Goal: Transaction & Acquisition: Purchase product/service

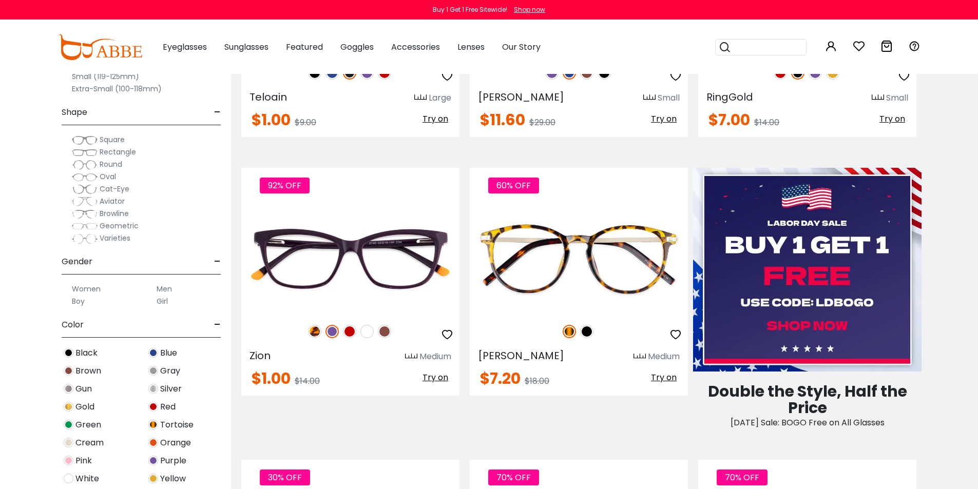
scroll to position [411, 0]
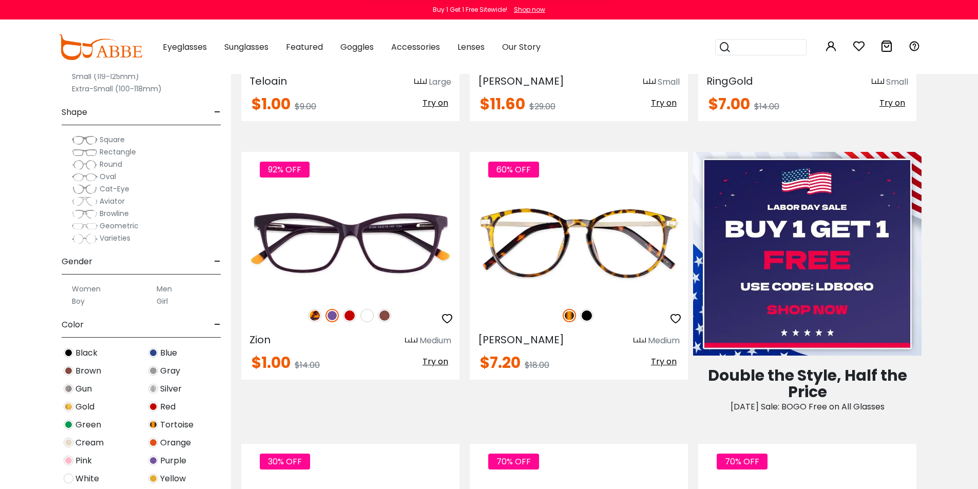
type input "**********"
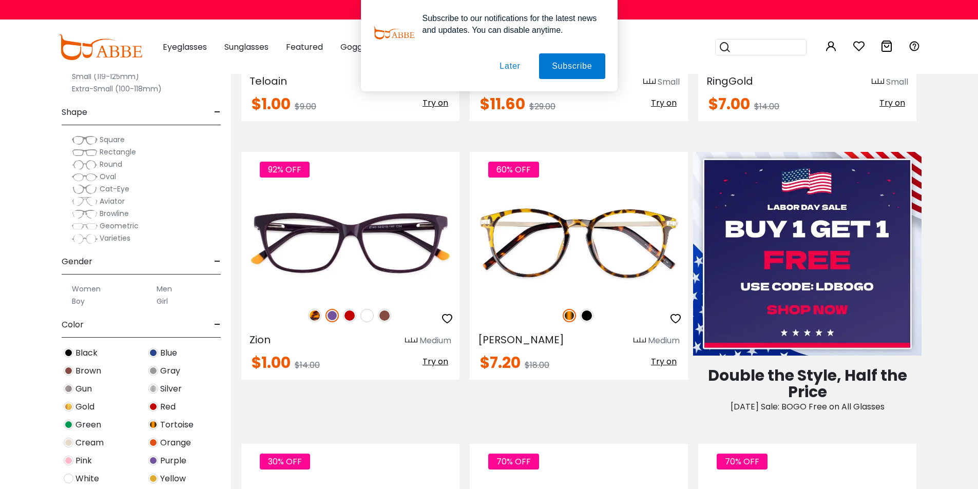
click at [0, 0] on button "Later" at bounding box center [0, 0] width 0 height 0
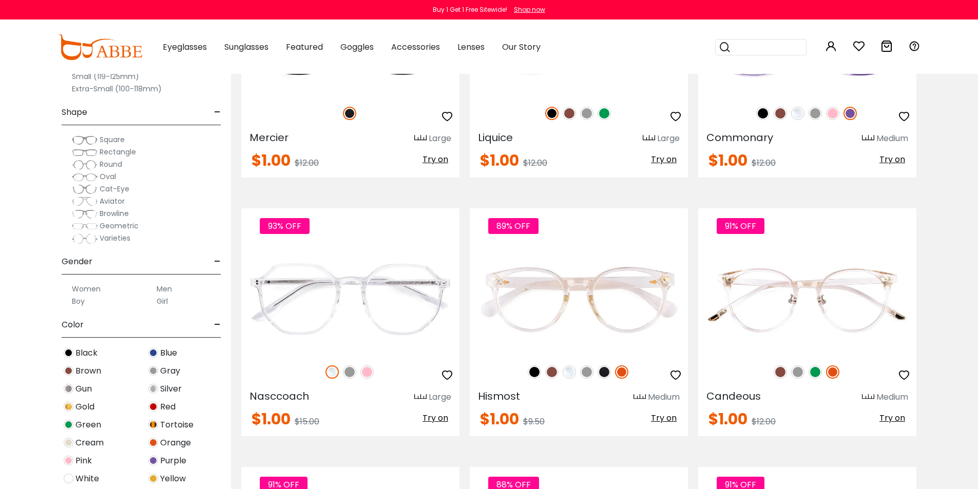
scroll to position [3030, 0]
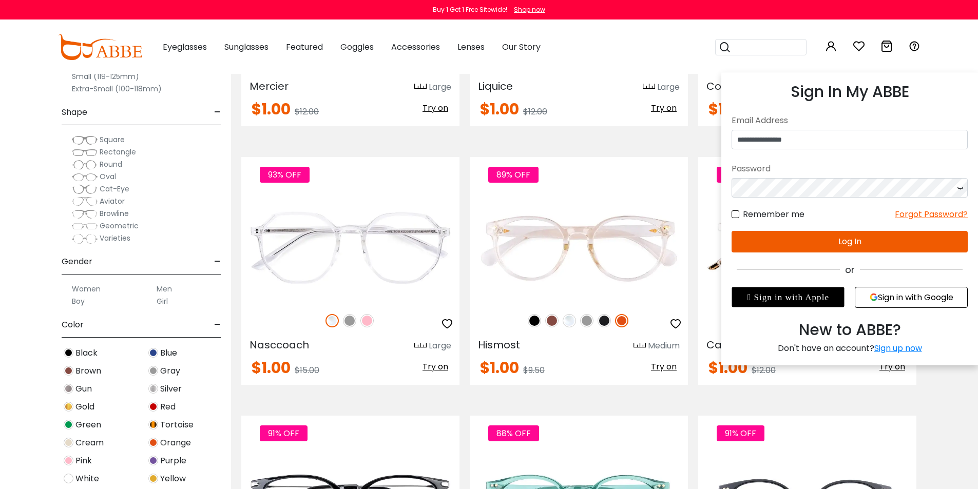
click at [830, 45] on icon at bounding box center [831, 46] width 12 height 12
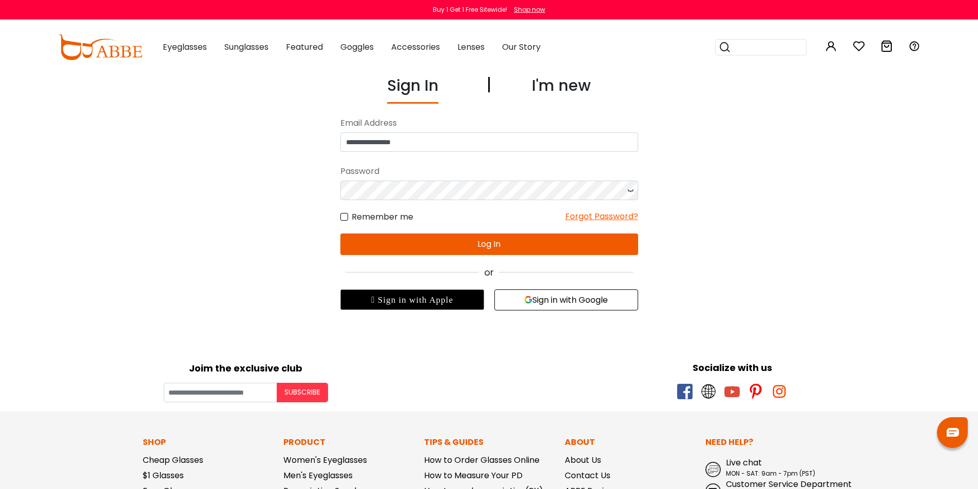
drag, startPoint x: 450, startPoint y: 236, endPoint x: 453, endPoint y: 228, distance: 9.0
click at [450, 236] on button "Log In" at bounding box center [489, 245] width 298 height 22
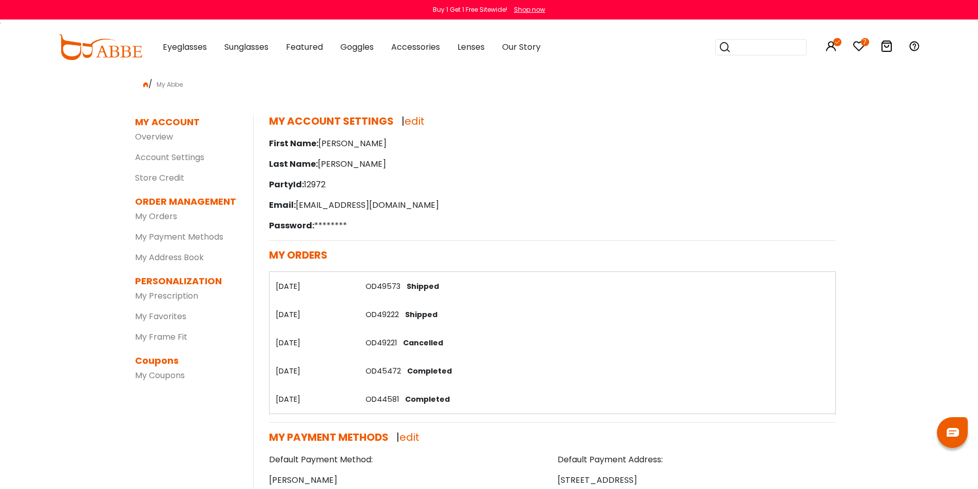
click at [861, 46] on icon at bounding box center [859, 46] width 12 height 12
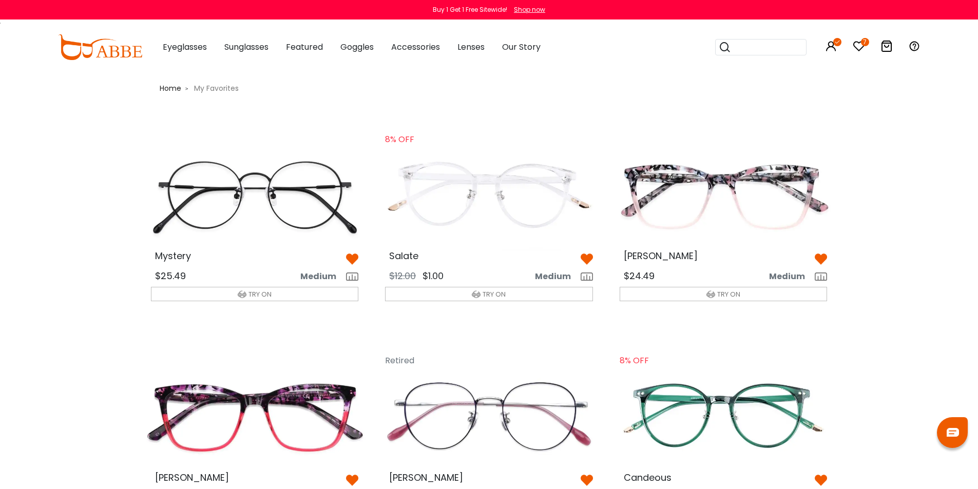
click at [860, 43] on icon at bounding box center [859, 46] width 12 height 12
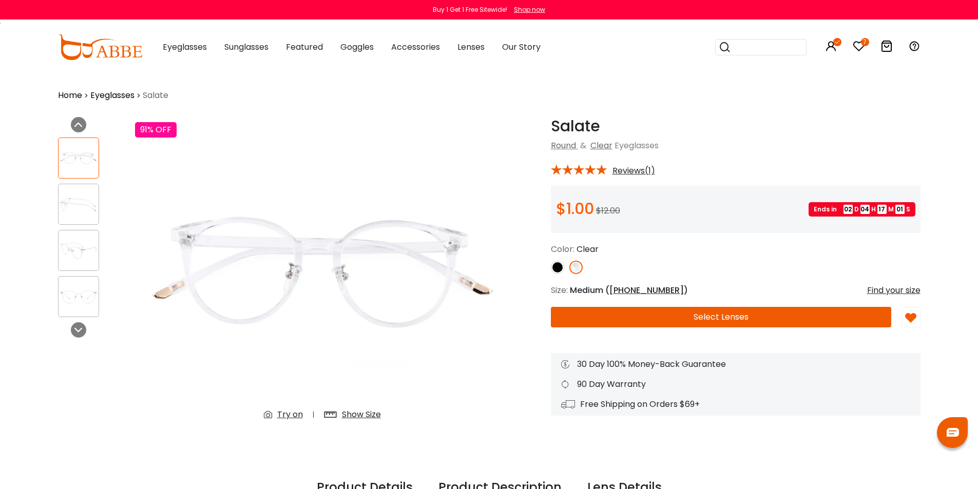
click at [77, 254] on img at bounding box center [79, 251] width 40 height 20
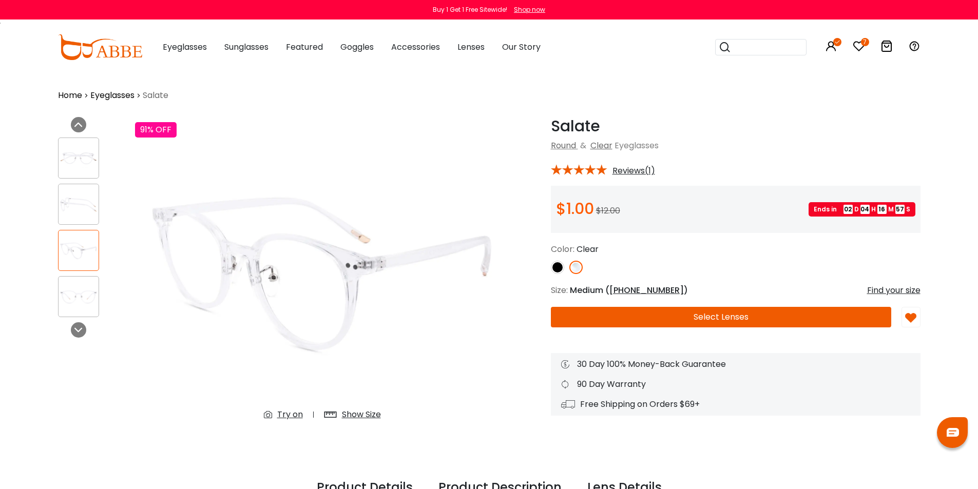
click at [343, 417] on div "Show Size" at bounding box center [361, 415] width 39 height 12
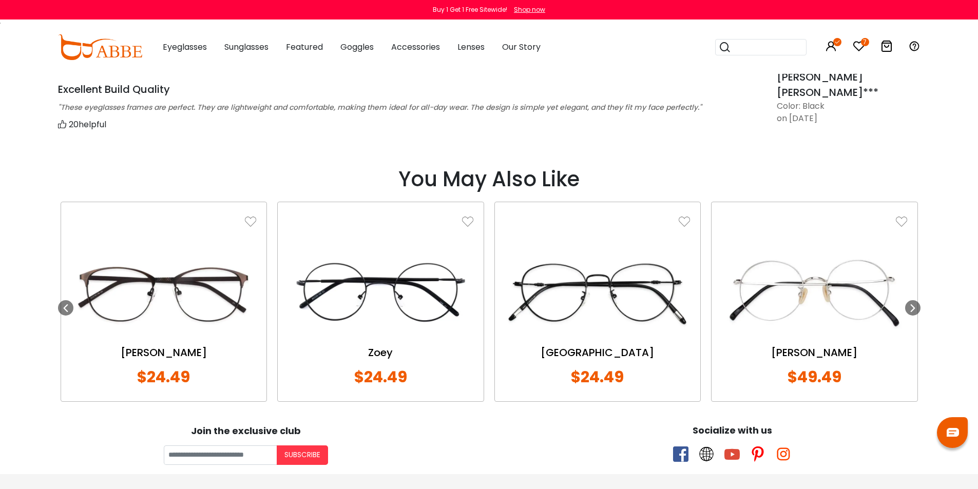
scroll to position [822, 0]
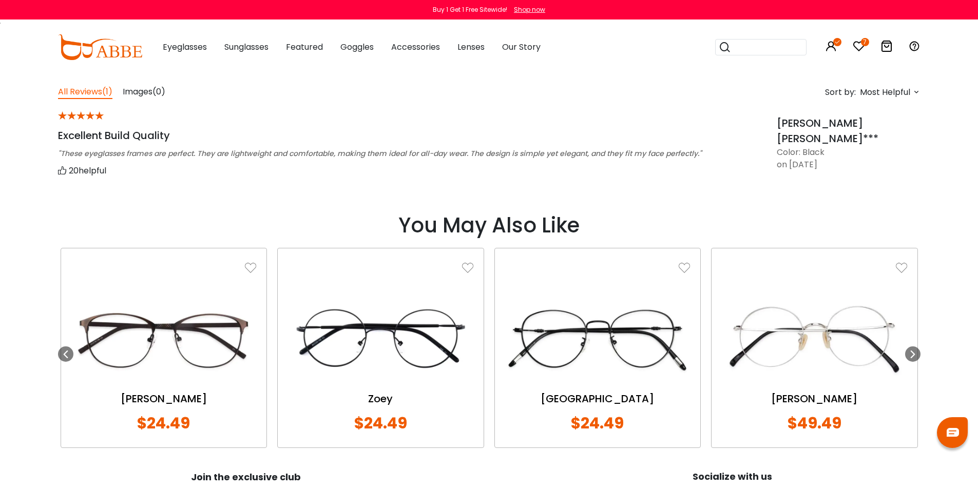
click at [334, 153] on div ""These eyeglasses frames are perfect. They are lightweight and comfortable, mak…" at bounding box center [404, 153] width 693 height 11
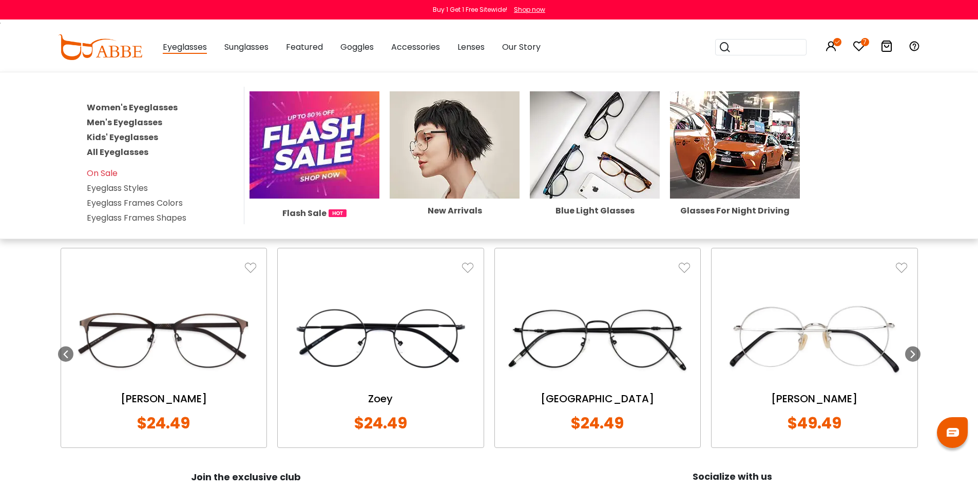
click at [320, 132] on img at bounding box center [315, 144] width 130 height 107
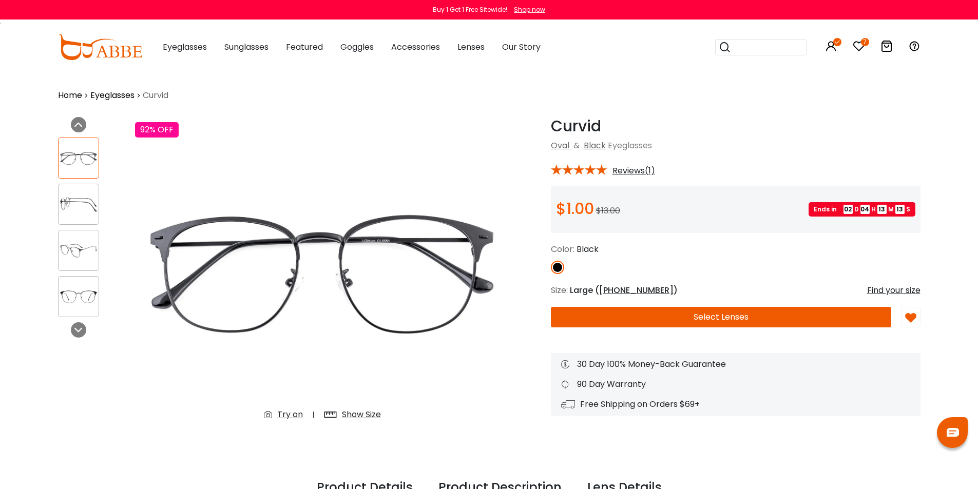
click at [287, 415] on div "Try on" at bounding box center [290, 415] width 26 height 12
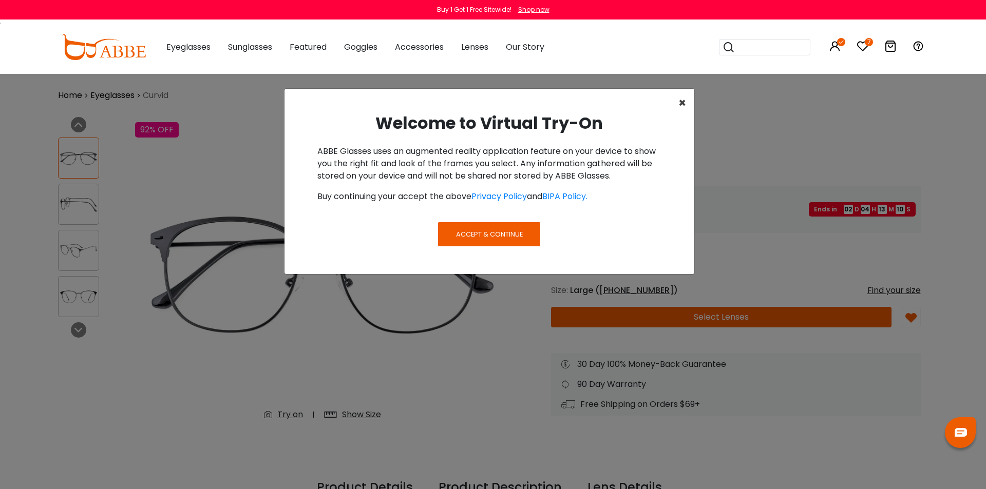
click at [678, 93] on button "×" at bounding box center [682, 103] width 24 height 29
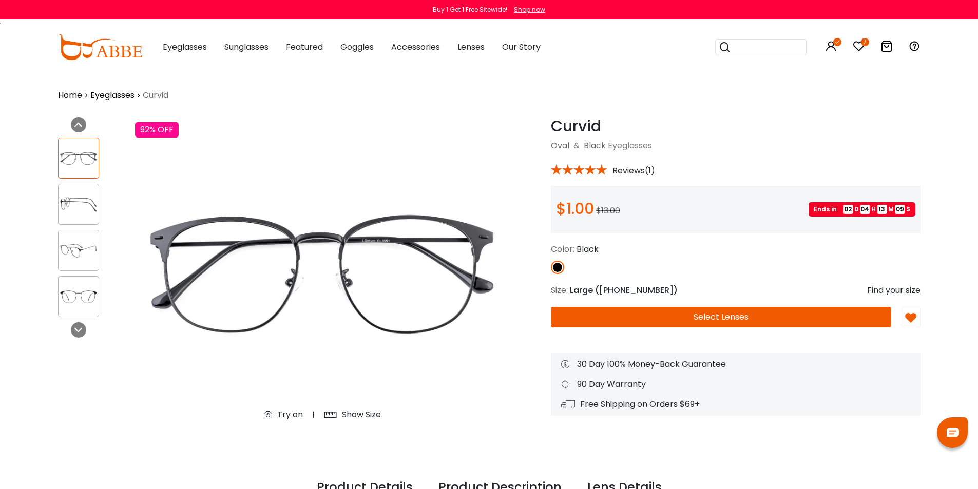
click at [363, 415] on div "Show Size" at bounding box center [361, 415] width 39 height 12
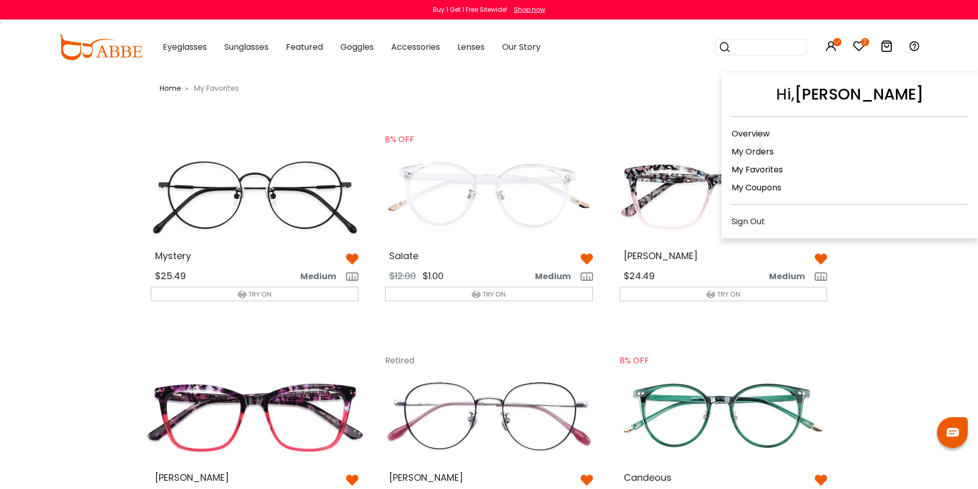
click at [829, 43] on icon at bounding box center [831, 46] width 12 height 12
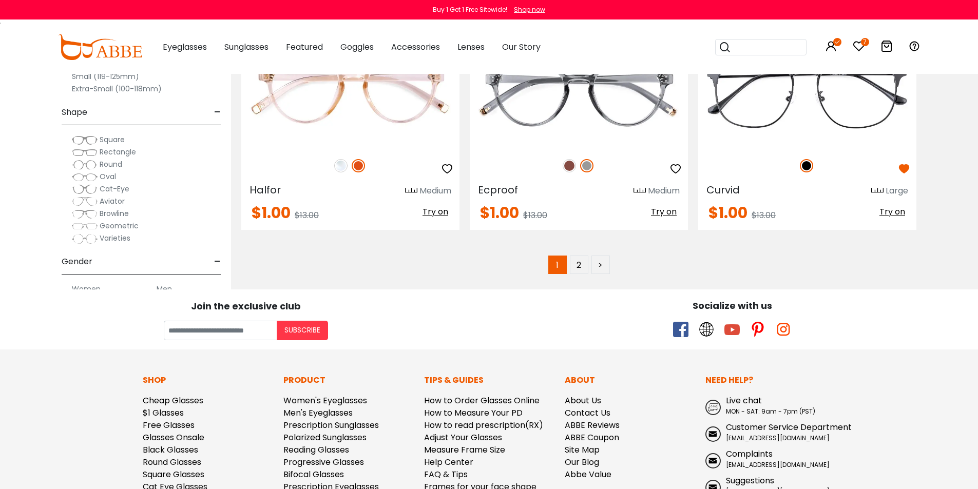
scroll to position [5341, 0]
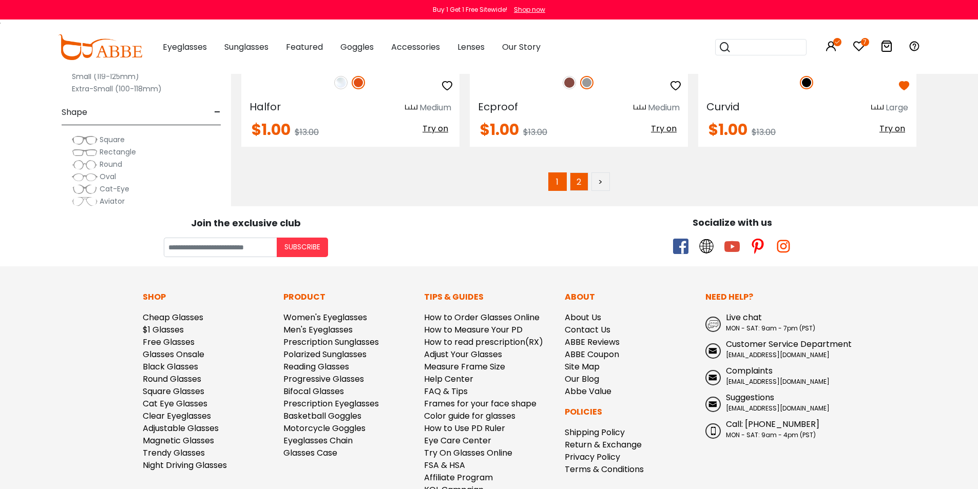
click at [579, 183] on link "2" at bounding box center [579, 182] width 18 height 18
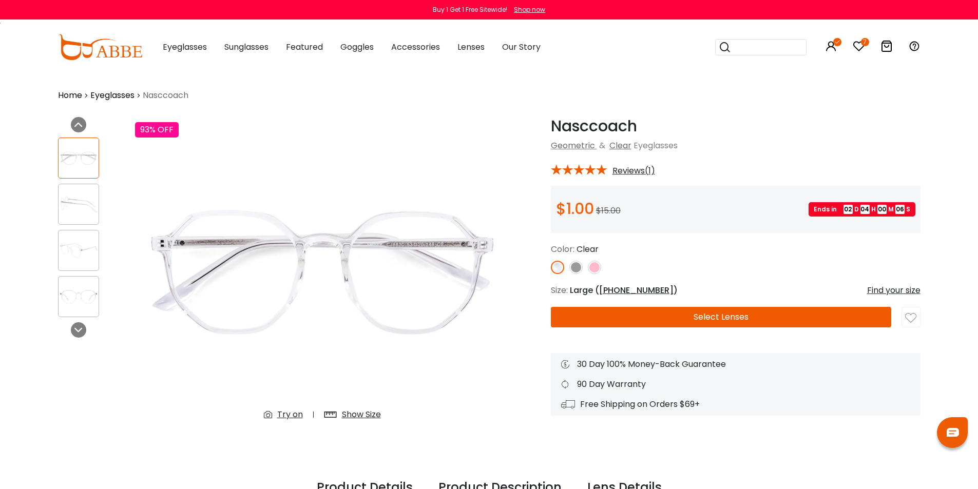
click at [365, 413] on div "Show Size" at bounding box center [361, 415] width 39 height 12
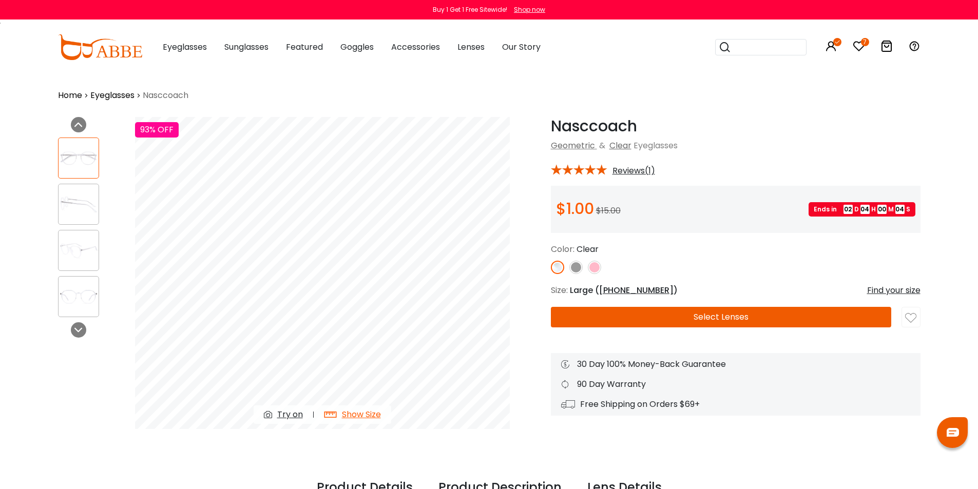
click at [366, 413] on div "Show Size" at bounding box center [361, 415] width 39 height 12
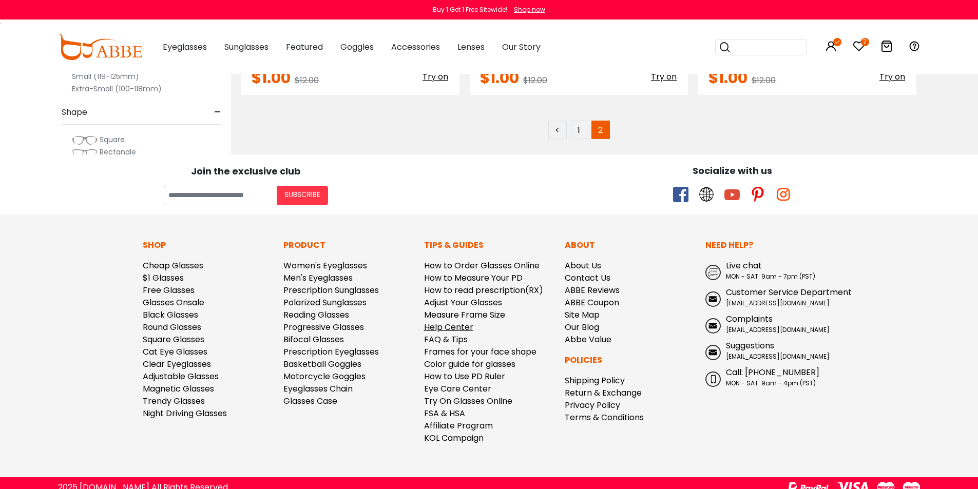
scroll to position [1482, 0]
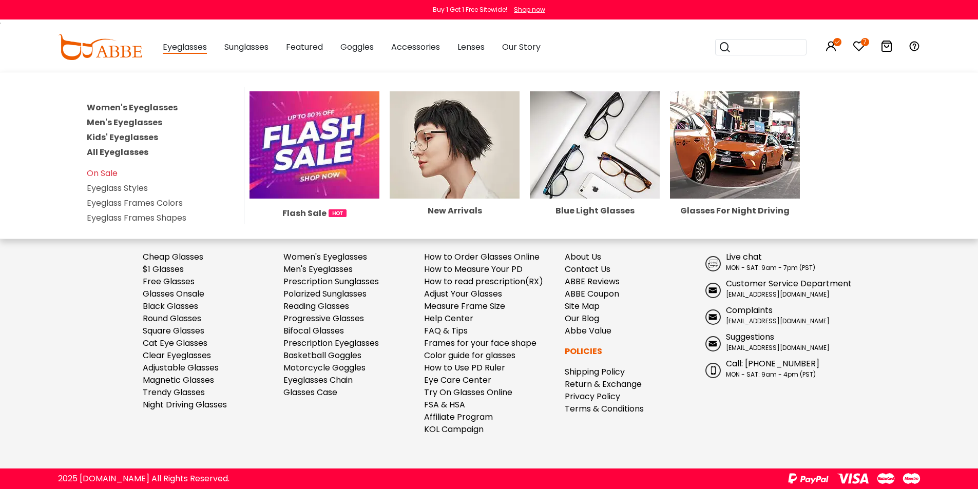
click at [163, 108] on link "Women's Eyeglasses" at bounding box center [132, 108] width 91 height 12
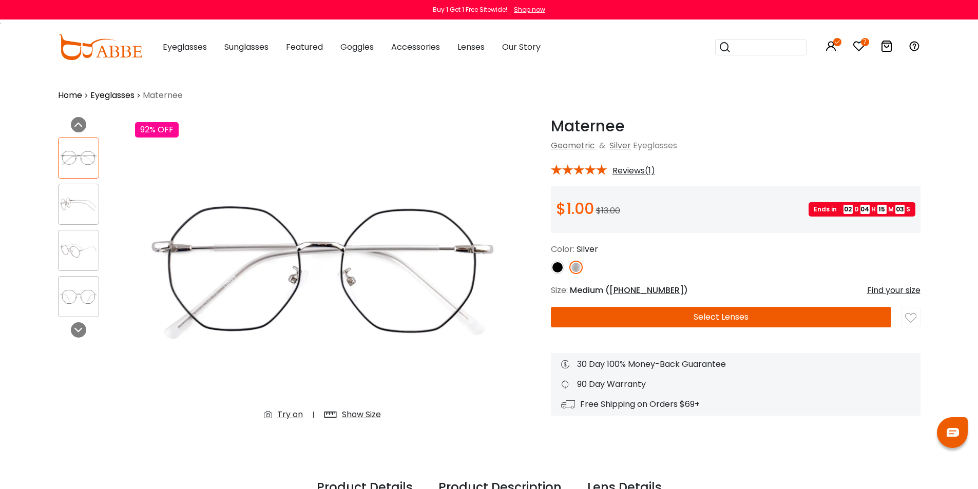
click at [563, 268] on img at bounding box center [557, 267] width 13 height 13
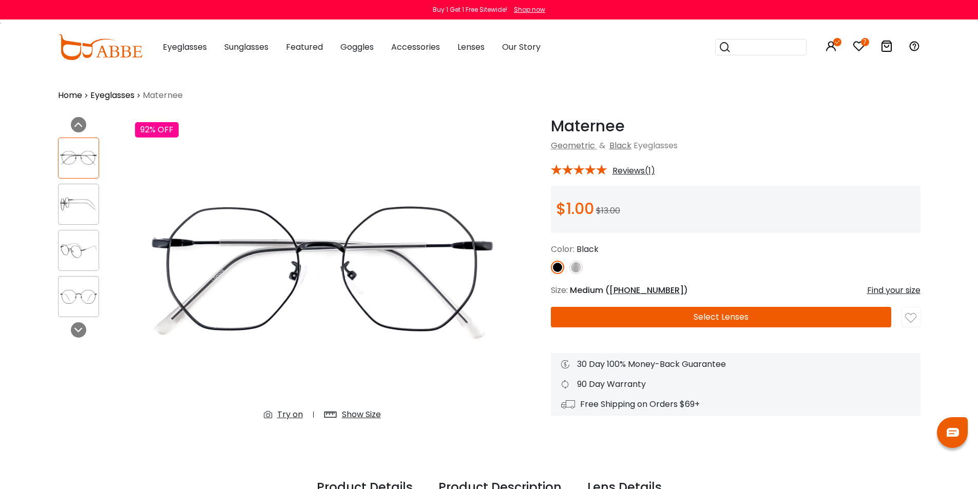
click at [723, 312] on button "Select Lenses" at bounding box center [721, 317] width 340 height 21
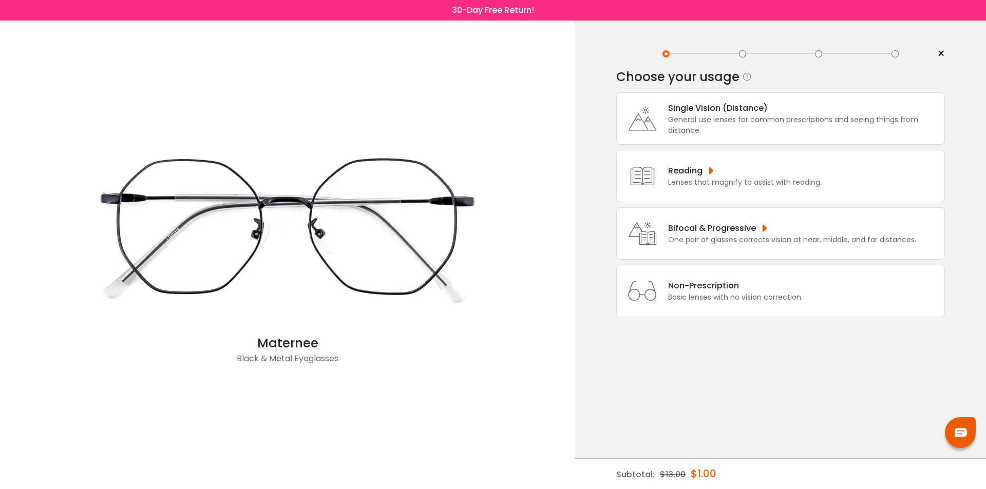
click at [676, 223] on div "Bifocal & Progressive" at bounding box center [792, 228] width 248 height 13
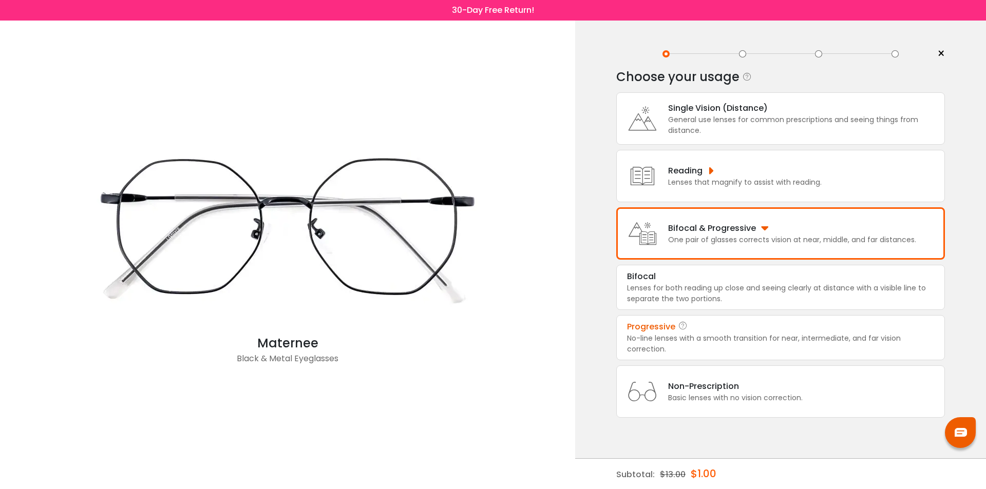
click at [658, 325] on div "Progressive" at bounding box center [651, 327] width 48 height 12
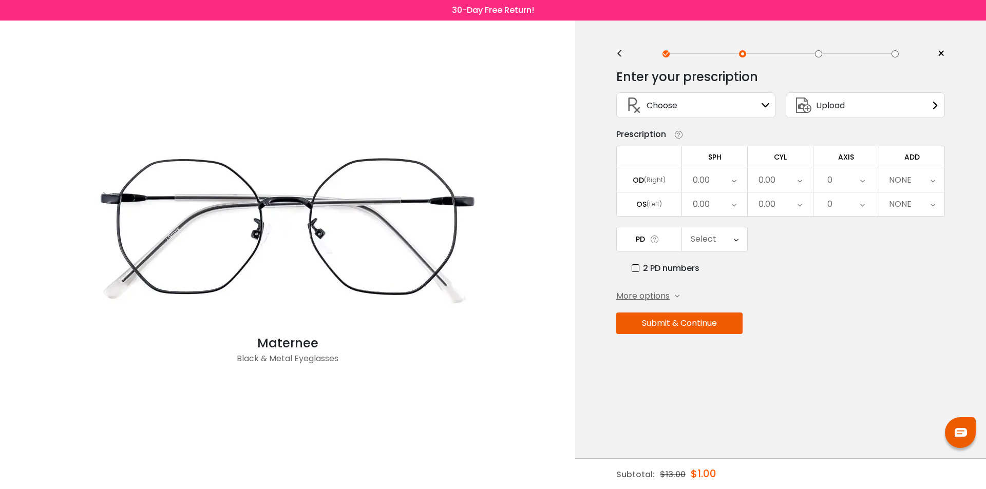
click at [754, 106] on div "Choose Sign In" at bounding box center [696, 105] width 148 height 25
click at [763, 103] on icon at bounding box center [766, 105] width 8 height 8
click at [669, 110] on span "Choose" at bounding box center [662, 105] width 31 height 13
click at [696, 106] on div "Choose Sign In" at bounding box center [696, 105] width 148 height 25
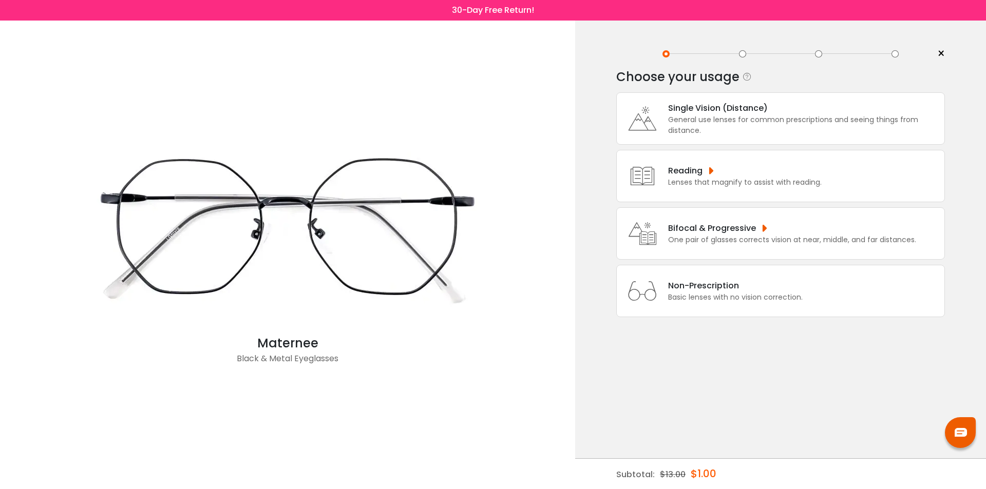
click at [699, 222] on div "Bifocal & Progressive" at bounding box center [792, 228] width 248 height 13
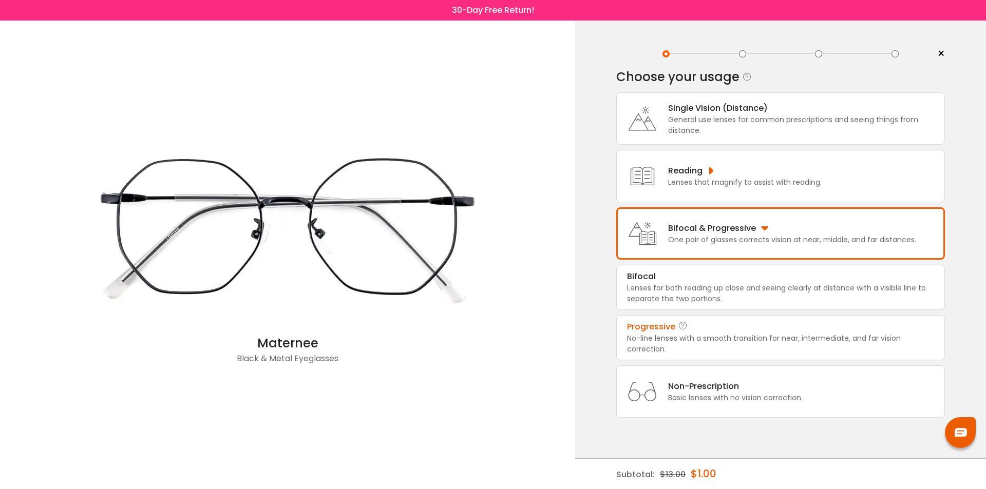
click at [666, 333] on div "Progressive" at bounding box center [651, 327] width 48 height 12
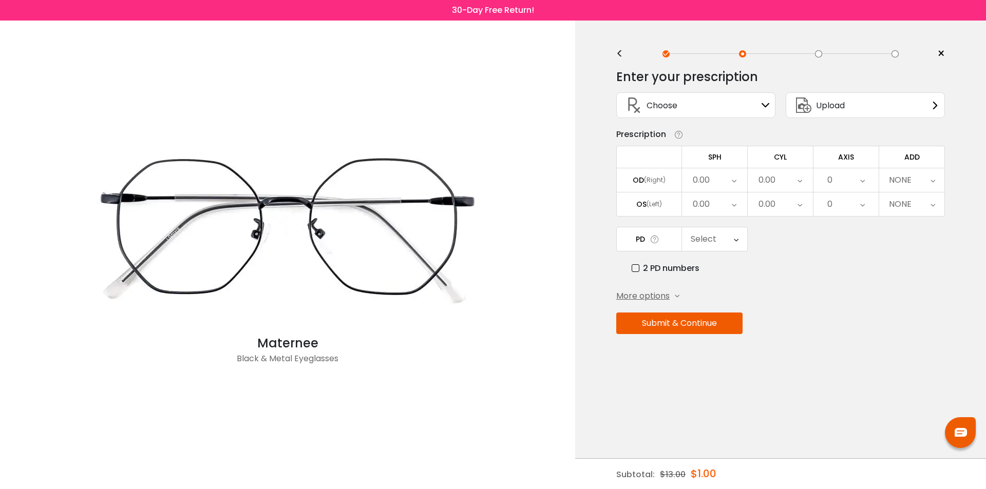
click at [730, 88] on div "Choose Sign In" at bounding box center [695, 107] width 169 height 41
click at [737, 104] on div "Choose Sign In" at bounding box center [696, 105] width 148 height 25
click at [768, 105] on icon at bounding box center [766, 105] width 8 height 8
click at [283, 342] on div "Maternee" at bounding box center [287, 343] width 411 height 18
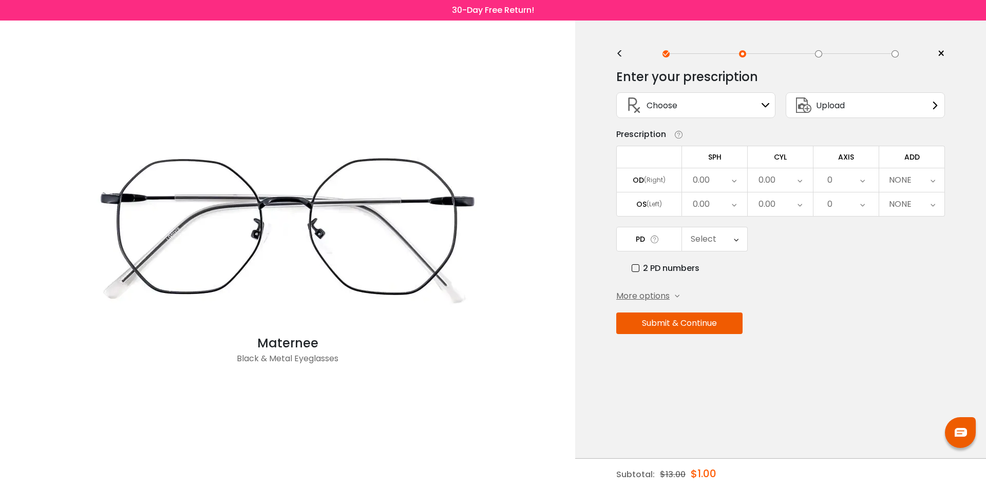
copy div "Maternee"
click at [486, 5] on div "30-Day Free Return!" at bounding box center [493, 10] width 986 height 21
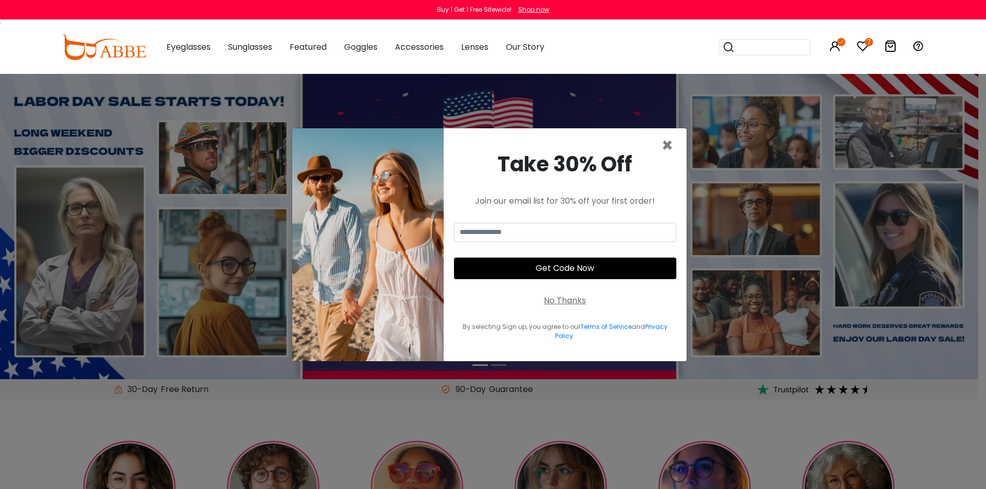
click at [674, 145] on div "Take 30% Off Join our email list for 30% off your first order! Get Code Now No …" at bounding box center [565, 244] width 243 height 233
click at [667, 145] on span "×" at bounding box center [667, 145] width 12 height 26
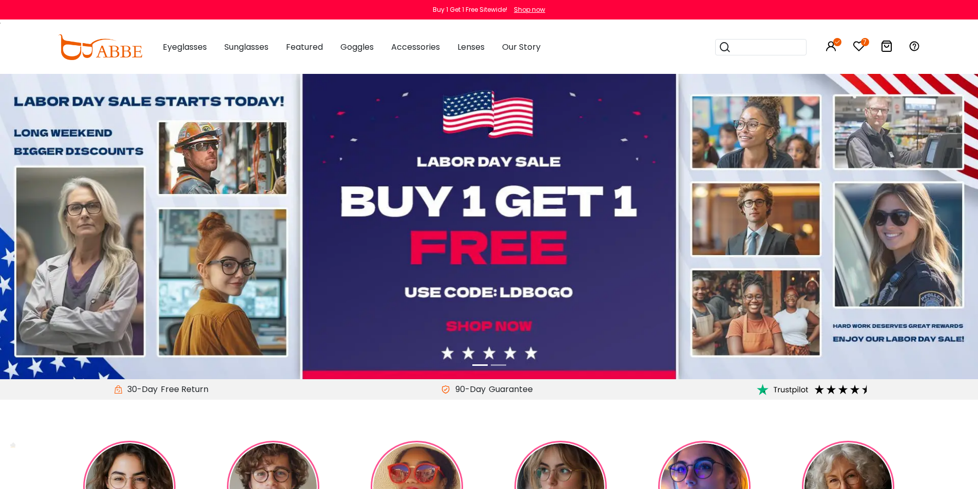
click at [772, 48] on input "search" at bounding box center [767, 47] width 72 height 15
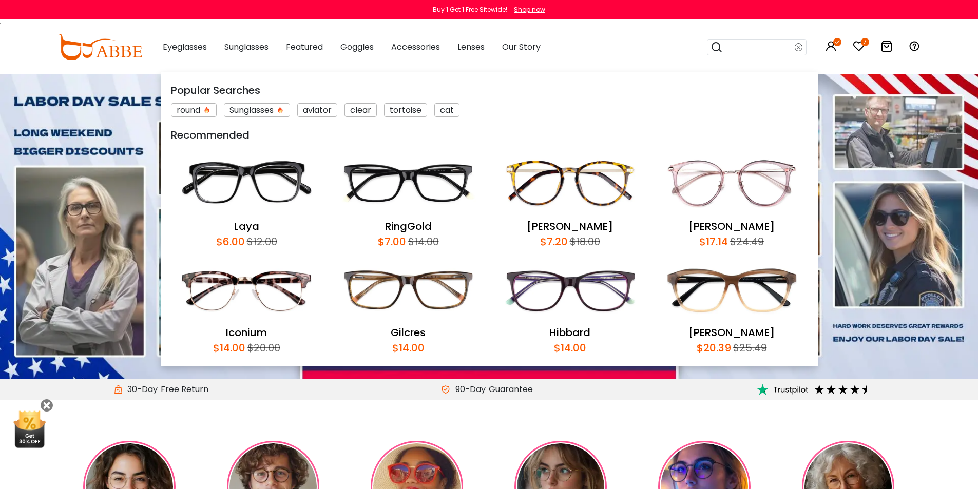
paste input "********"
type input "********"
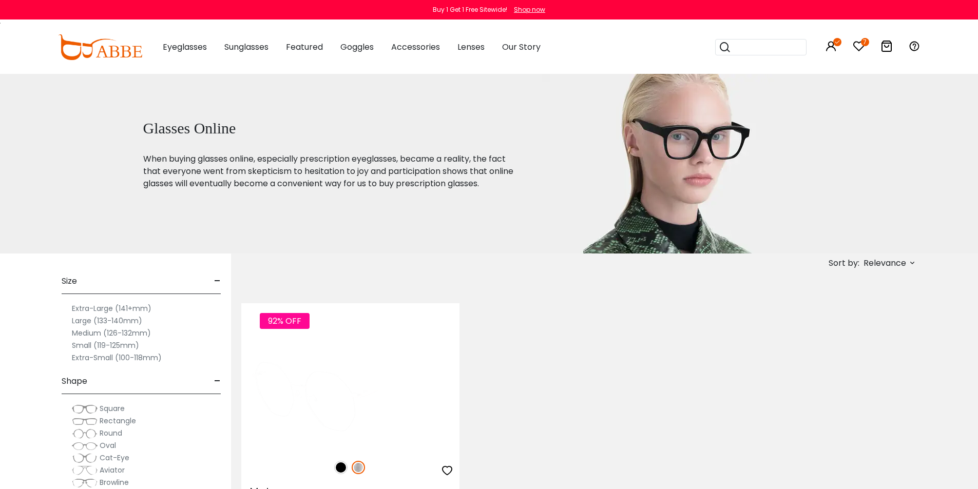
click at [339, 387] on img at bounding box center [350, 394] width 218 height 109
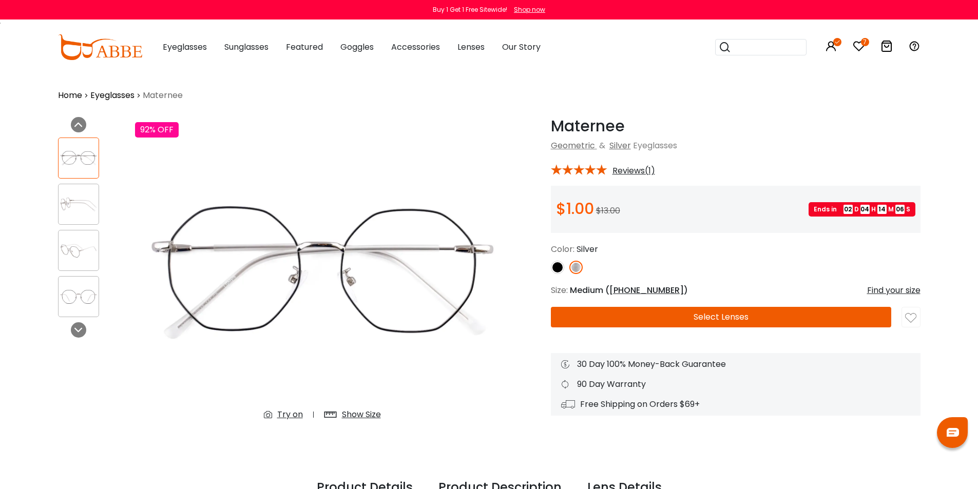
click at [555, 271] on img at bounding box center [557, 267] width 13 height 13
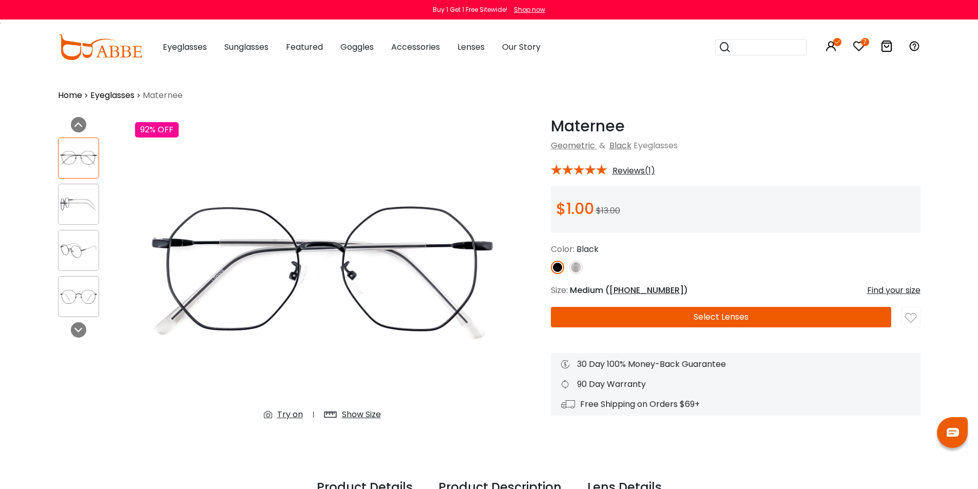
click at [809, 315] on button "Select Lenses" at bounding box center [721, 317] width 340 height 21
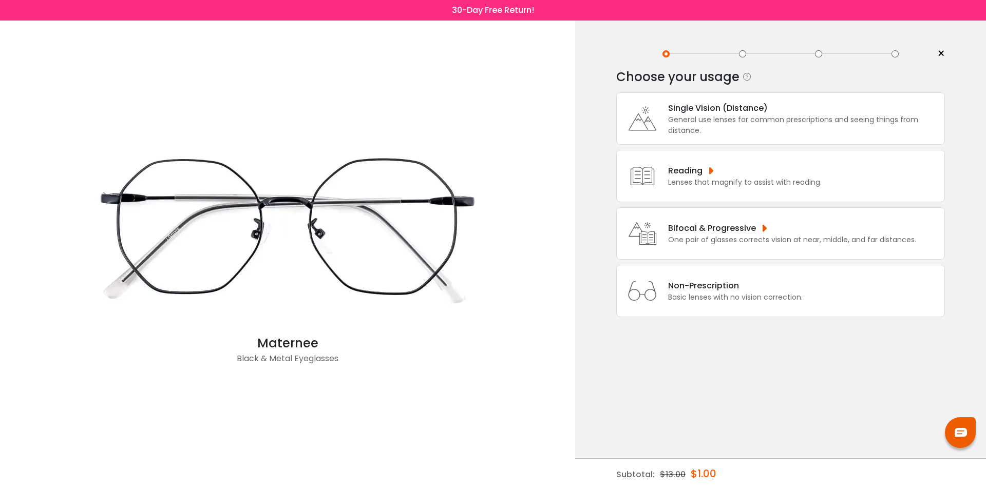
click at [740, 229] on div "Bifocal & Progressive" at bounding box center [792, 228] width 248 height 13
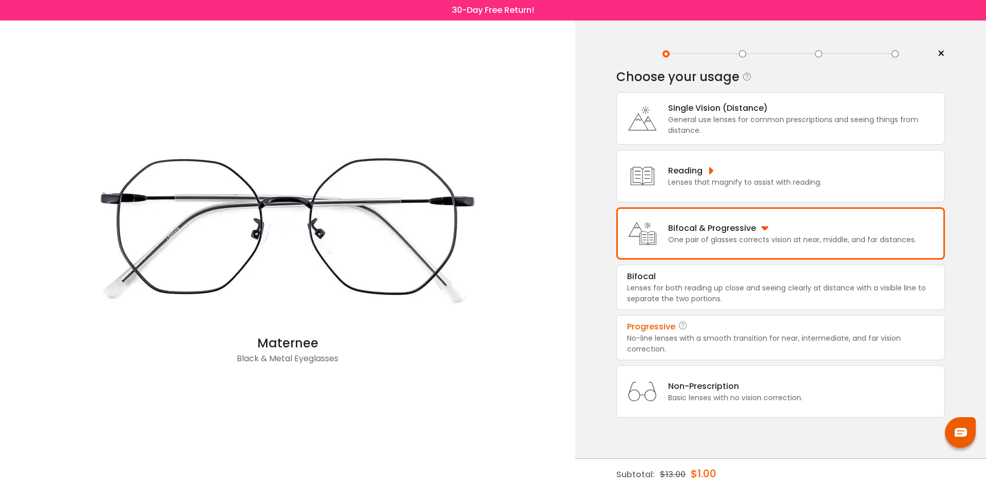
click at [677, 334] on div "No-line lenses with a smooth transition for near, intermediate, and far vision …" at bounding box center [780, 344] width 307 height 22
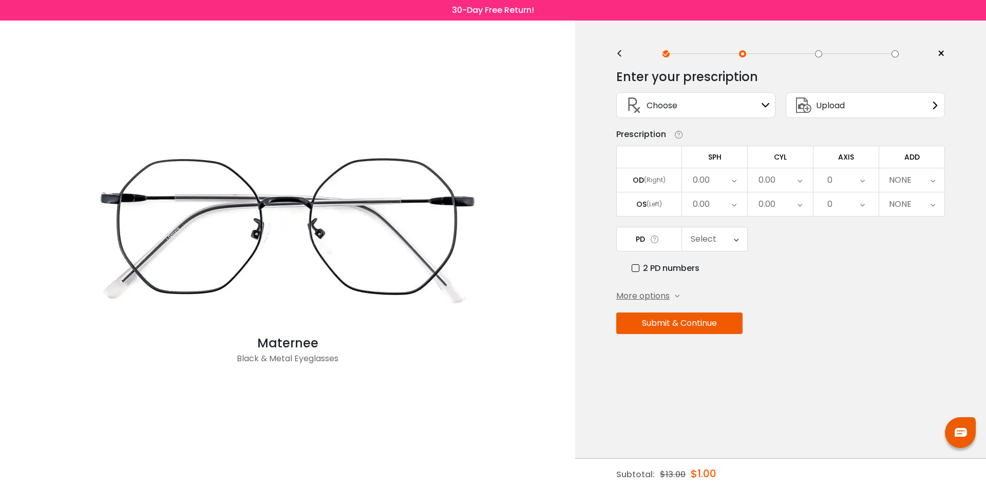
click at [654, 100] on span "Choose" at bounding box center [662, 105] width 31 height 13
click at [768, 103] on icon at bounding box center [766, 105] width 8 height 8
click at [716, 178] on div "0.00" at bounding box center [714, 180] width 65 height 24
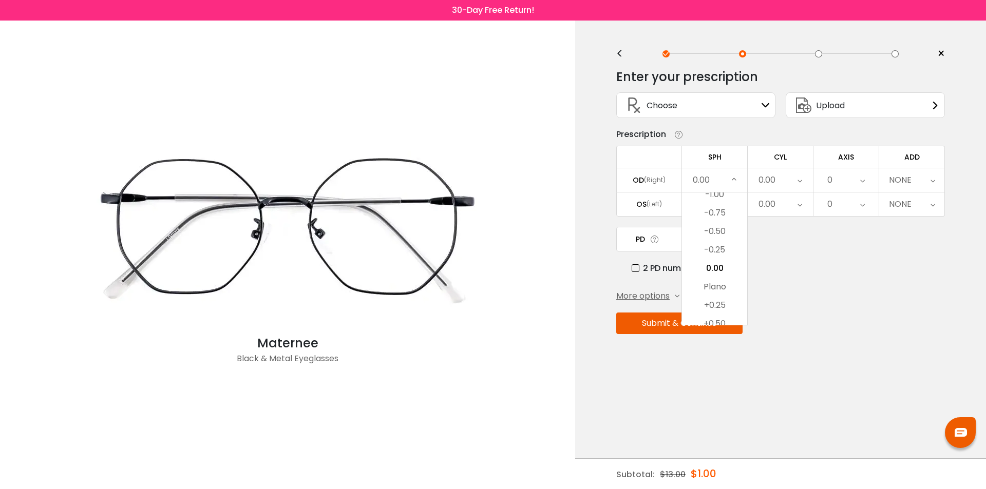
click at [827, 280] on div "Enter your prescription SPH (Sphere) Lens strength needed to correct your visio…" at bounding box center [780, 224] width 329 height 324
click at [715, 165] on td "SPH" at bounding box center [715, 157] width 66 height 22
click at [731, 181] on div "0.00" at bounding box center [714, 180] width 65 height 24
click at [731, 238] on li "-1.75" at bounding box center [714, 242] width 65 height 18
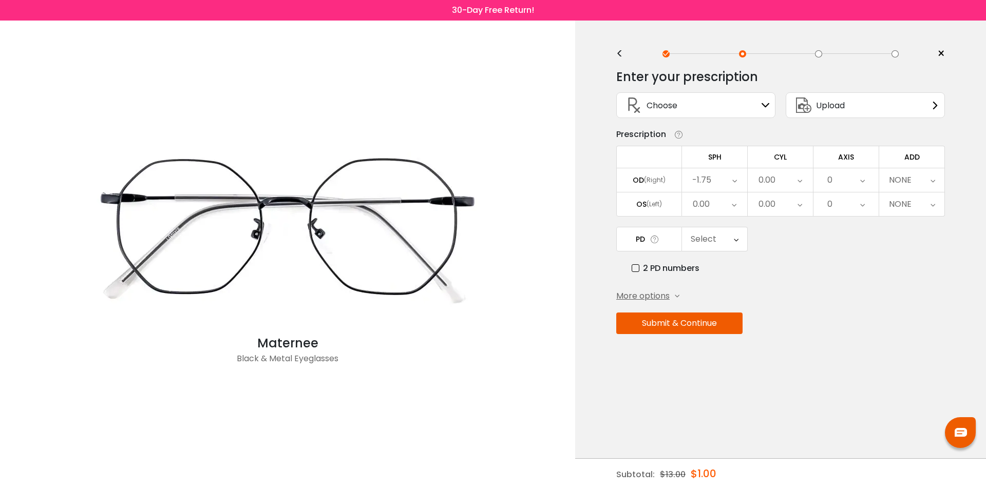
click at [729, 206] on div "0.00" at bounding box center [714, 205] width 65 height 24
click at [723, 241] on li "-2.75" at bounding box center [714, 243] width 65 height 18
click at [912, 181] on div "NONE" at bounding box center [911, 180] width 65 height 24
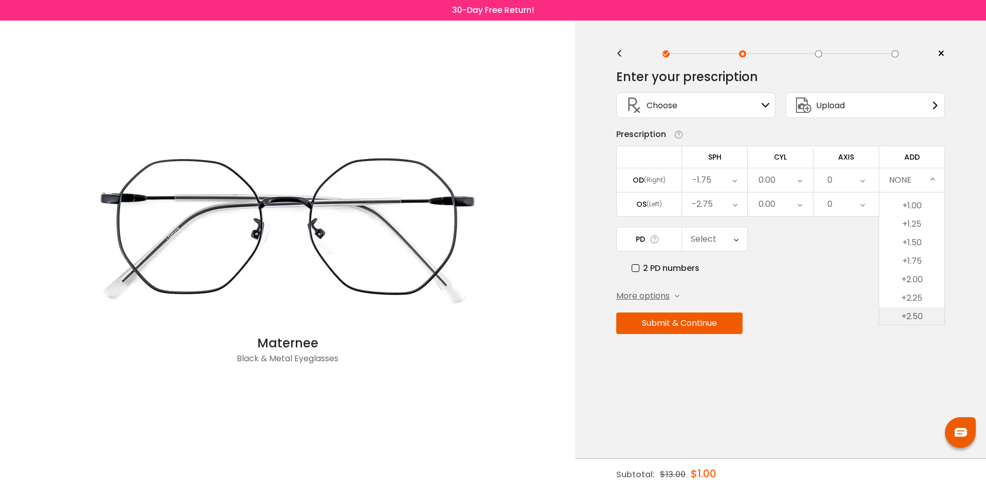
click at [914, 314] on li "+2.50" at bounding box center [911, 317] width 65 height 18
click at [713, 238] on div "Select" at bounding box center [704, 239] width 26 height 21
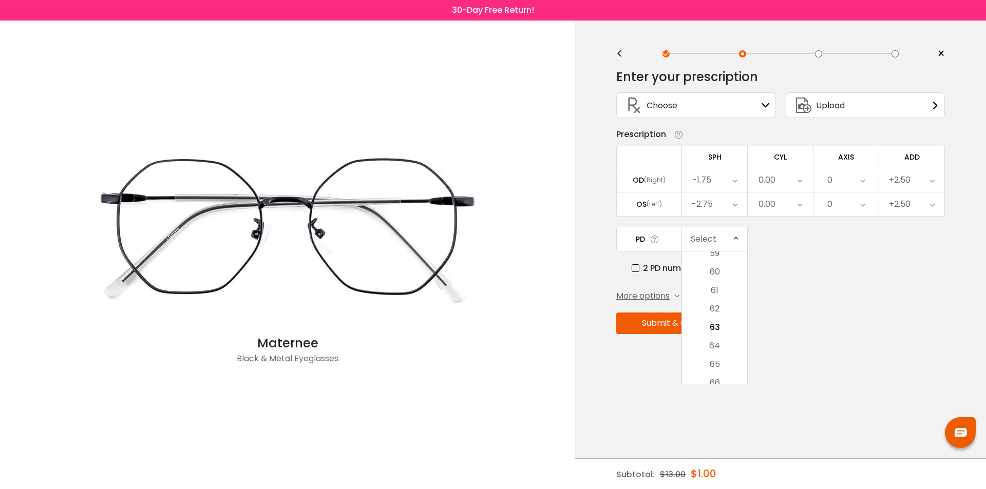
drag, startPoint x: 658, startPoint y: 269, endPoint x: 709, endPoint y: 243, distance: 57.2
click at [659, 269] on label "2 PD numbers" at bounding box center [666, 268] width 68 height 13
click at [718, 239] on div "Right PD" at bounding box center [706, 239] width 34 height 21
click at [714, 287] on li "28.5" at bounding box center [714, 286] width 65 height 18
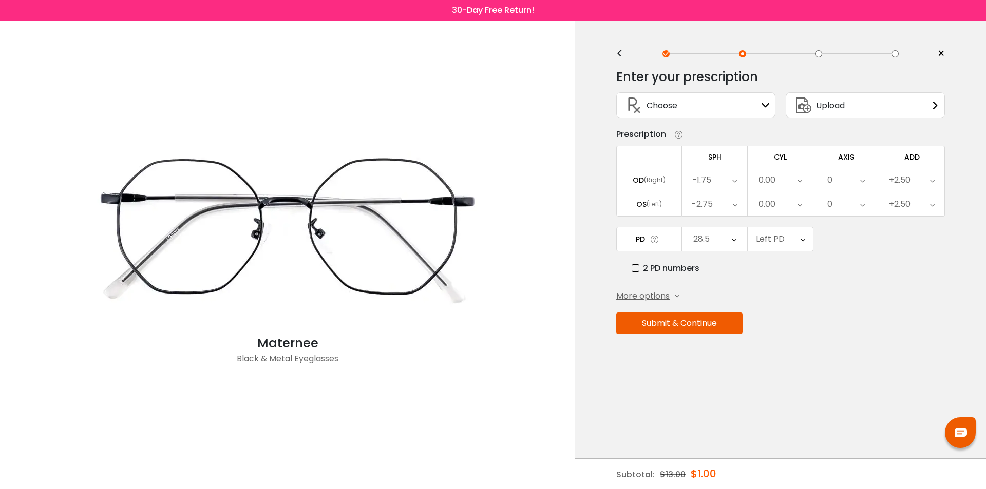
click at [795, 237] on div "Left PD" at bounding box center [780, 240] width 65 height 24
click at [782, 273] on li "29.5" at bounding box center [780, 272] width 65 height 18
click at [689, 324] on button "Submit & Continue" at bounding box center [679, 324] width 126 height 22
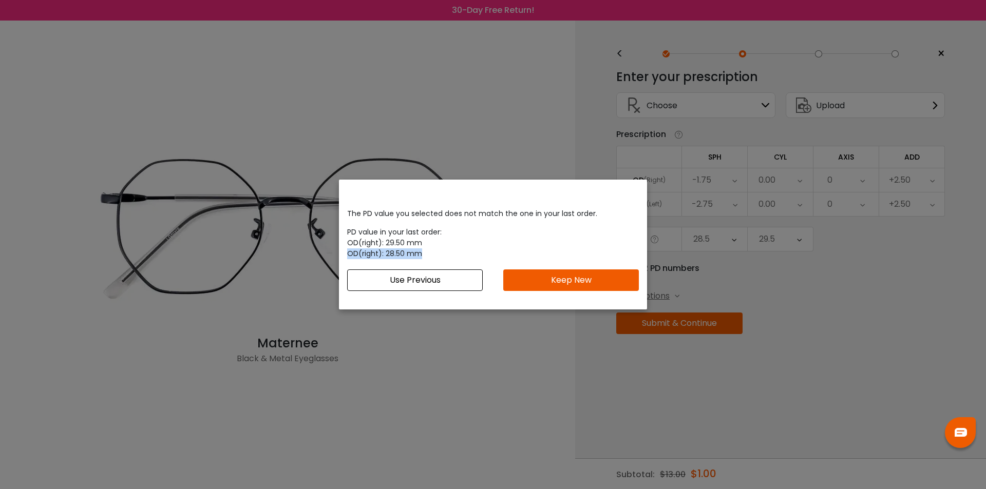
click at [347, 266] on div "The PD value you selected does not match the one in your last order. PD value i…" at bounding box center [493, 249] width 308 height 99
click at [425, 282] on button "Use Previous" at bounding box center [415, 281] width 136 height 22
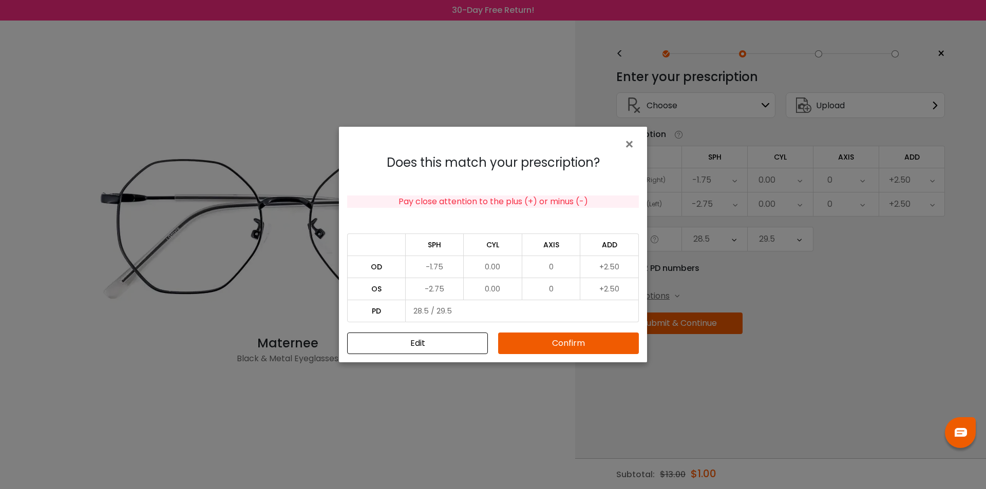
click at [548, 343] on button "Confirm" at bounding box center [568, 344] width 141 height 22
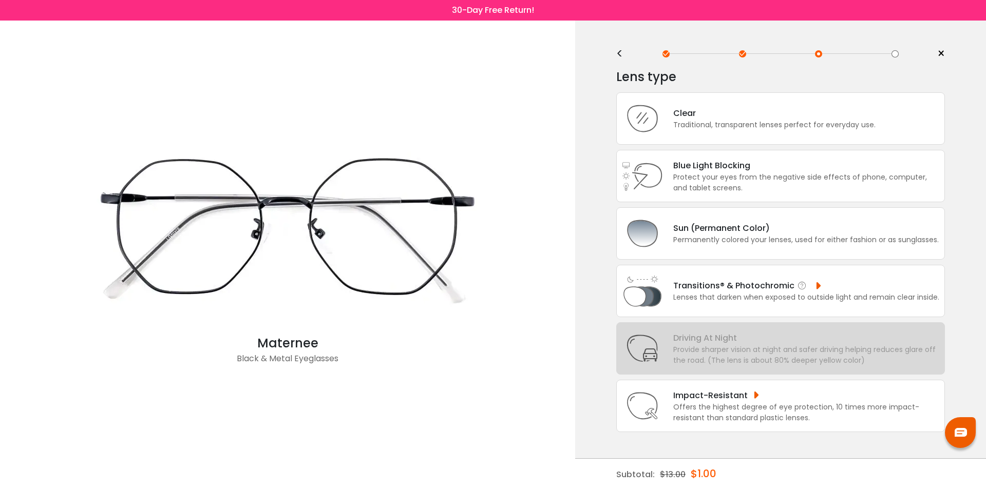
click at [789, 284] on div "Transitions® & Photochromic" at bounding box center [806, 285] width 266 height 13
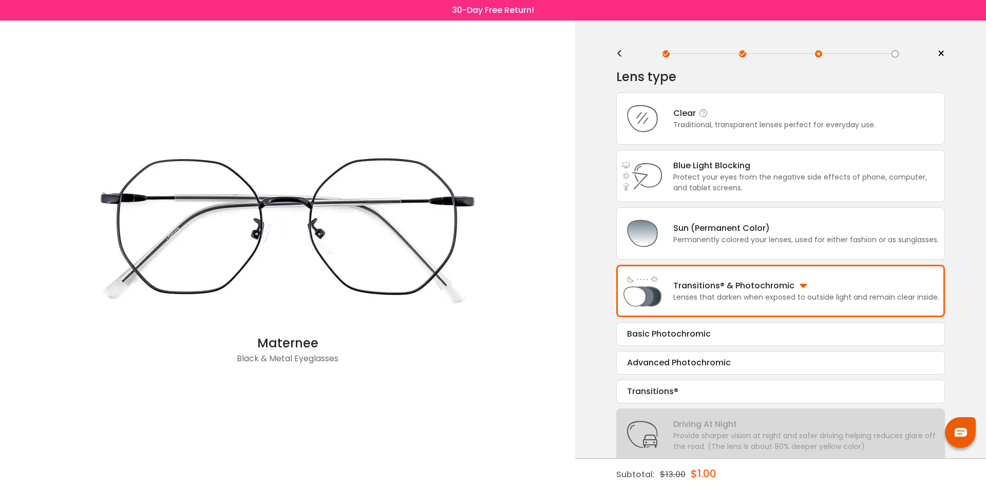
click at [759, 116] on div "Clear" at bounding box center [774, 113] width 202 height 13
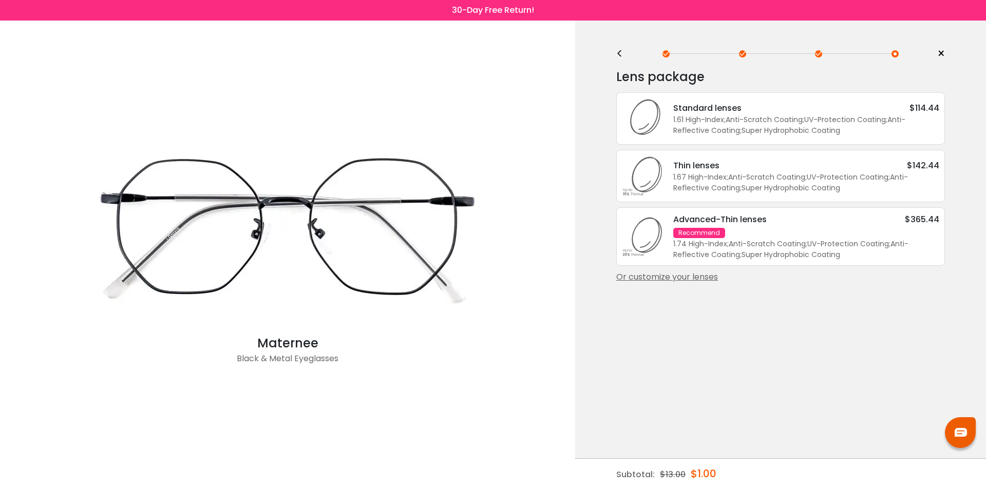
click at [699, 277] on div "Or customize your lenses" at bounding box center [780, 277] width 329 height 12
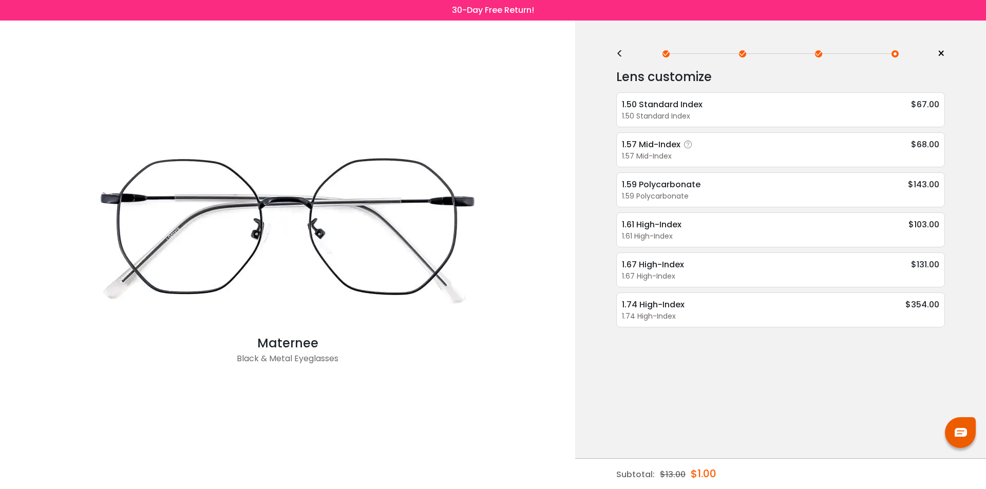
click at [652, 145] on div "1.57 Mid-Index" at bounding box center [659, 144] width 74 height 13
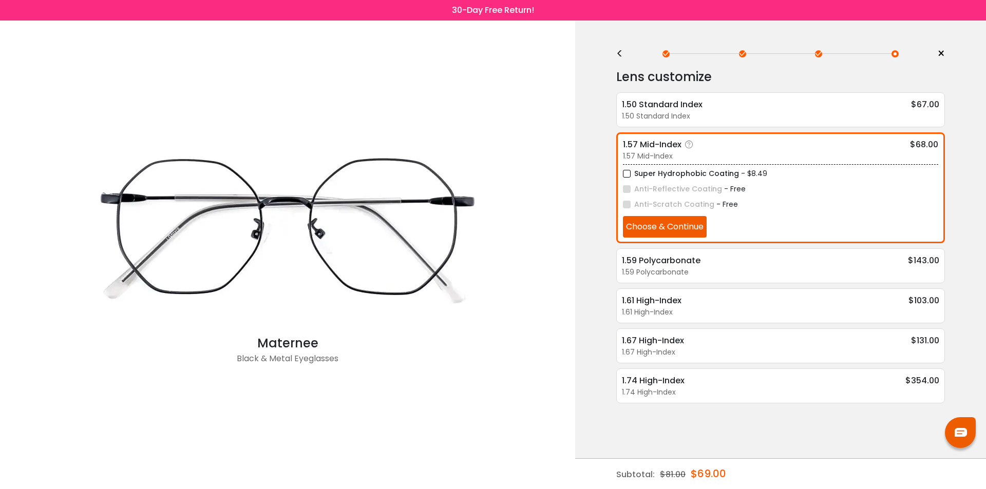
click at [629, 174] on label "Super Hydrophobic Coating" at bounding box center [681, 173] width 116 height 13
click at [679, 229] on button "Choose & Continue" at bounding box center [665, 227] width 84 height 22
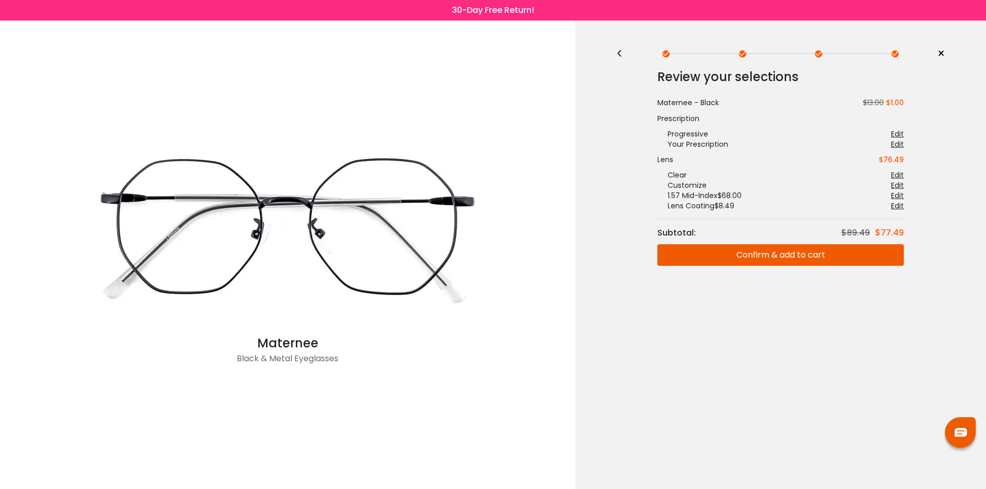
click at [901, 145] on div "Edit" at bounding box center [897, 144] width 13 height 10
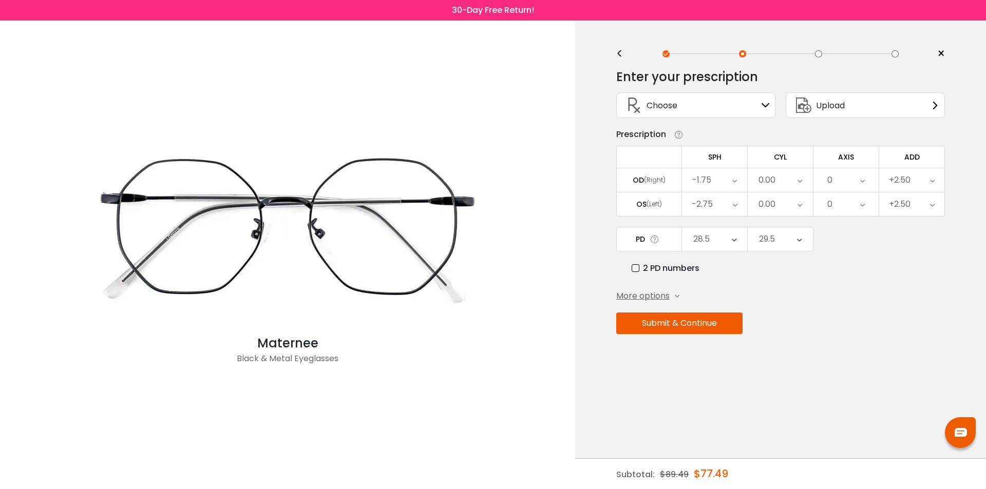
click at [732, 239] on icon at bounding box center [734, 240] width 5 height 24
click at [809, 270] on div "2 PD numbers" at bounding box center [788, 268] width 313 height 13
click at [672, 294] on div "More options" at bounding box center [647, 296] width 63 height 12
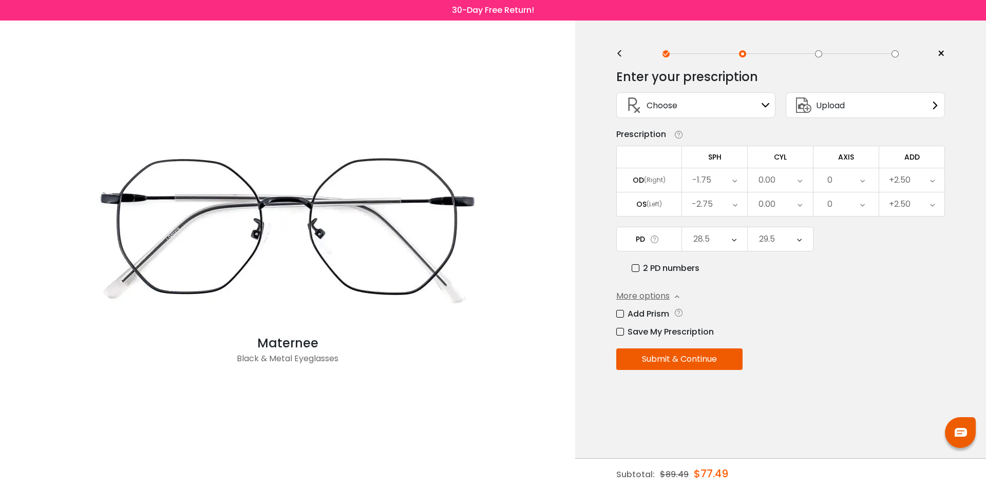
click at [730, 242] on div "28.5" at bounding box center [714, 240] width 65 height 24
click at [855, 291] on div "More options Add Prism Vertical (Δ) Base Direction Horizontal (Δ) Base Directio…" at bounding box center [780, 314] width 329 height 48
click at [656, 241] on icon at bounding box center [655, 239] width 10 height 11
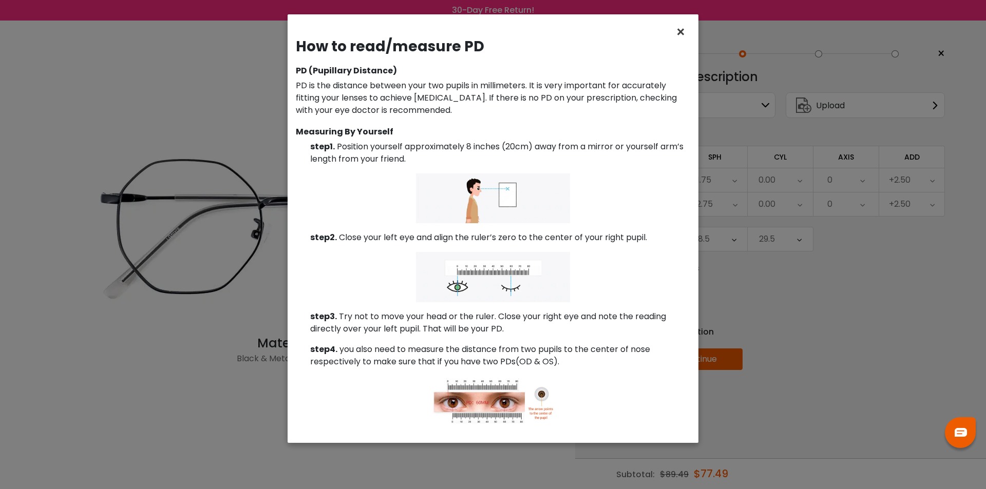
click at [679, 31] on span "×" at bounding box center [682, 32] width 15 height 22
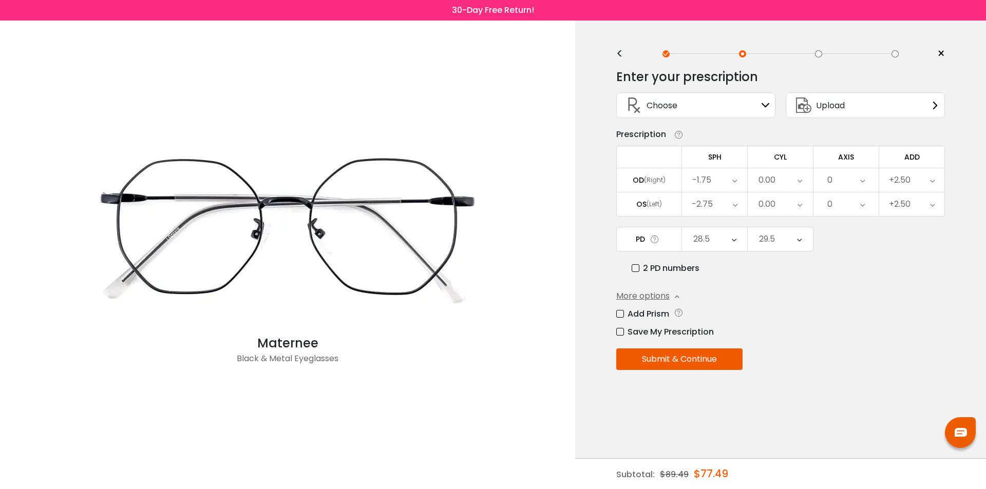
click at [723, 241] on div "28.5" at bounding box center [714, 240] width 65 height 24
click at [658, 268] on label "2 PD numbers" at bounding box center [666, 268] width 68 height 13
click at [723, 239] on div "63" at bounding box center [714, 240] width 65 height 24
click at [827, 264] on div "2 PD numbers" at bounding box center [788, 268] width 313 height 13
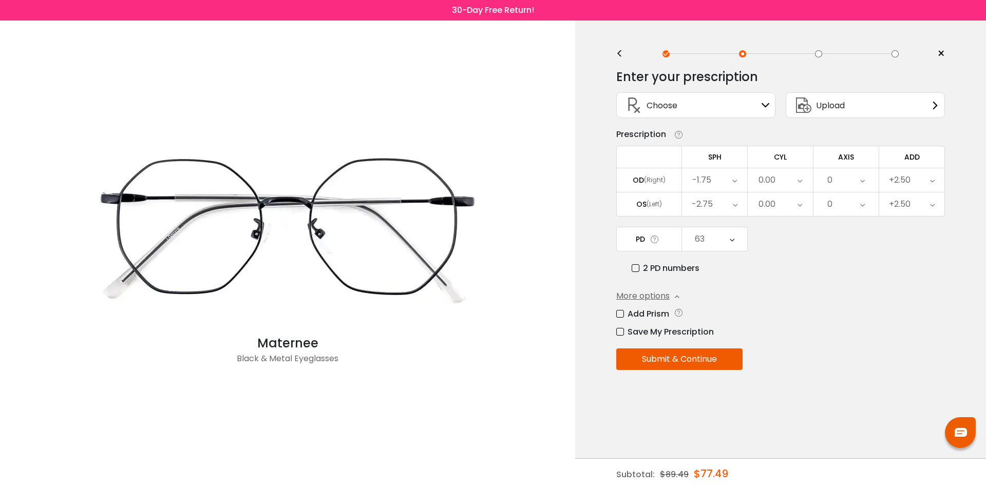
click at [632, 265] on label "2 PD numbers" at bounding box center [666, 268] width 68 height 13
click at [730, 241] on div "31.5" at bounding box center [714, 240] width 65 height 24
click at [720, 268] on li "28.5" at bounding box center [714, 268] width 65 height 18
click at [798, 242] on icon at bounding box center [799, 240] width 5 height 24
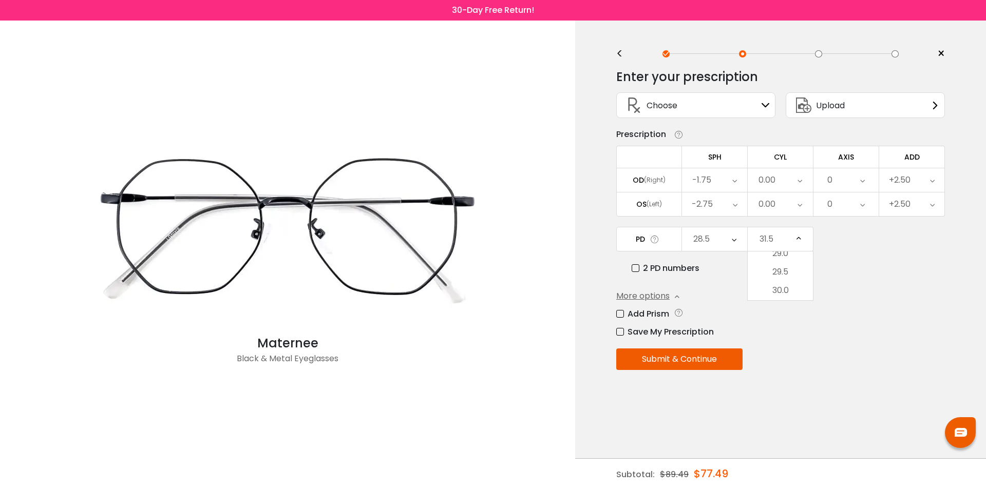
scroll to position [248, 0]
click at [795, 254] on li "29.5" at bounding box center [780, 253] width 65 height 18
click at [691, 359] on button "Submit & Continue" at bounding box center [679, 360] width 126 height 22
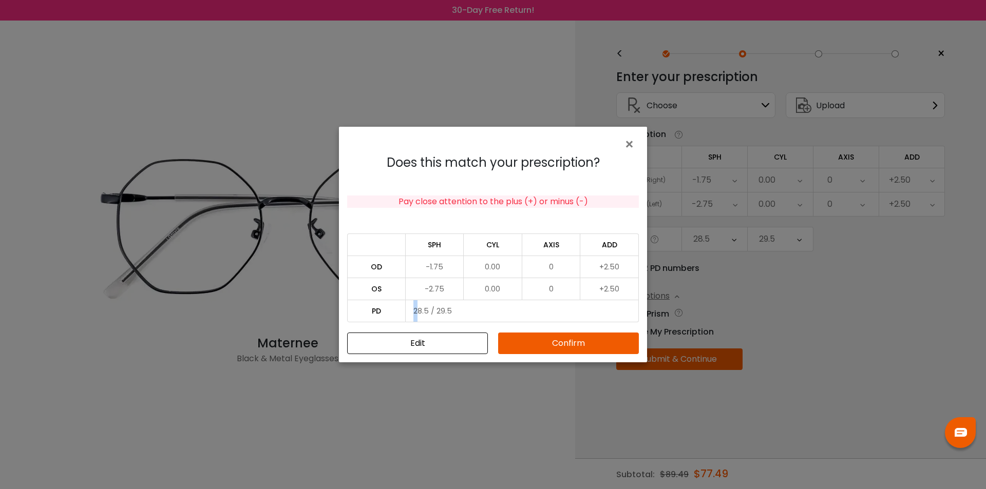
click at [473, 331] on div "Does this match your prescription? Pay close attention to the plus (+) or minus…" at bounding box center [493, 255] width 308 height 216
click at [634, 145] on span "×" at bounding box center [631, 145] width 15 height 22
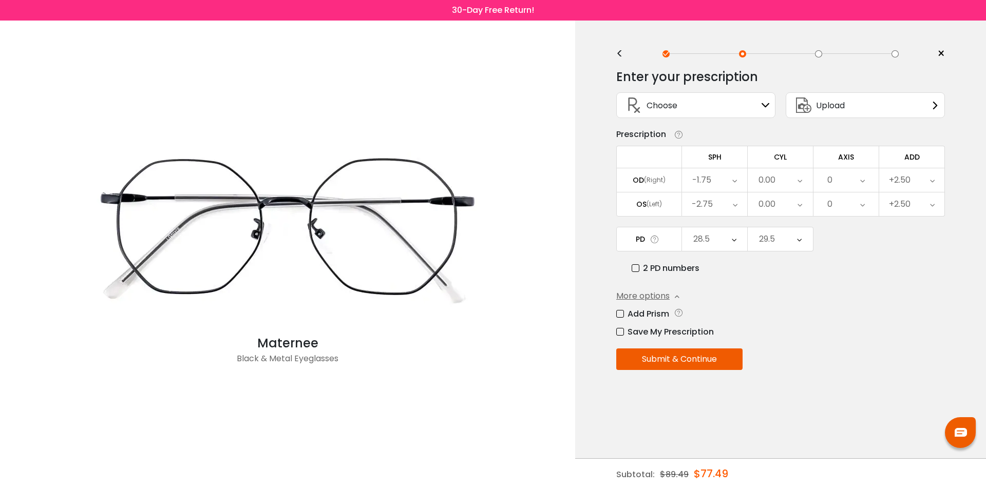
click at [685, 362] on button "Submit & Continue" at bounding box center [679, 360] width 126 height 22
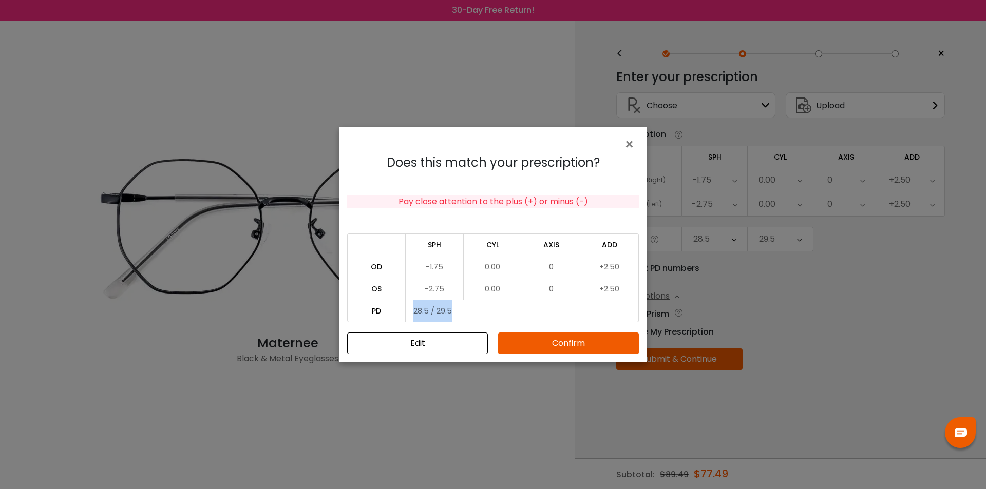
click at [497, 310] on td "28.5 / 29.5" at bounding box center [522, 311] width 233 height 23
click at [578, 348] on button "Confirm" at bounding box center [568, 344] width 141 height 22
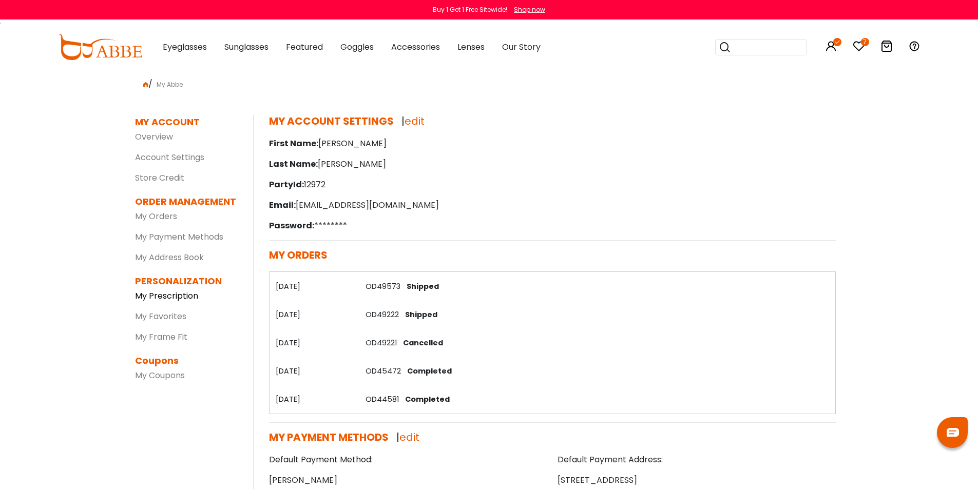
click at [168, 298] on link "My Prescription" at bounding box center [166, 296] width 63 height 12
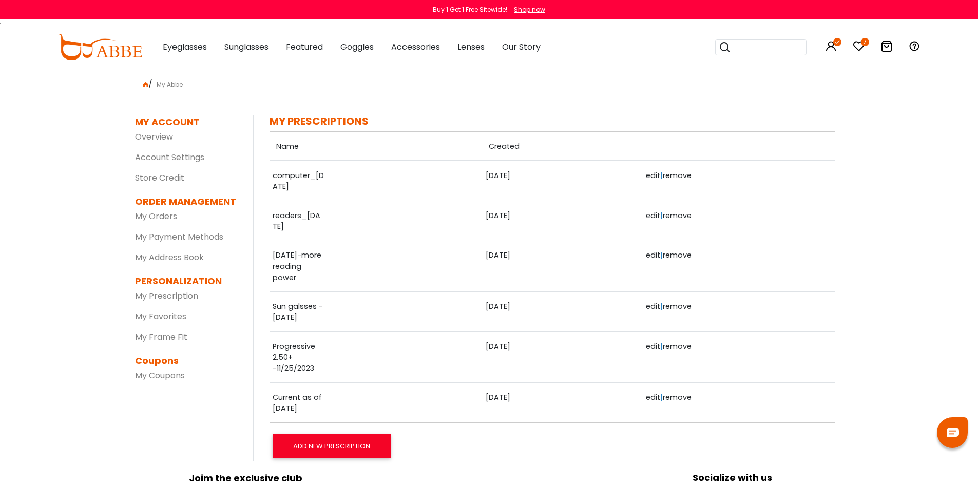
click at [293, 314] on link "Sun galsses - 9/7/2024" at bounding box center [298, 312] width 51 height 22
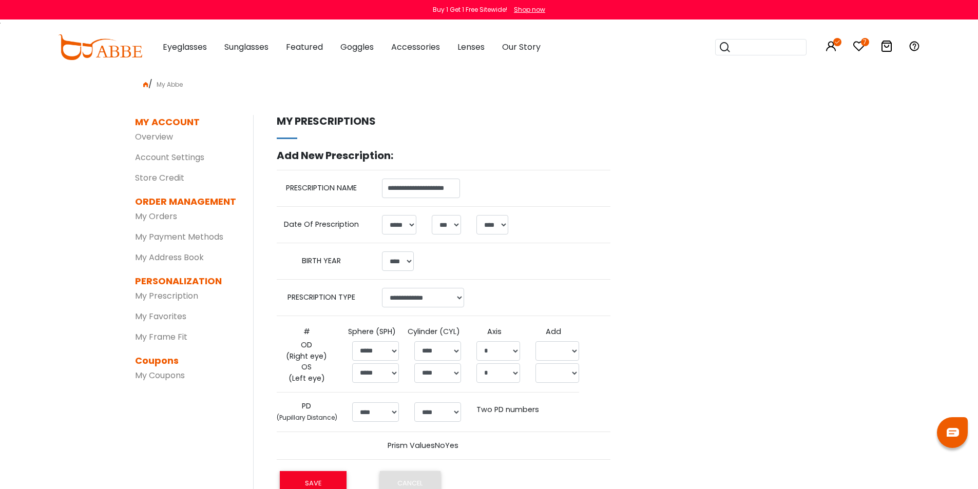
select select "*"
select select "****"
select select "******"
select select "*****"
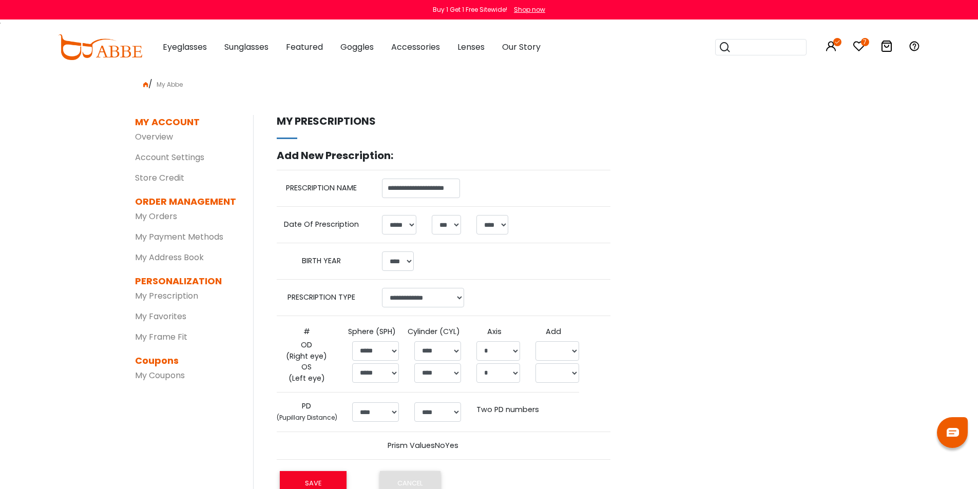
select select
select select "*****"
select select
select select "****"
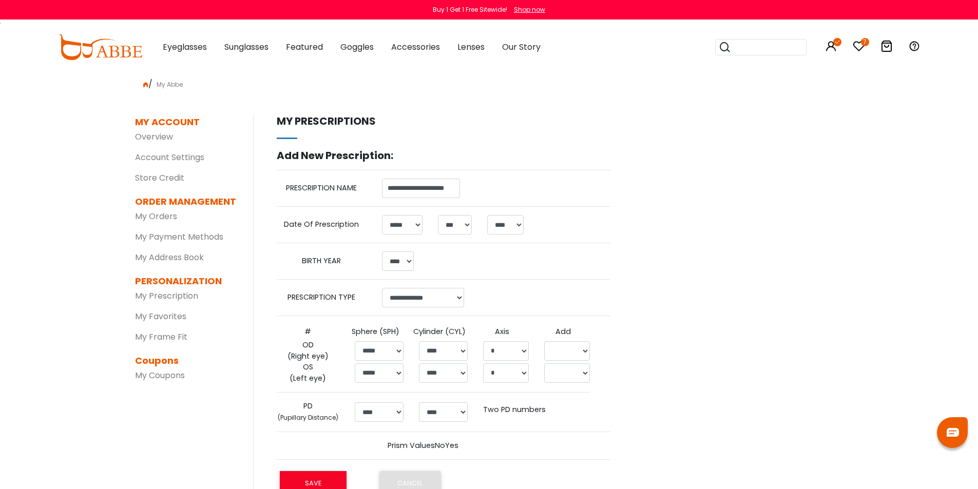
drag, startPoint x: 180, startPoint y: 298, endPoint x: 316, endPoint y: 162, distance: 191.7
click at [180, 298] on link "My Prescription" at bounding box center [166, 296] width 63 height 12
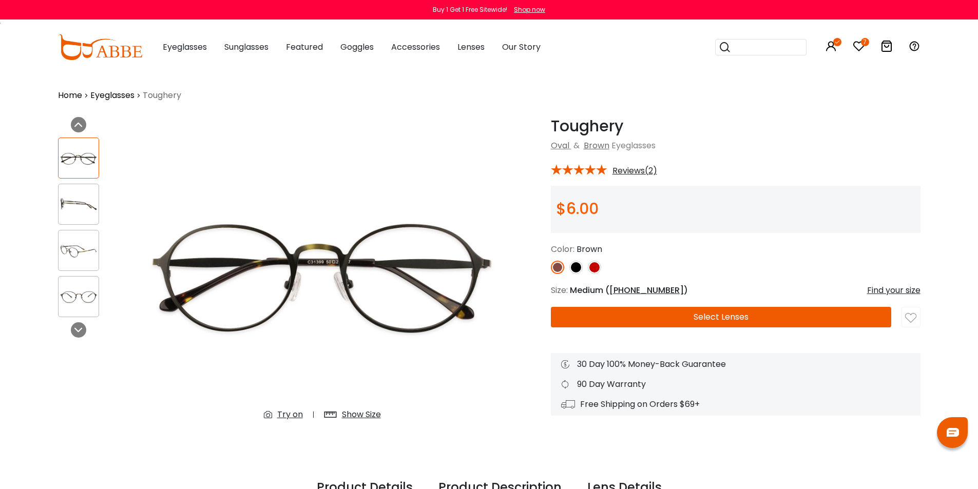
click at [577, 264] on img at bounding box center [576, 267] width 13 height 13
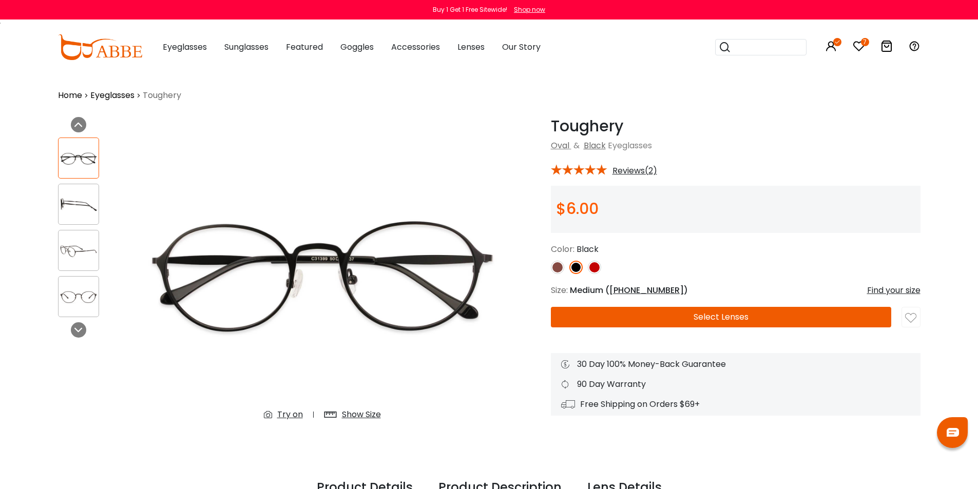
click at [742, 317] on button "Select Lenses" at bounding box center [721, 317] width 340 height 21
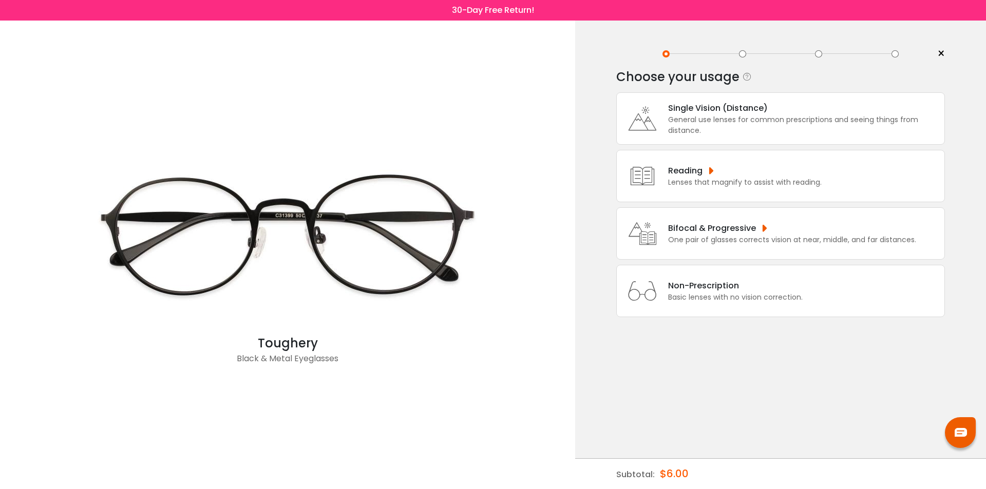
click at [717, 294] on div "Basic lenses with no vision correction." at bounding box center [735, 297] width 135 height 11
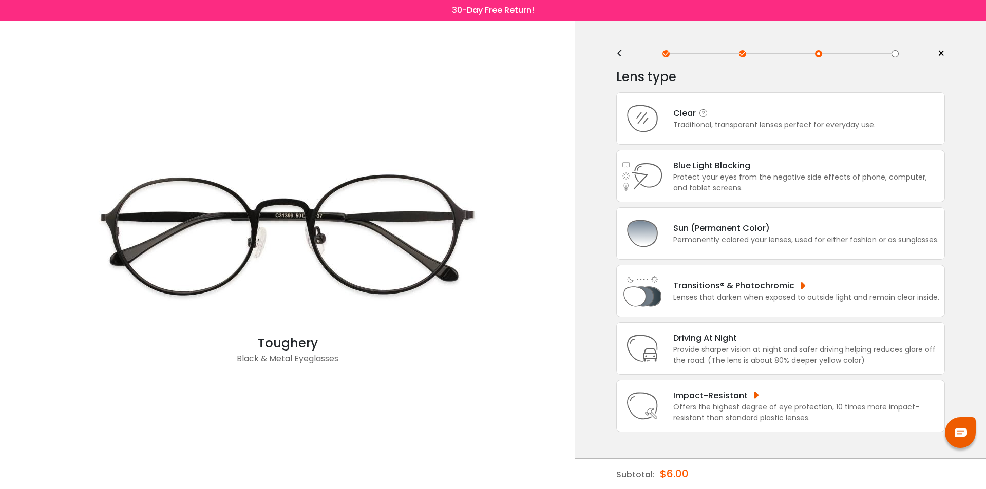
click at [684, 118] on div "Clear" at bounding box center [774, 113] width 202 height 13
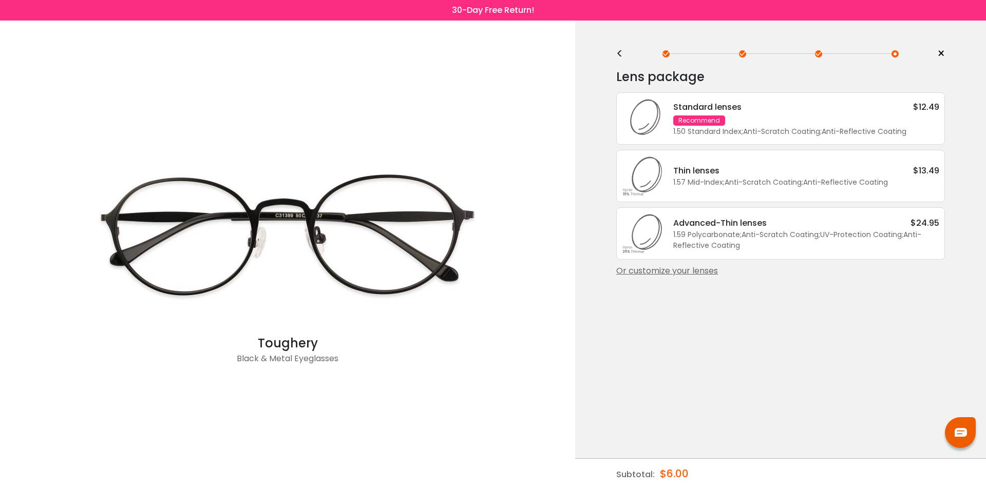
click at [659, 271] on div "Or customize your lenses" at bounding box center [780, 271] width 329 height 12
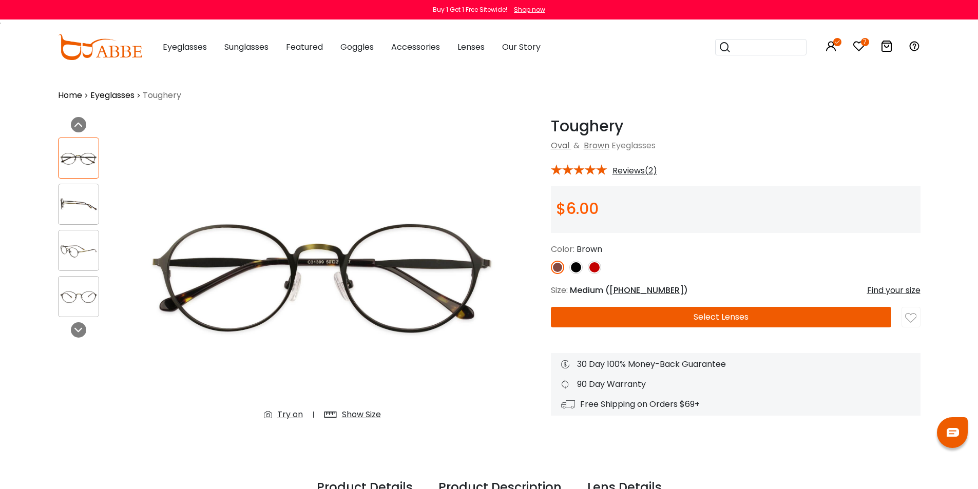
click at [575, 264] on img at bounding box center [576, 267] width 13 height 13
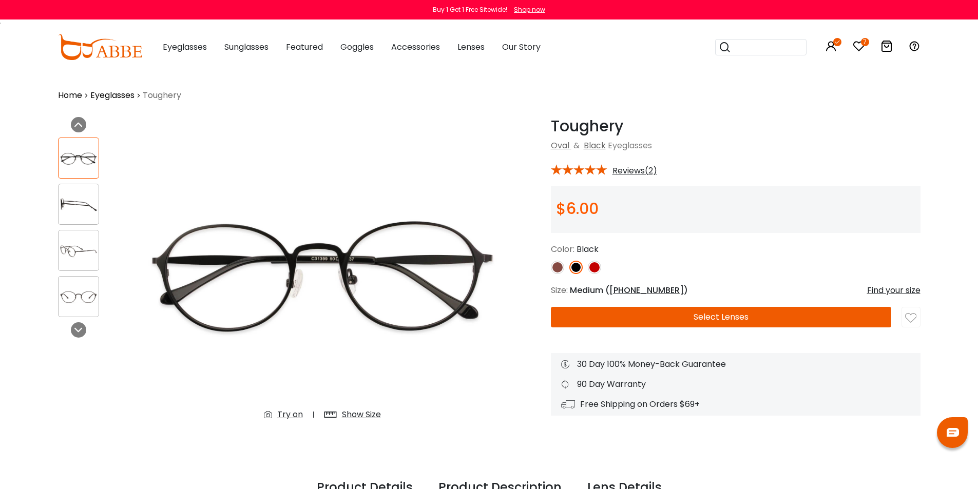
click at [759, 321] on button "Select Lenses" at bounding box center [721, 317] width 340 height 21
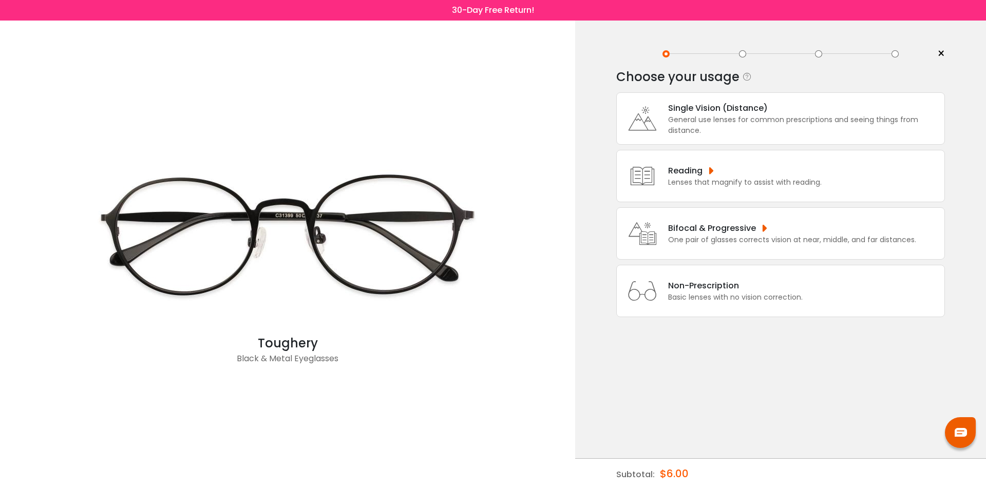
click at [676, 162] on div "Reading Lenses that magnify to assist with reading." at bounding box center [780, 176] width 329 height 52
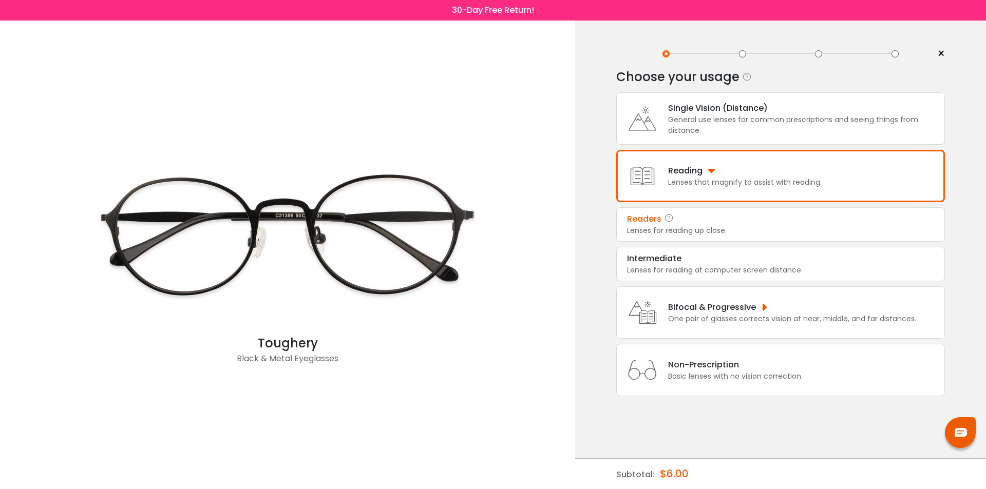
click at [657, 225] on div "Readers" at bounding box center [644, 219] width 34 height 12
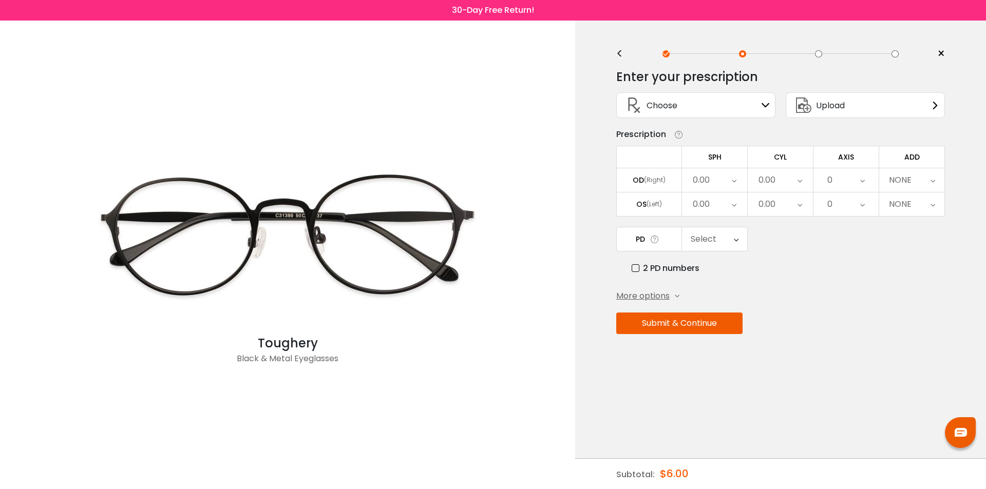
click at [676, 103] on span "Choose" at bounding box center [662, 105] width 31 height 13
click at [761, 107] on div "Choose Sign In" at bounding box center [696, 105] width 148 height 25
click at [709, 185] on div "0.00" at bounding box center [701, 180] width 17 height 21
click at [719, 270] on li "0.00" at bounding box center [714, 268] width 65 height 18
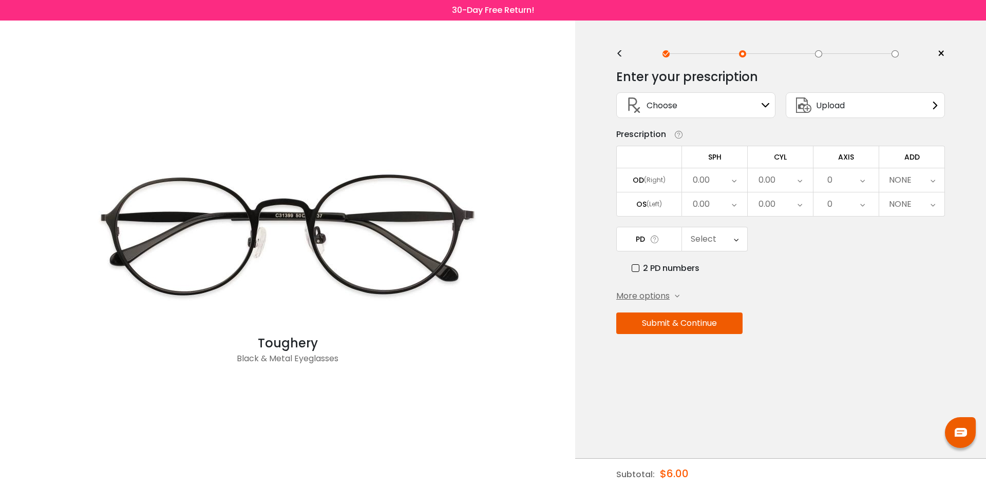
click at [707, 205] on div "0.00" at bounding box center [701, 204] width 17 height 21
click at [724, 285] on li "0.00" at bounding box center [714, 292] width 65 height 18
click at [714, 232] on div "Select" at bounding box center [704, 239] width 26 height 21
click at [726, 268] on li "60" at bounding box center [714, 272] width 65 height 18
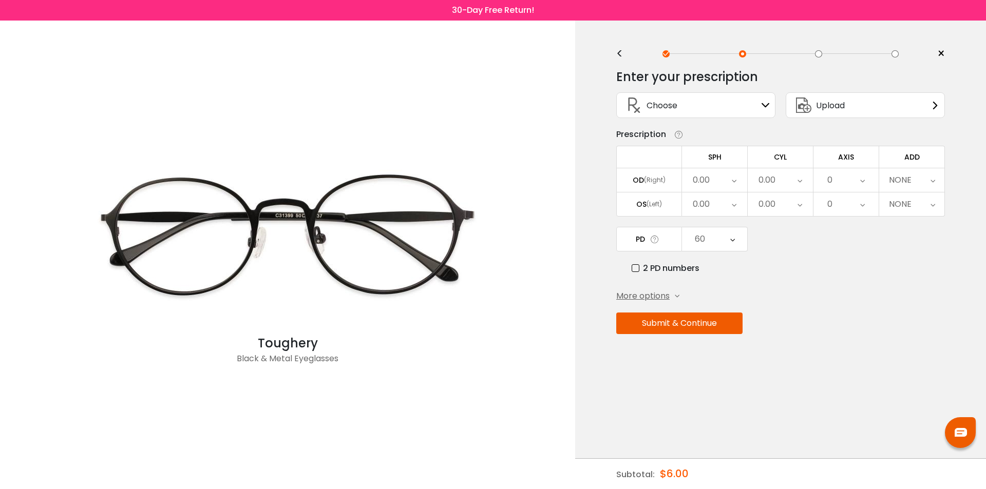
click at [727, 326] on button "Submit & Continue" at bounding box center [679, 324] width 126 height 22
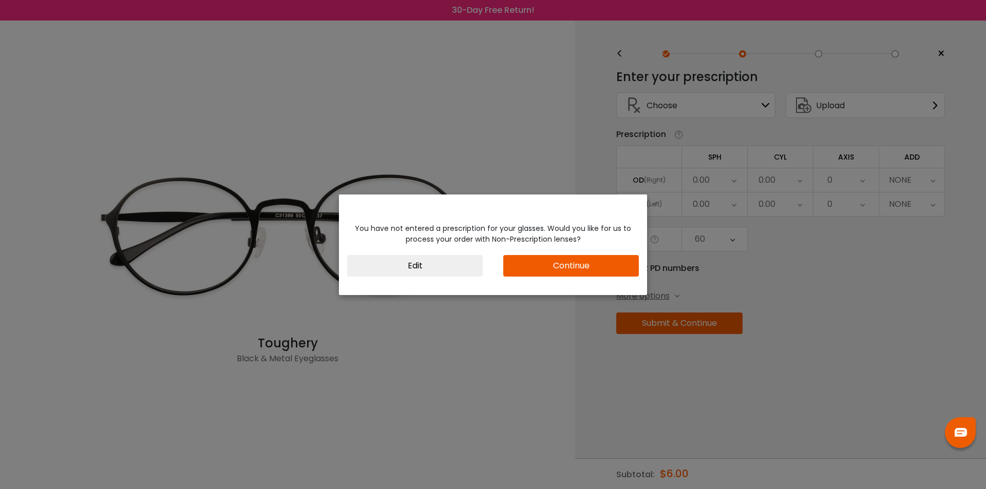
click at [835, 301] on div "You have not entered a prescription for your glasses. Would you like for us to …" at bounding box center [493, 244] width 986 height 489
click at [572, 269] on button "Continue" at bounding box center [571, 266] width 136 height 22
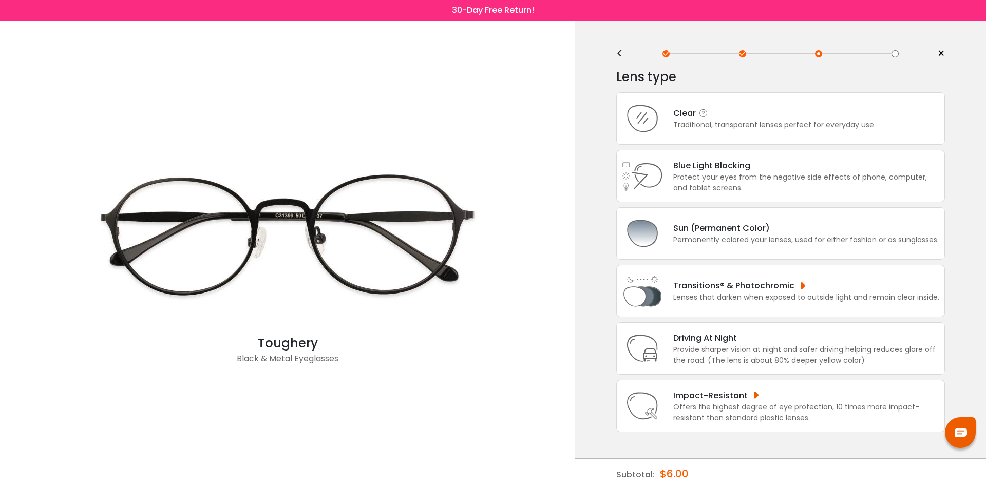
click at [729, 126] on div "Traditional, transparent lenses perfect for everyday use." at bounding box center [774, 125] width 202 height 11
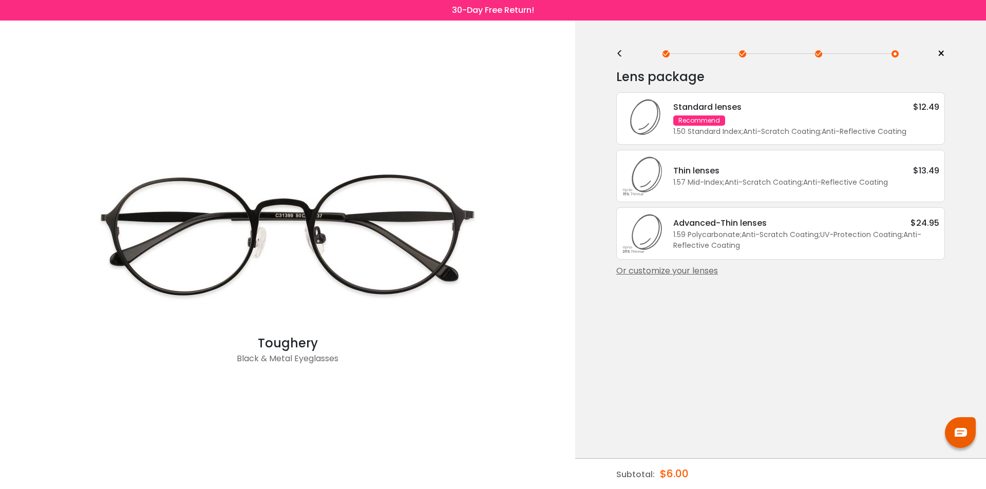
click at [699, 268] on div "Or customize your lenses" at bounding box center [780, 271] width 329 height 12
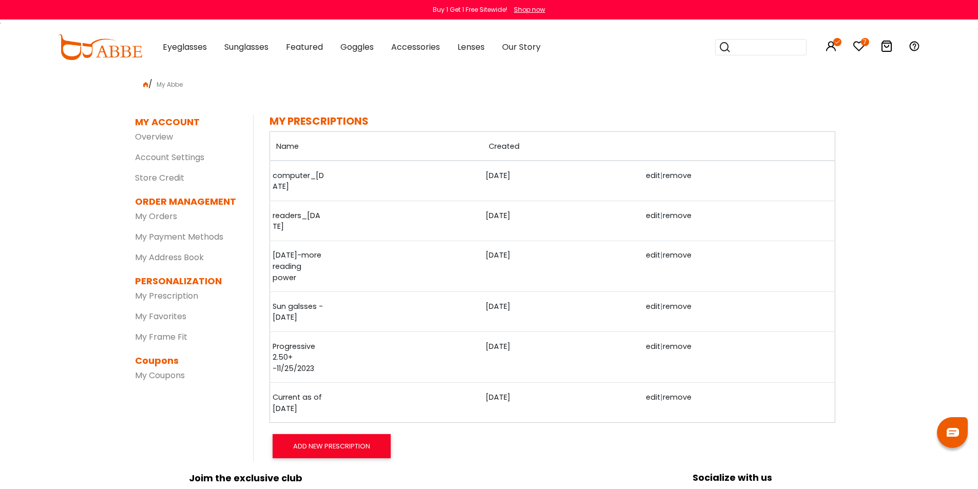
click at [312, 398] on link "Current as of [DATE]" at bounding box center [298, 403] width 51 height 22
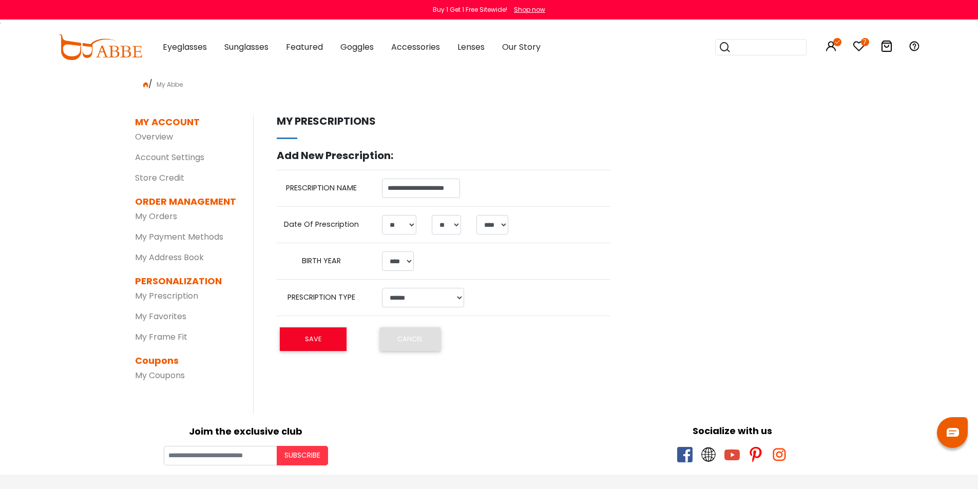
select select "**"
select select "****"
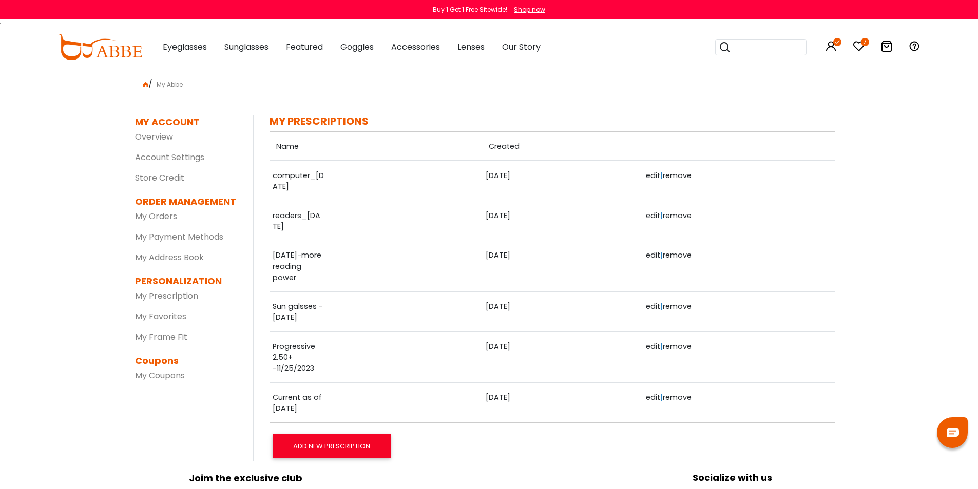
click at [279, 398] on link "Current as of [DATE]" at bounding box center [298, 403] width 51 height 22
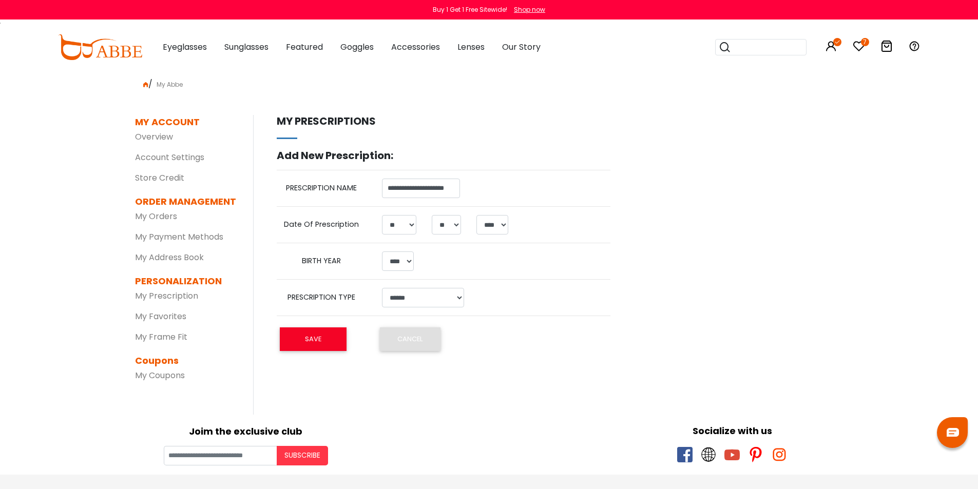
select select "**"
select select "****"
click at [408, 299] on select "**********" at bounding box center [423, 298] width 82 height 20
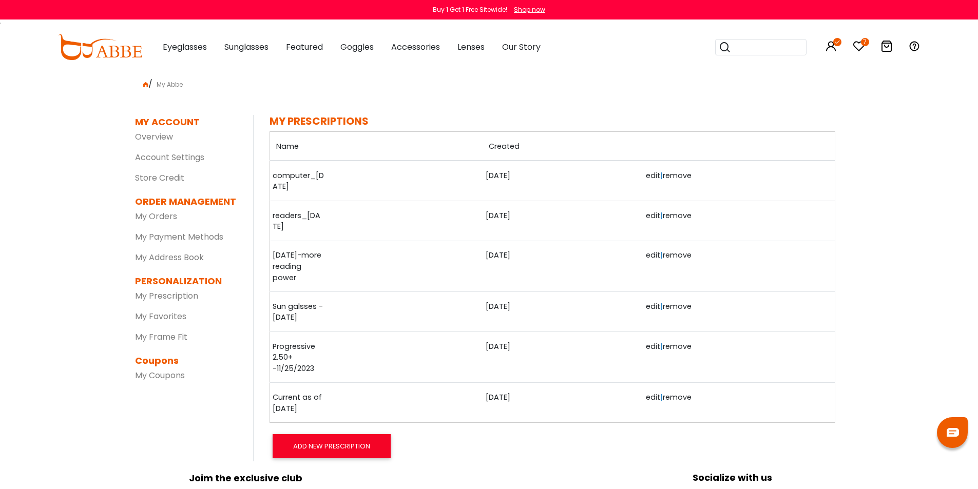
click at [650, 397] on link "edit" at bounding box center [653, 397] width 14 height 10
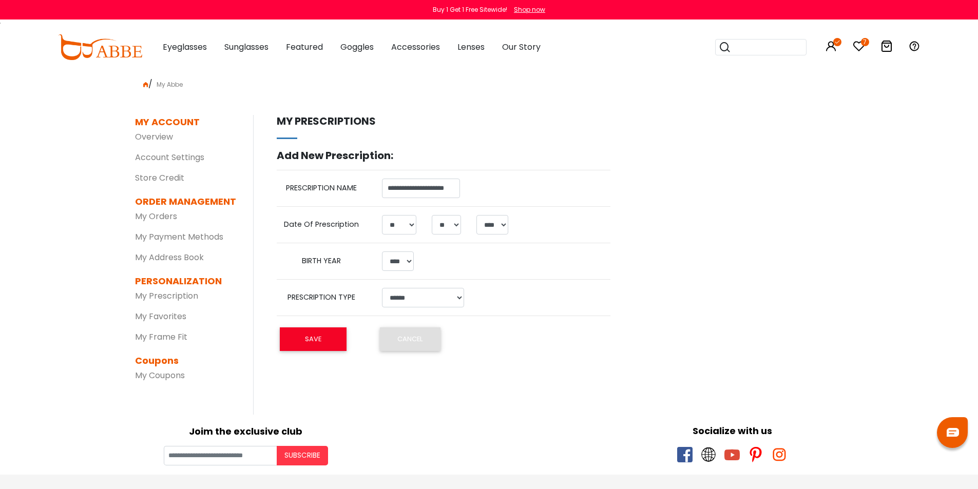
select select "**"
select select "****"
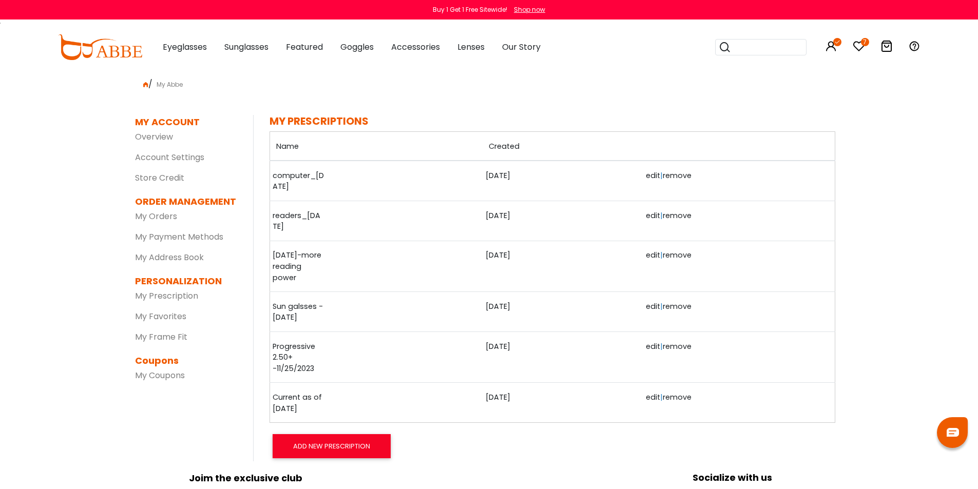
click at [306, 349] on link "Progressive 2.50+ -11/25/2023" at bounding box center [298, 358] width 51 height 33
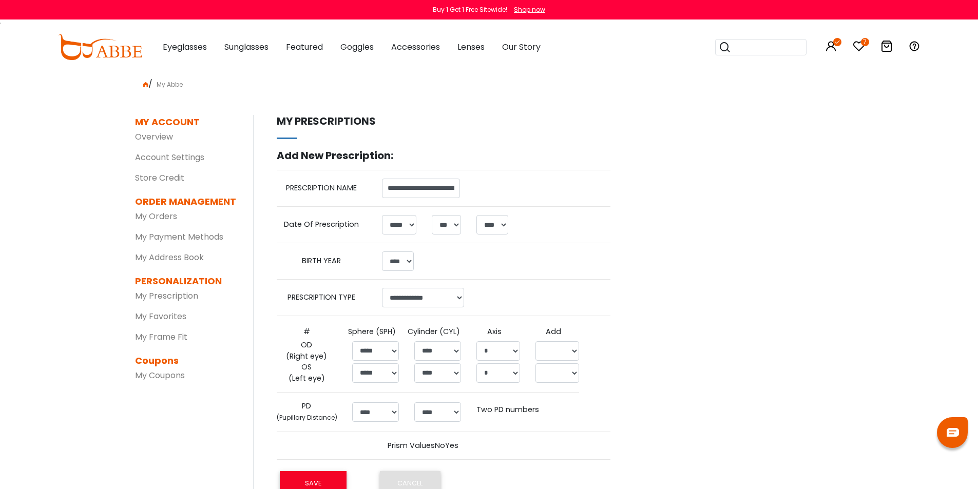
select select "*"
select select "****"
select select "******"
select select "*****"
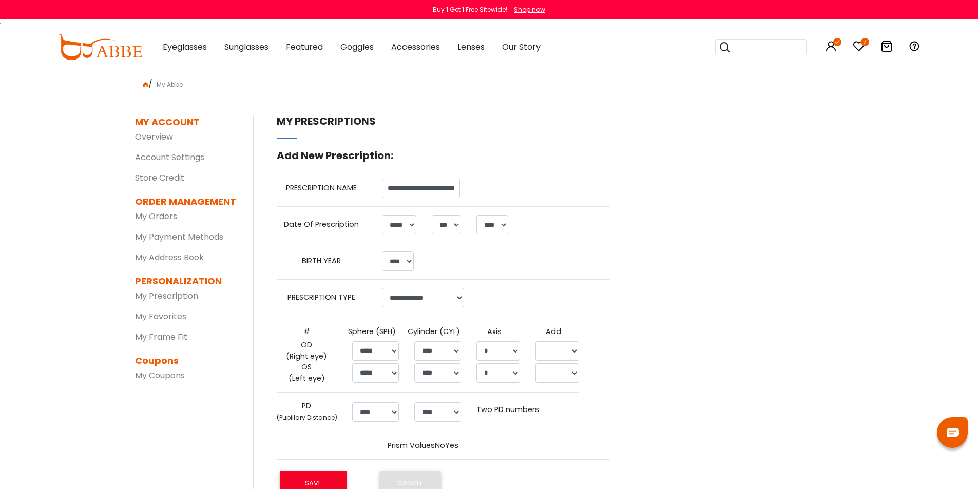
select select
select select "*****"
select select
select select "****"
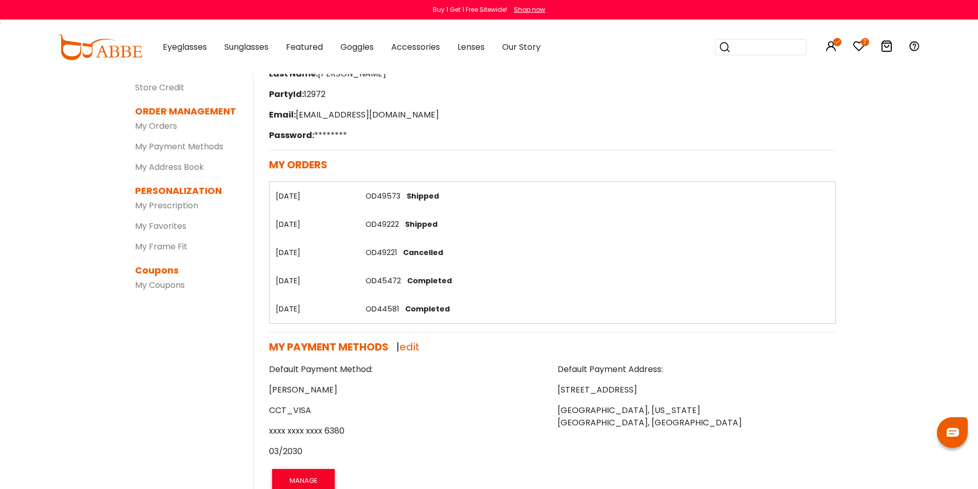
scroll to position [103, 0]
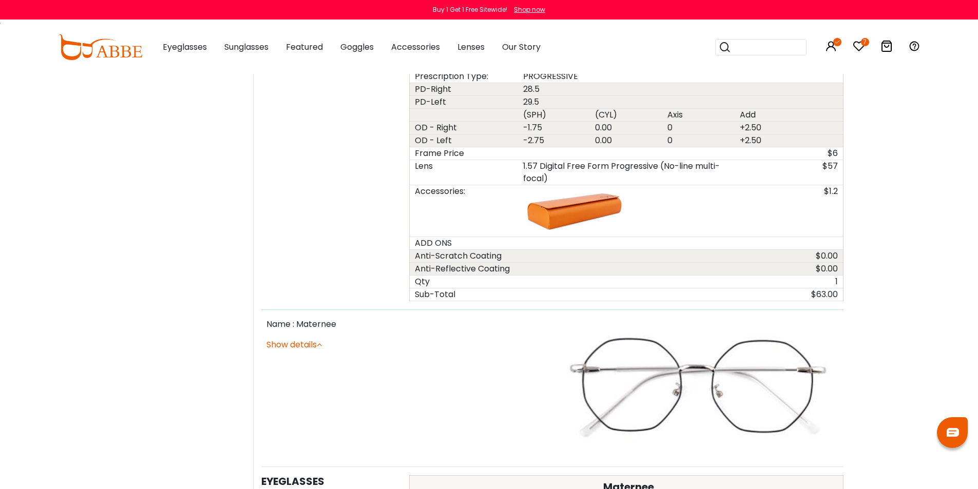
scroll to position [616, 0]
click at [285, 349] on link "Show details" at bounding box center [294, 343] width 55 height 12
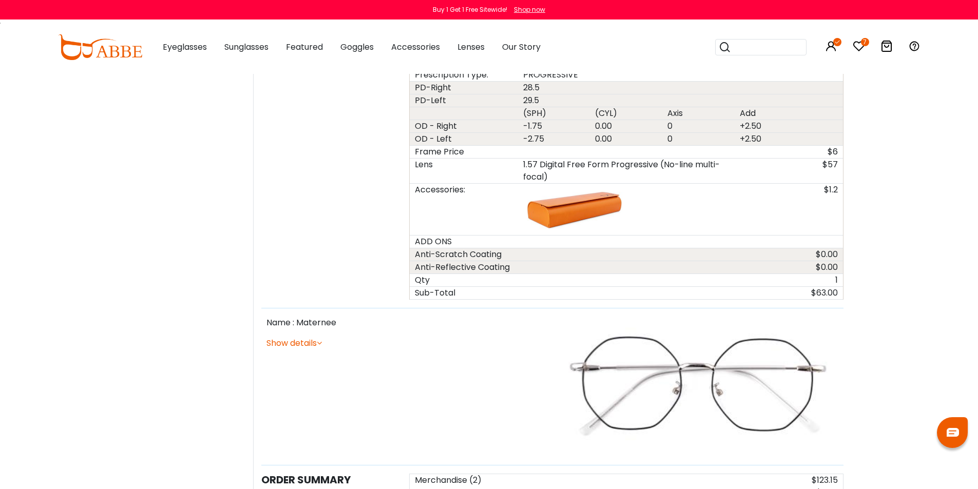
click at [287, 343] on link "Show details" at bounding box center [294, 343] width 55 height 12
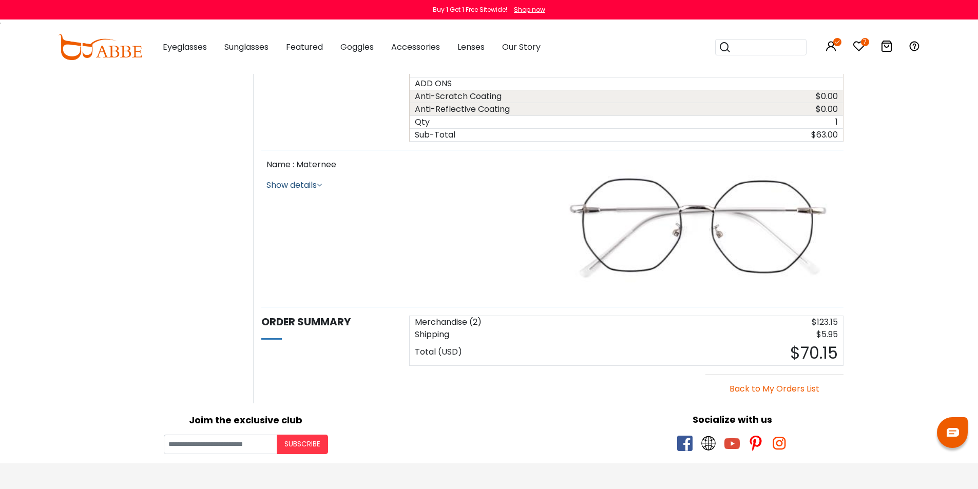
scroll to position [770, 0]
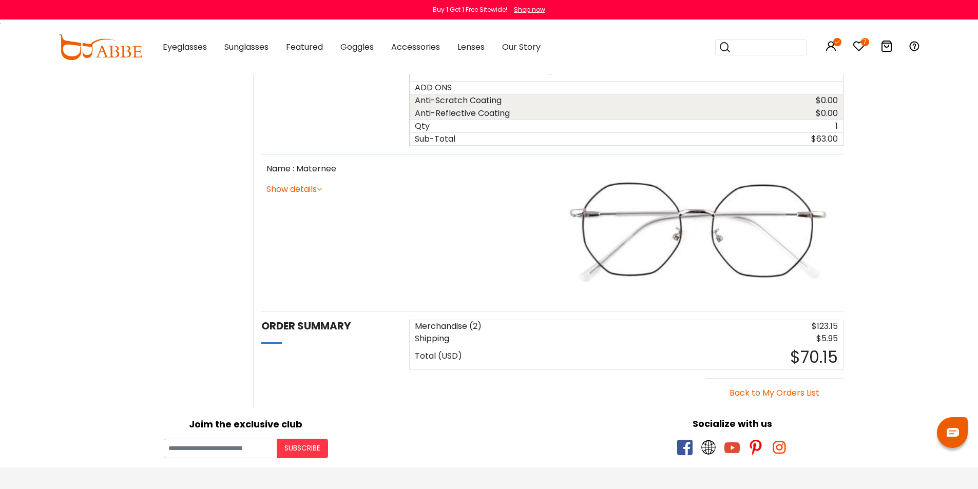
click at [322, 191] on icon at bounding box center [319, 189] width 5 height 8
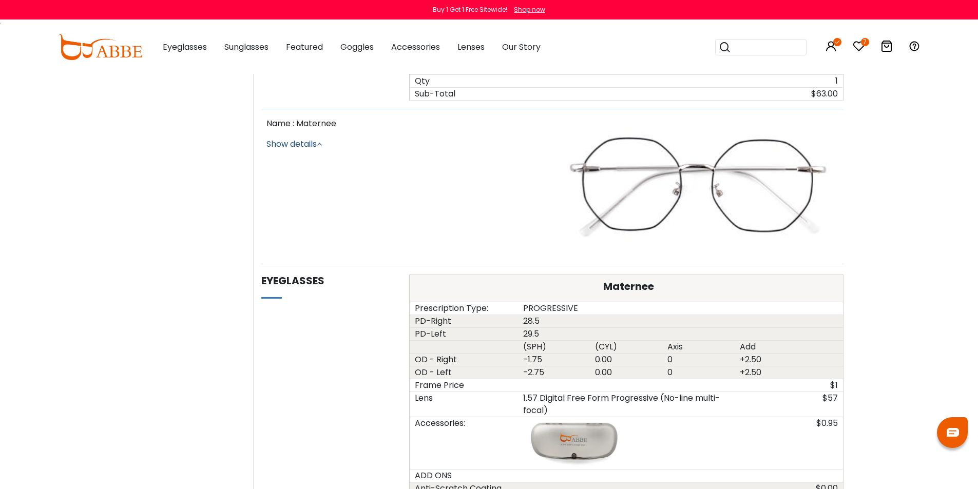
scroll to position [822, 0]
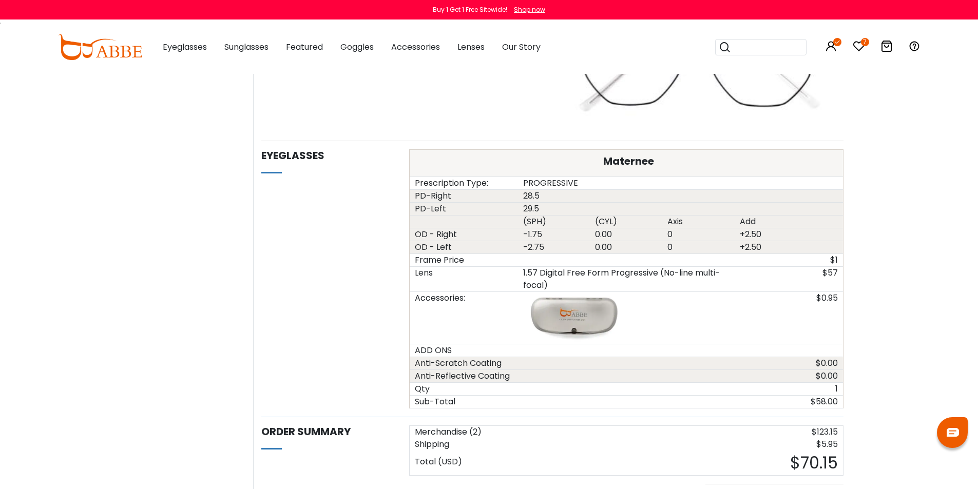
scroll to position [924, 0]
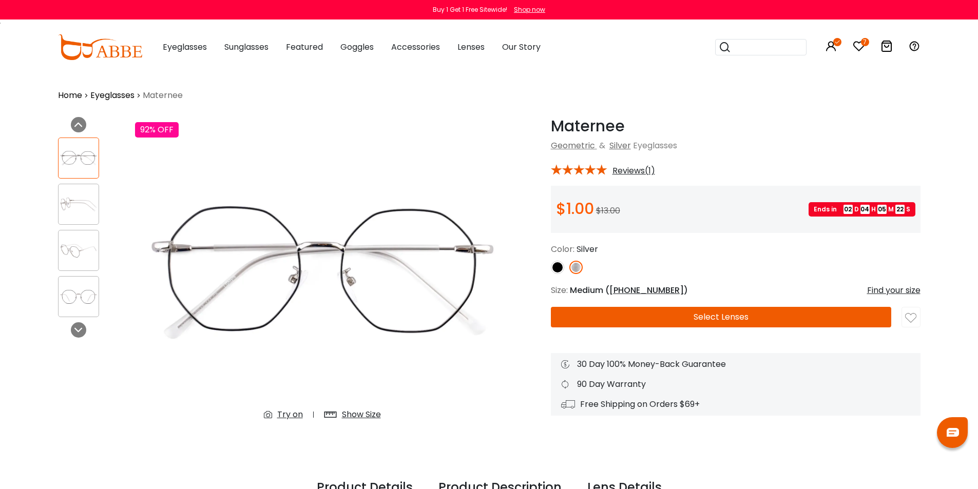
click at [759, 317] on button "Select Lenses" at bounding box center [721, 317] width 340 height 21
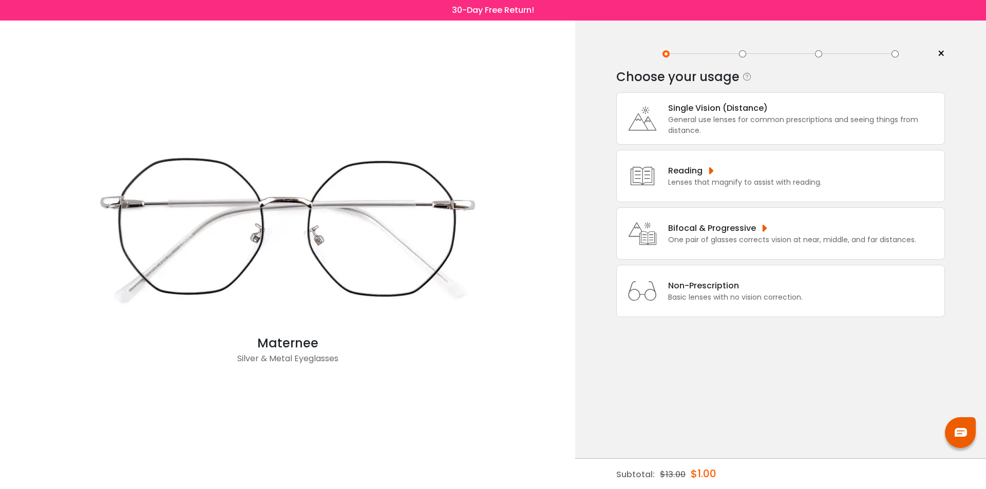
click at [670, 230] on div "Bifocal & Progressive" at bounding box center [792, 228] width 248 height 13
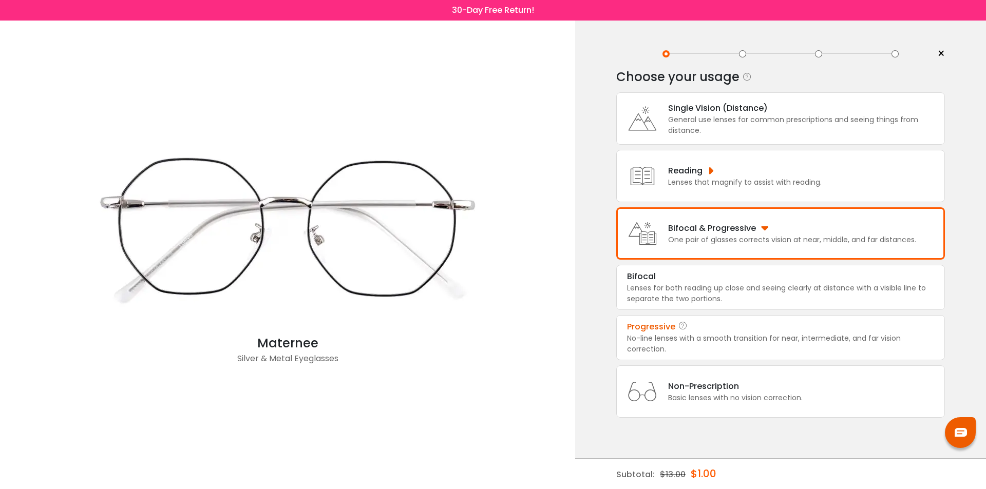
click at [664, 330] on div "Progressive" at bounding box center [651, 327] width 48 height 12
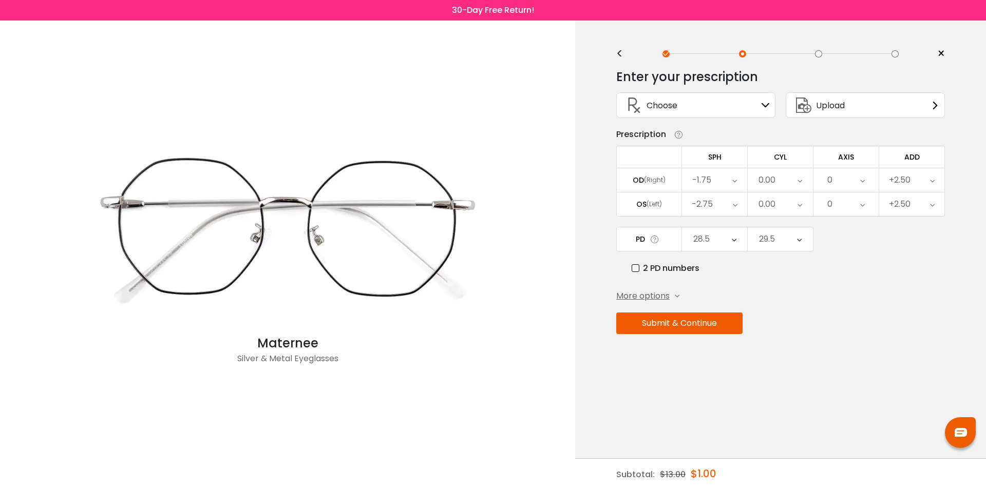
click at [705, 241] on div "28.5" at bounding box center [701, 239] width 16 height 21
click at [715, 366] on li "29.5" at bounding box center [714, 364] width 65 height 18
click at [785, 233] on div "29.5" at bounding box center [780, 240] width 65 height 24
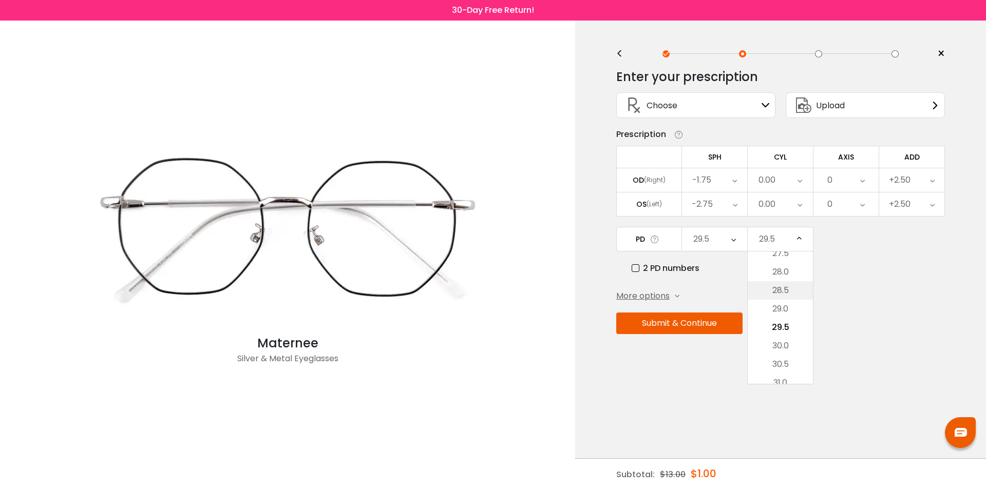
click at [786, 287] on li "28.5" at bounding box center [780, 290] width 65 height 18
click at [689, 321] on button "Submit & Continue" at bounding box center [679, 324] width 126 height 22
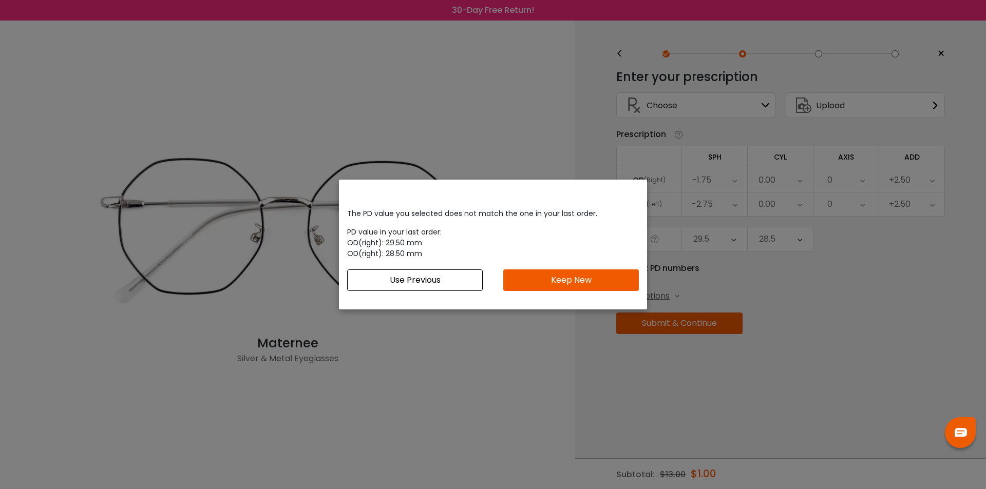
click at [353, 259] on div "The PD value you selected does not match the one in your last order. PD value i…" at bounding box center [493, 249] width 308 height 99
click at [382, 280] on button "Use Previous" at bounding box center [415, 281] width 136 height 22
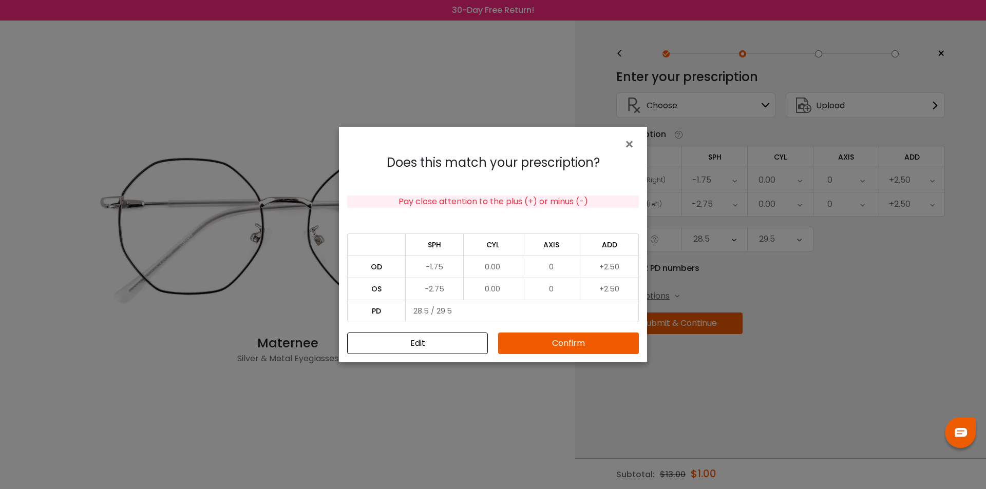
click at [549, 341] on button "Confirm" at bounding box center [568, 344] width 141 height 22
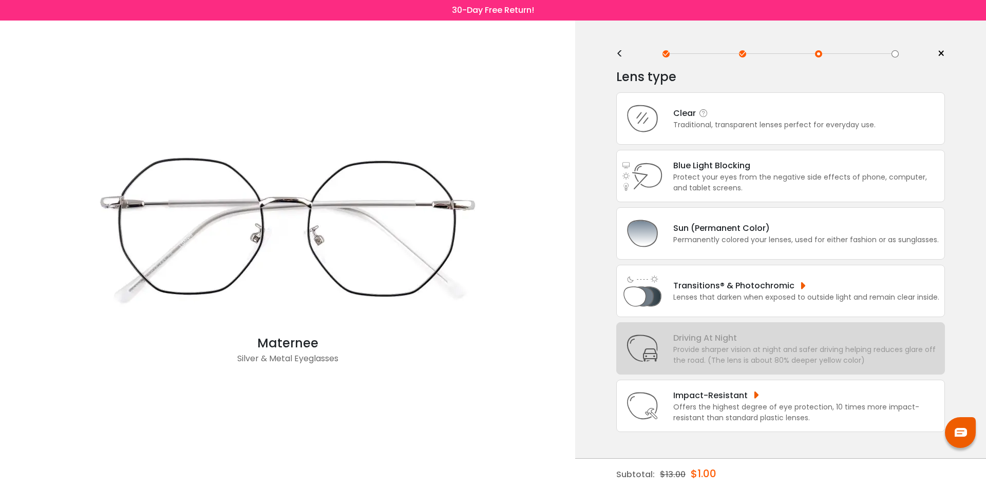
click at [697, 116] on div "Clear" at bounding box center [774, 113] width 202 height 13
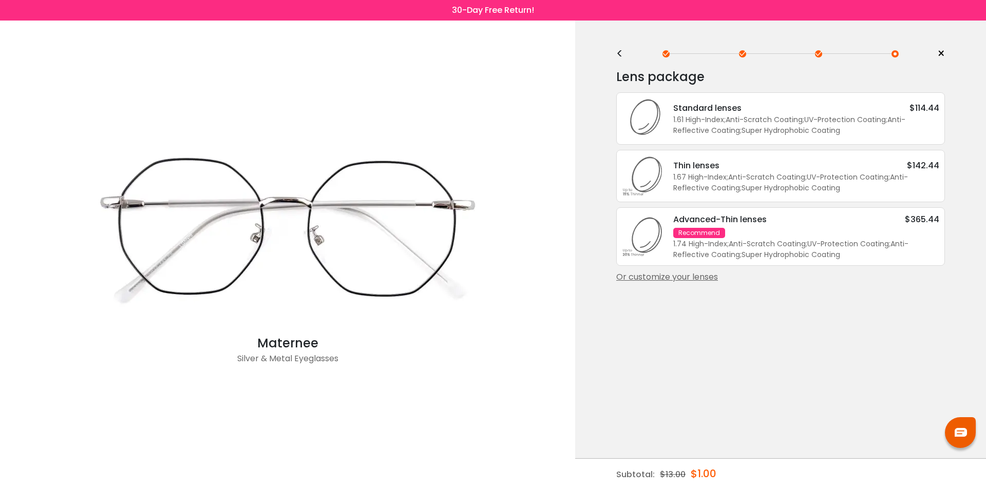
click at [661, 277] on div "Or customize your lenses" at bounding box center [780, 277] width 329 height 12
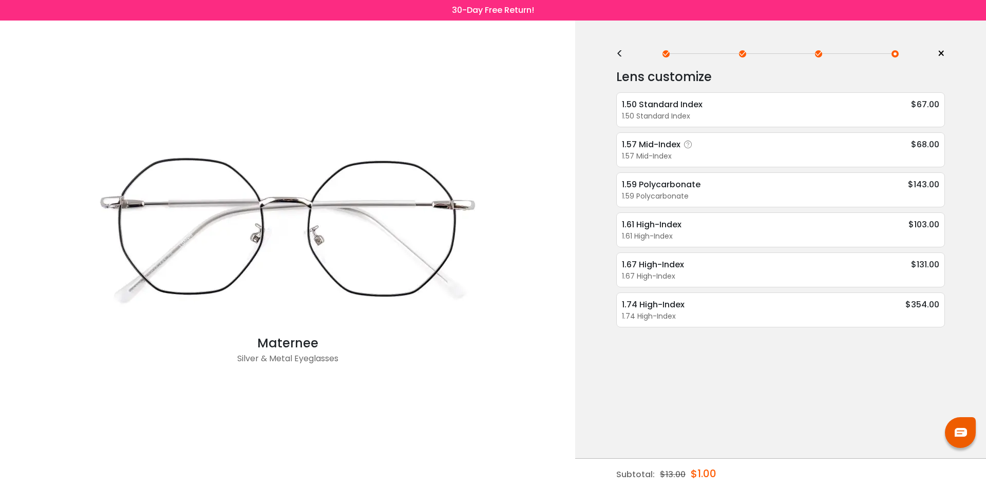
click at [926, 142] on span "$68.00" at bounding box center [925, 144] width 28 height 13
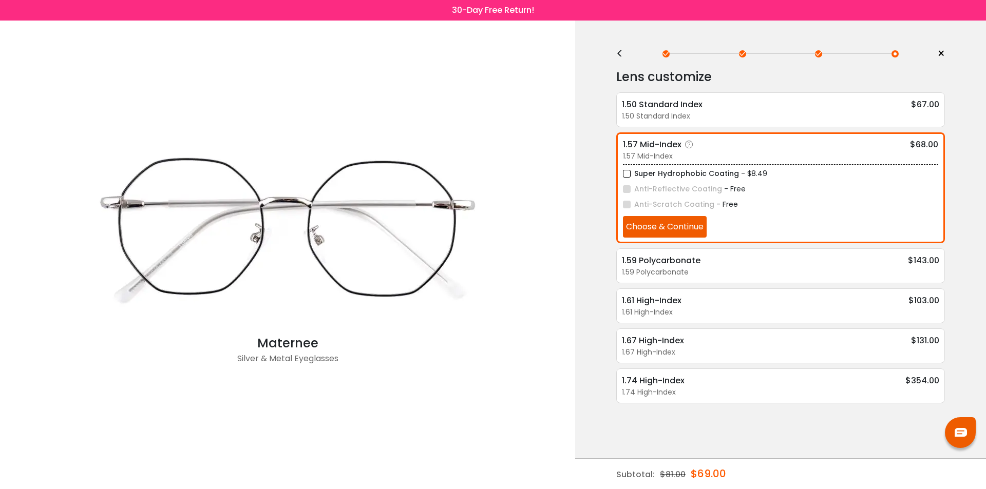
click at [627, 174] on label "Super Hydrophobic Coating" at bounding box center [681, 173] width 116 height 13
click at [659, 224] on button "Choose & Continue" at bounding box center [665, 227] width 84 height 22
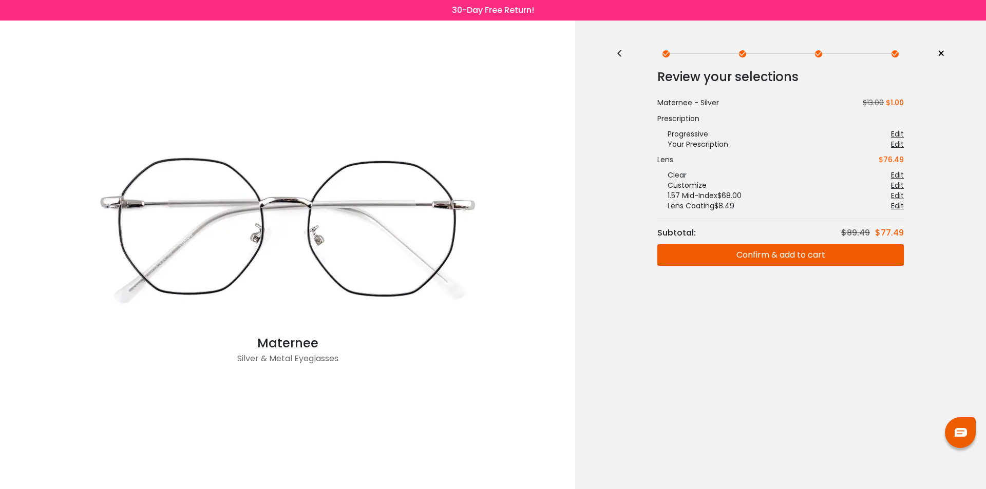
click at [782, 257] on button "Confirm & add to cart" at bounding box center [780, 255] width 247 height 22
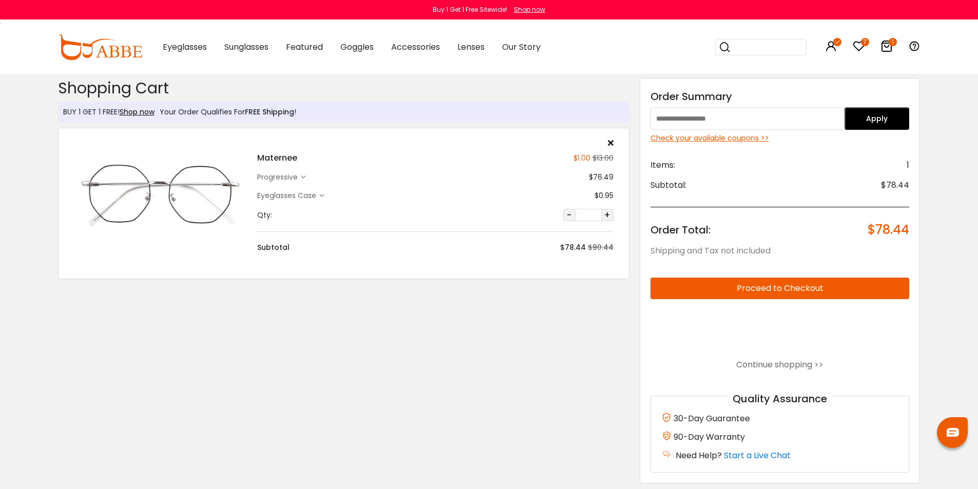
click at [727, 142] on div "Check your available coupons >>" at bounding box center [780, 138] width 259 height 11
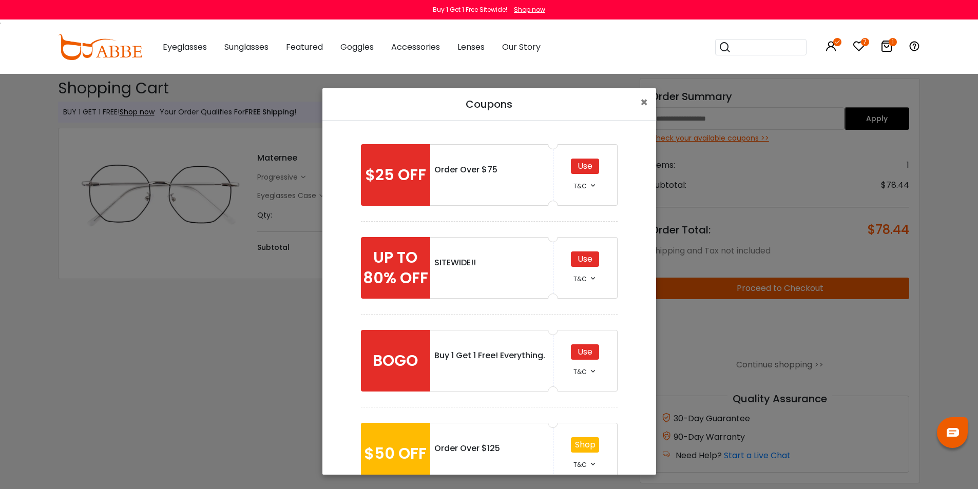
click at [579, 163] on div "Use" at bounding box center [585, 166] width 28 height 15
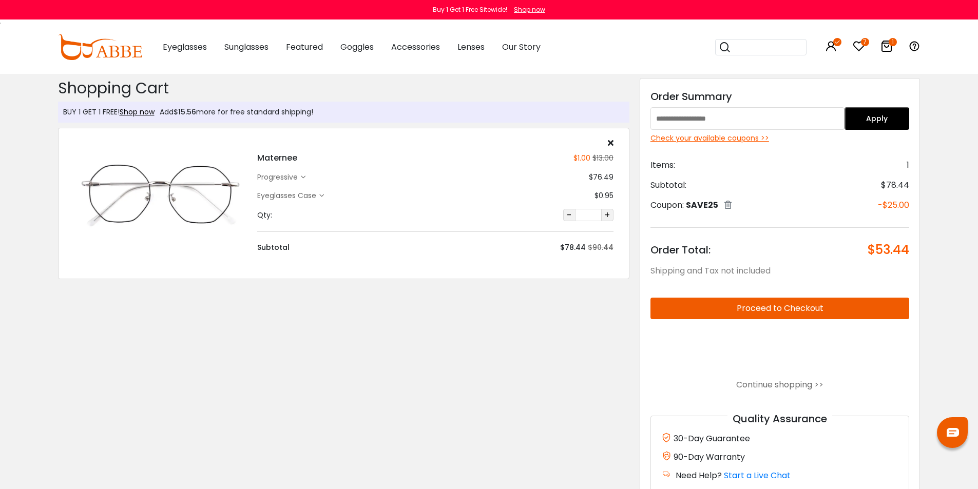
drag, startPoint x: 863, startPoint y: 119, endPoint x: 718, endPoint y: 139, distance: 146.6
click at [730, 144] on div "Discount Code: Order Summary Apply Check your available coupons >> Items: 1 Sub…" at bounding box center [780, 291] width 281 height 426
click at [702, 134] on div "Check your available coupons >>" at bounding box center [780, 138] width 259 height 11
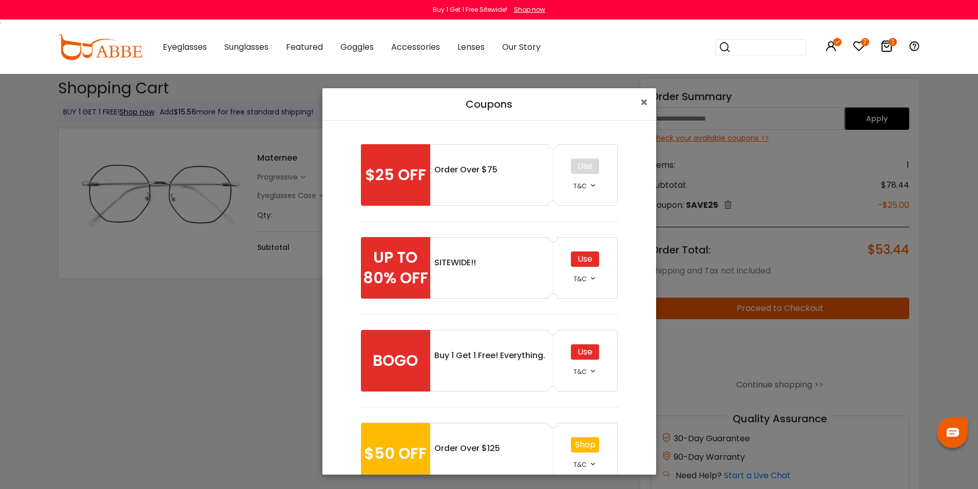
click at [586, 260] on div "Use" at bounding box center [585, 259] width 28 height 15
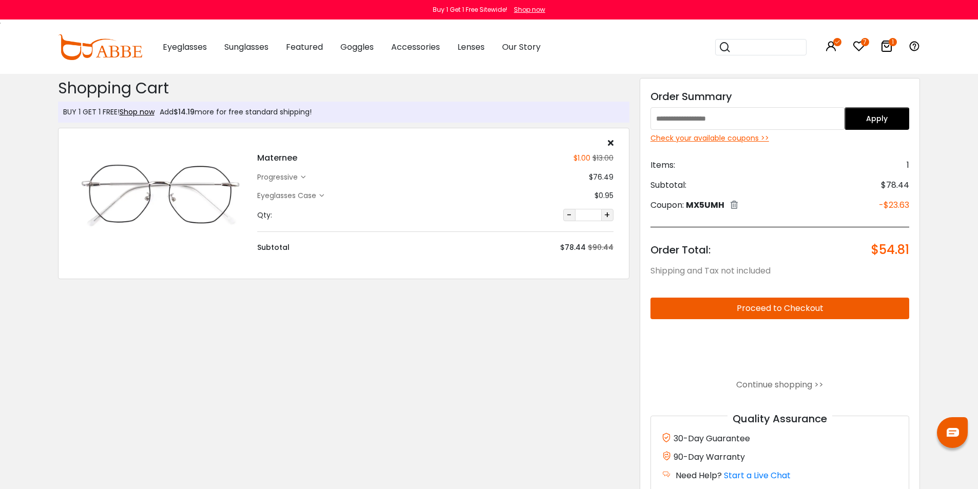
click at [756, 136] on div "Check your available coupons >>" at bounding box center [780, 138] width 259 height 11
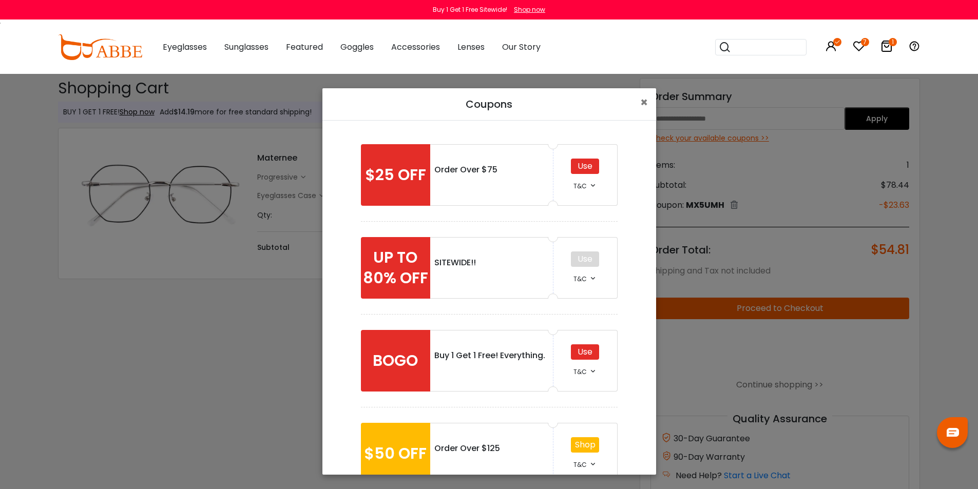
click at [583, 352] on div "Use" at bounding box center [585, 352] width 28 height 15
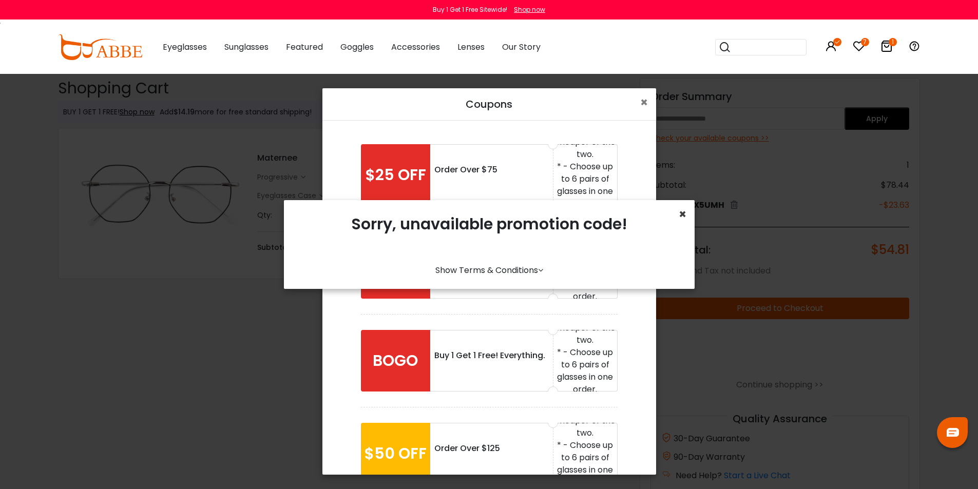
click at [682, 213] on span "×" at bounding box center [683, 214] width 8 height 17
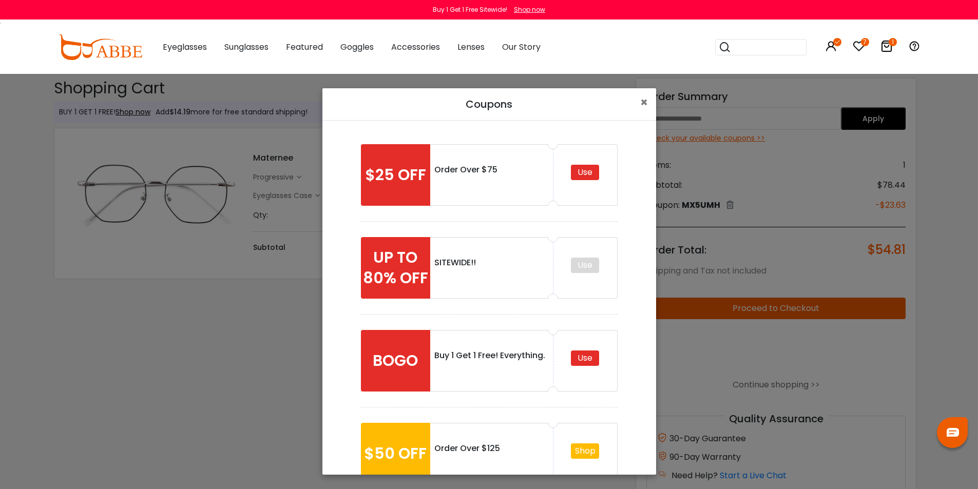
click at [583, 171] on div "Use" at bounding box center [585, 172] width 28 height 15
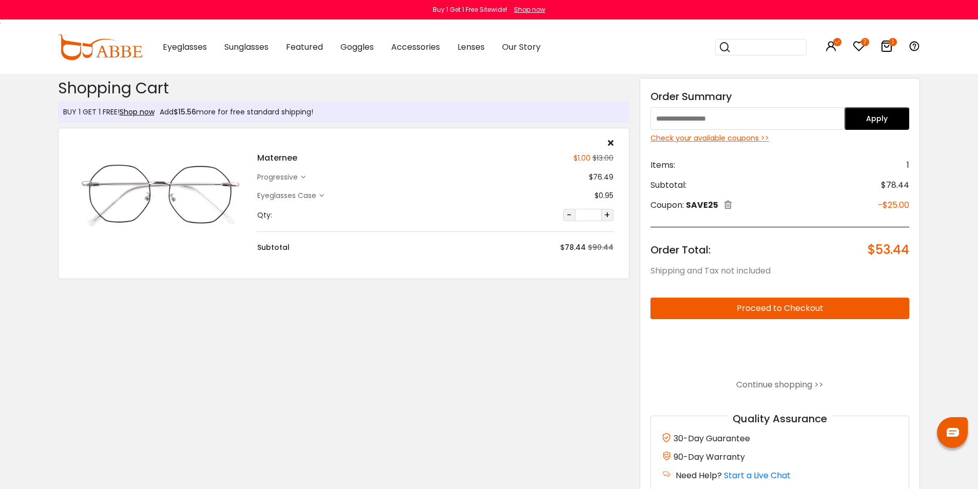
click at [305, 176] on icon at bounding box center [303, 177] width 5 height 5
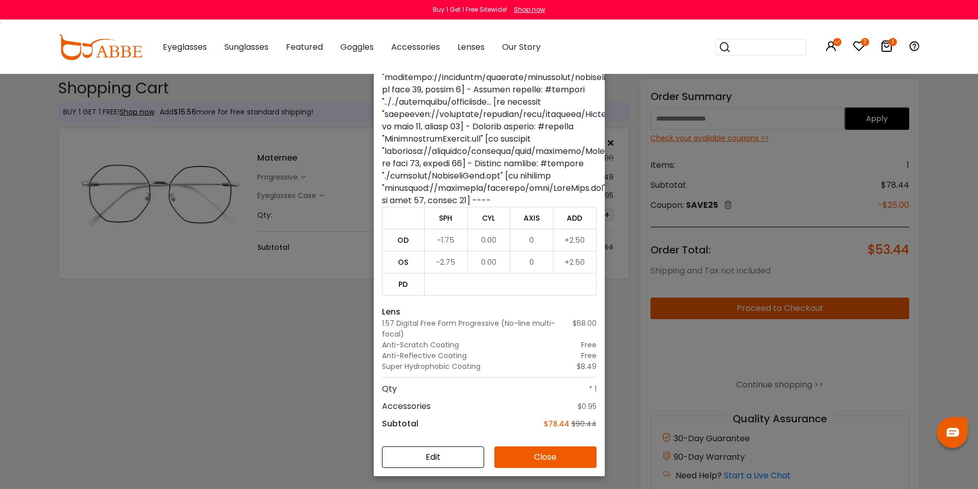
scroll to position [74, 0]
click at [558, 458] on button "Close" at bounding box center [546, 456] width 102 height 22
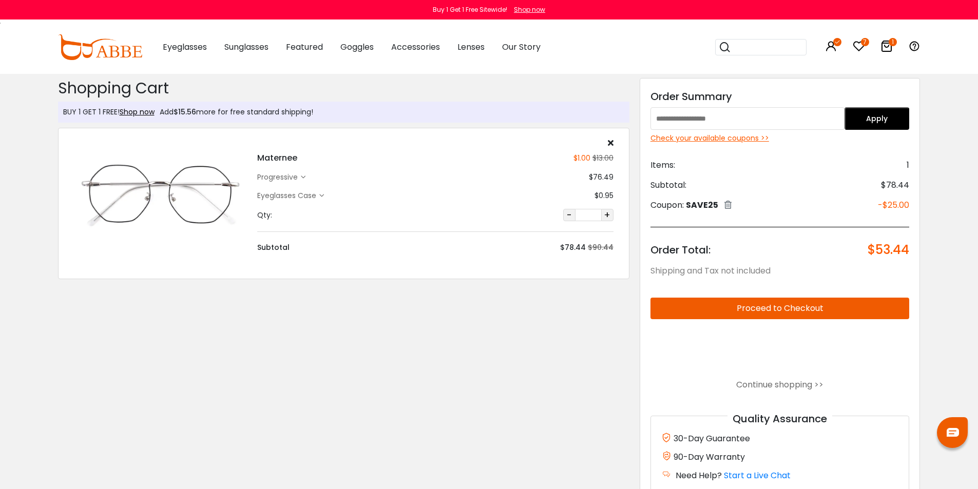
click at [514, 386] on div "Shopping Cart ( 1 ): $53.44 Shipping and Tax not included Shopping Cart BUY 1 G…" at bounding box center [344, 296] width 582 height 445
click at [317, 198] on div "Eyeglasses Case" at bounding box center [288, 196] width 62 height 11
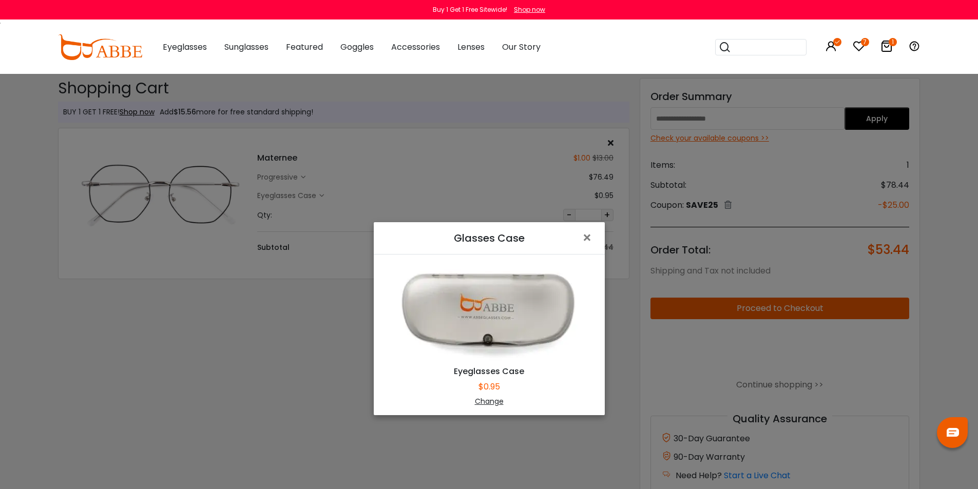
click at [488, 401] on div "Change" at bounding box center [489, 401] width 205 height 11
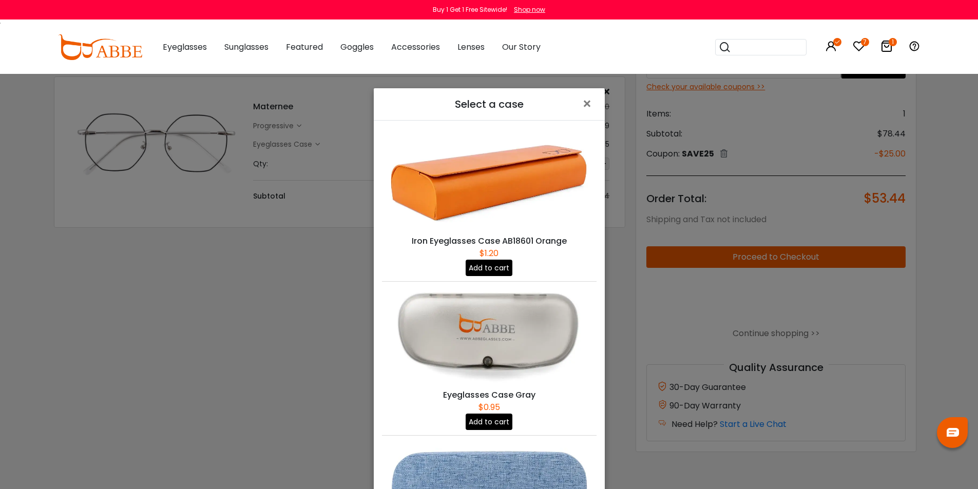
scroll to position [0, 0]
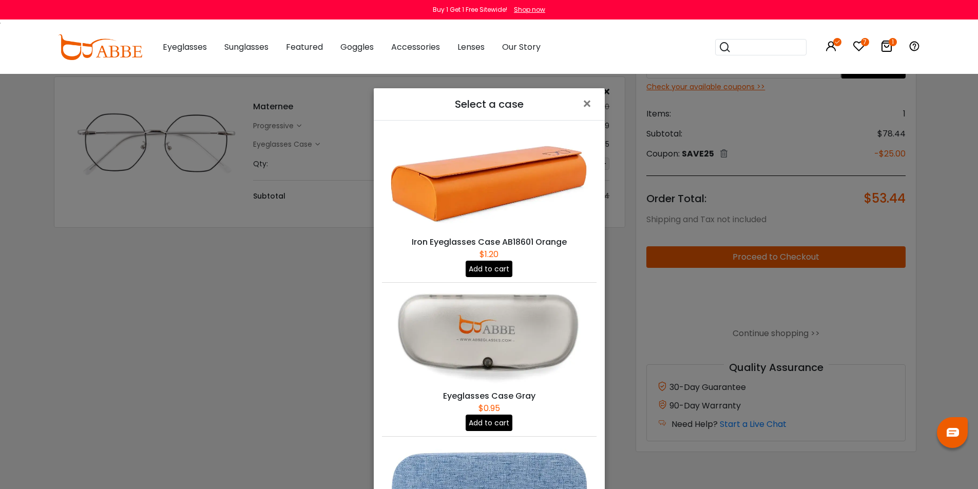
click at [491, 264] on button "Add to cart" at bounding box center [489, 269] width 47 height 16
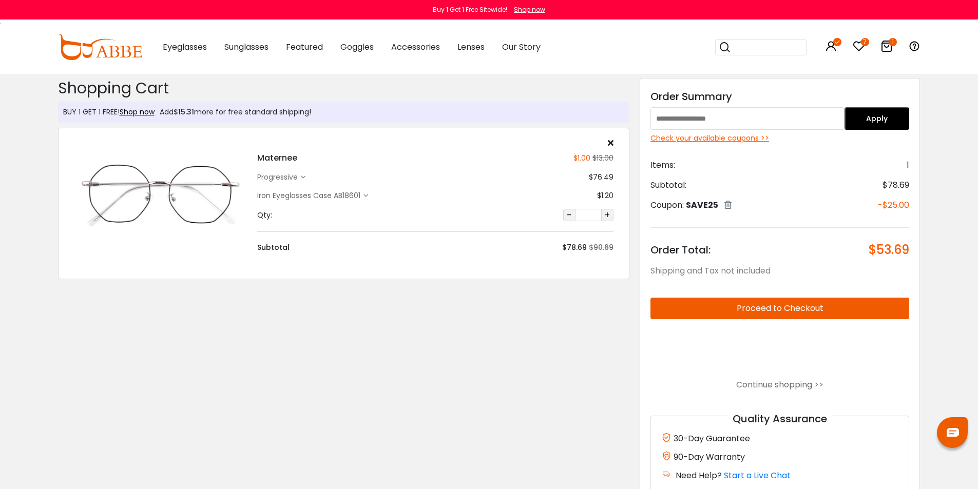
click at [342, 196] on div "Iron Eyeglasses Case AB18601" at bounding box center [310, 196] width 106 height 11
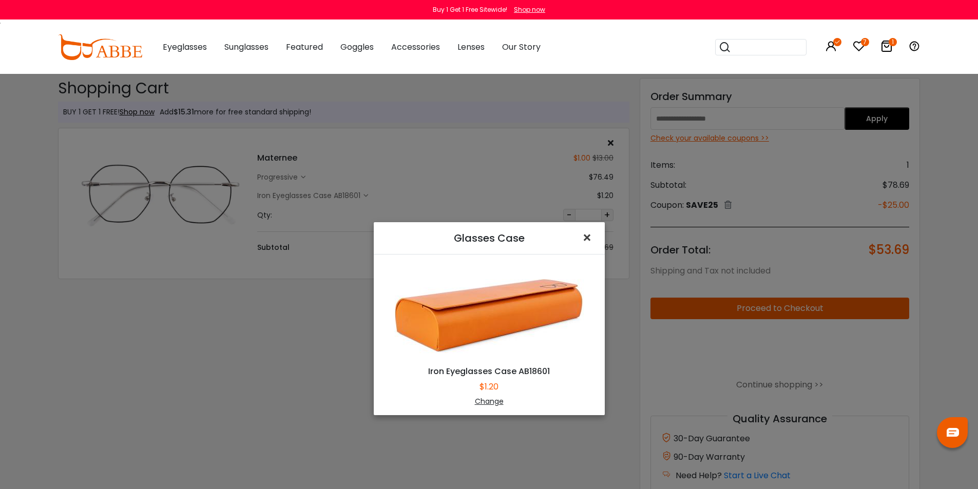
click at [582, 237] on span "×" at bounding box center [589, 238] width 15 height 22
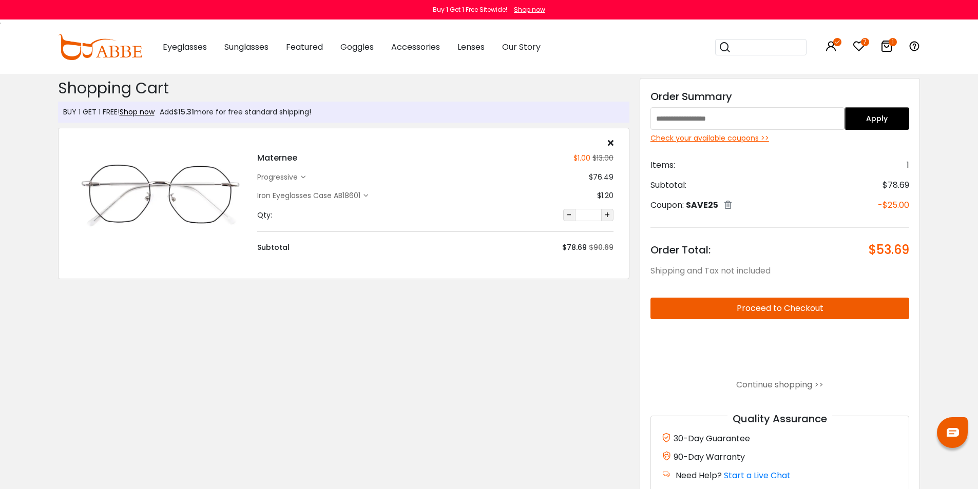
click at [276, 175] on div "progressive" at bounding box center [279, 177] width 44 height 11
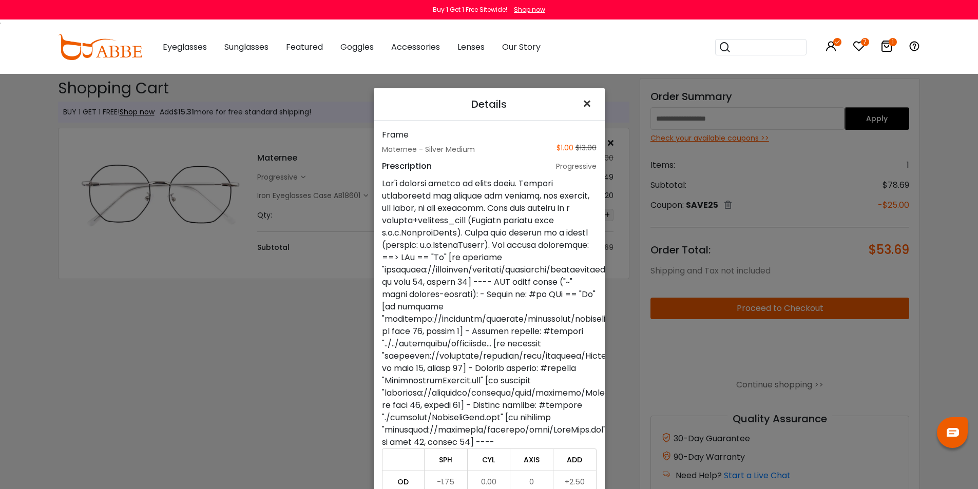
click at [584, 104] on span "×" at bounding box center [589, 104] width 15 height 22
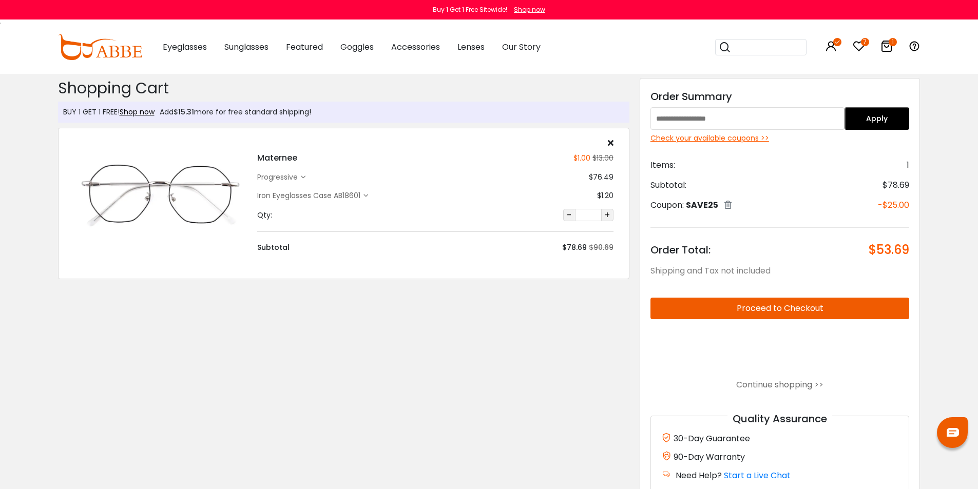
click at [179, 199] on img at bounding box center [160, 196] width 173 height 87
click at [287, 159] on h4 "Maternee" at bounding box center [277, 158] width 40 height 12
click at [278, 156] on h4 "Maternee" at bounding box center [277, 158] width 40 height 12
copy h4 "Maternee"
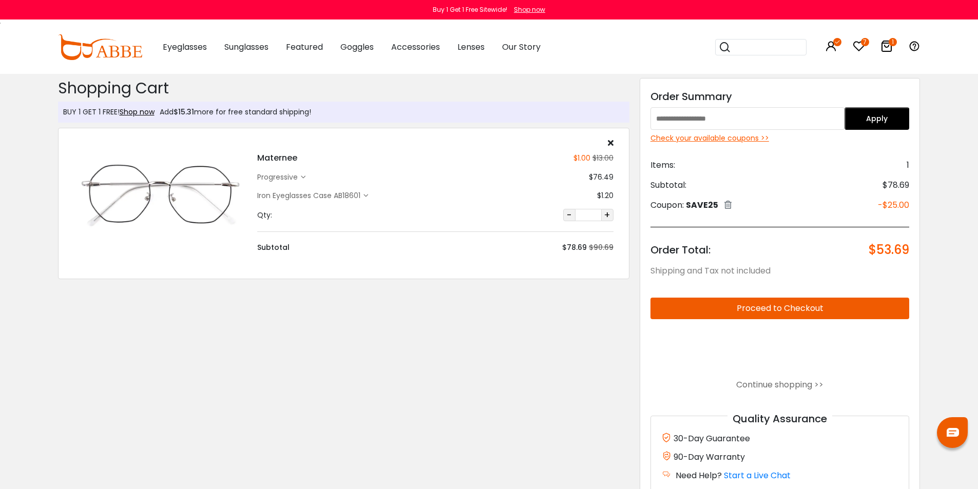
click at [778, 43] on input "search" at bounding box center [767, 47] width 72 height 15
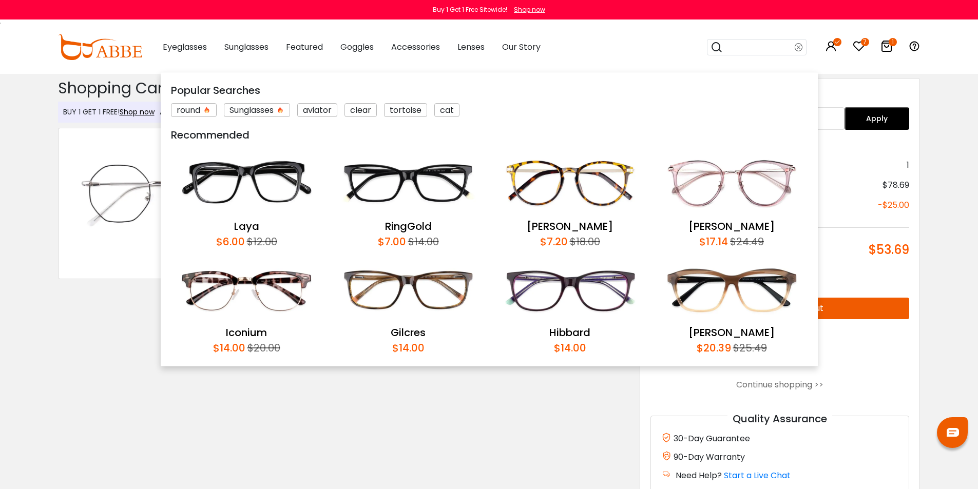
paste input "********"
type input "********"
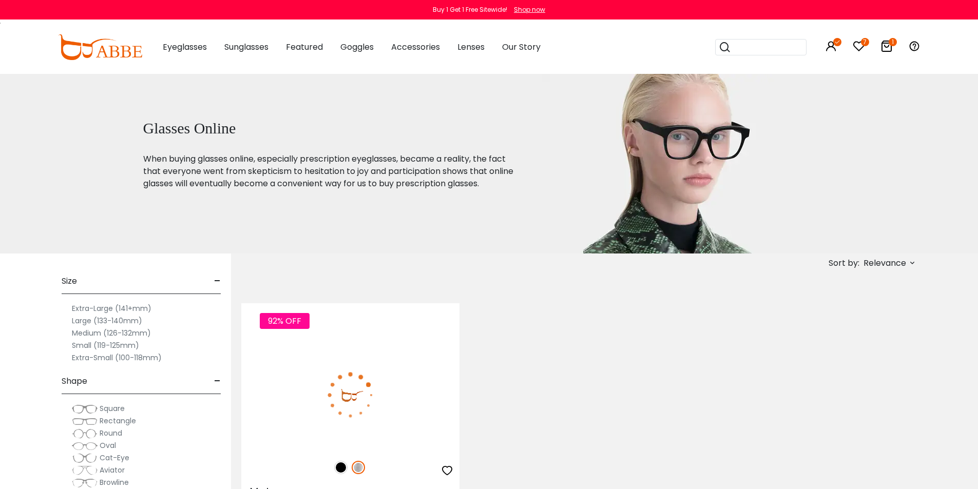
click at [410, 348] on img at bounding box center [350, 394] width 218 height 109
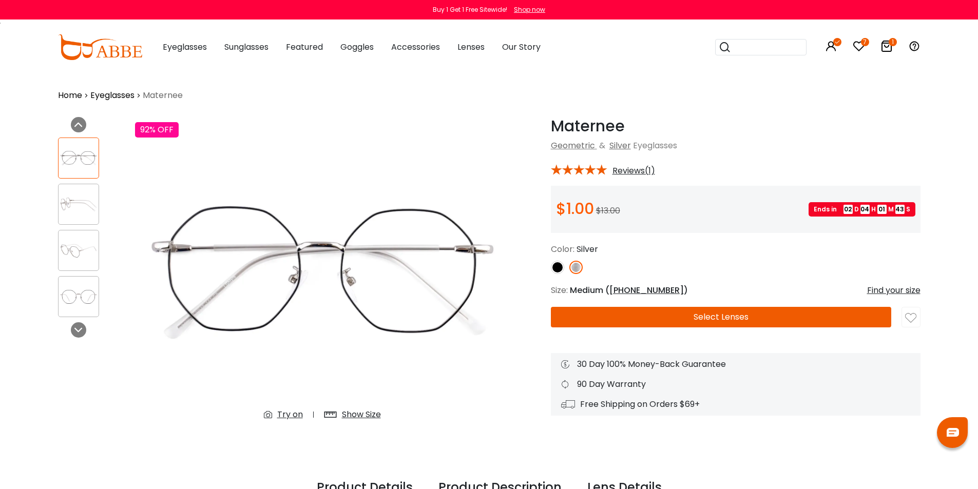
click at [558, 269] on img at bounding box center [557, 267] width 13 height 13
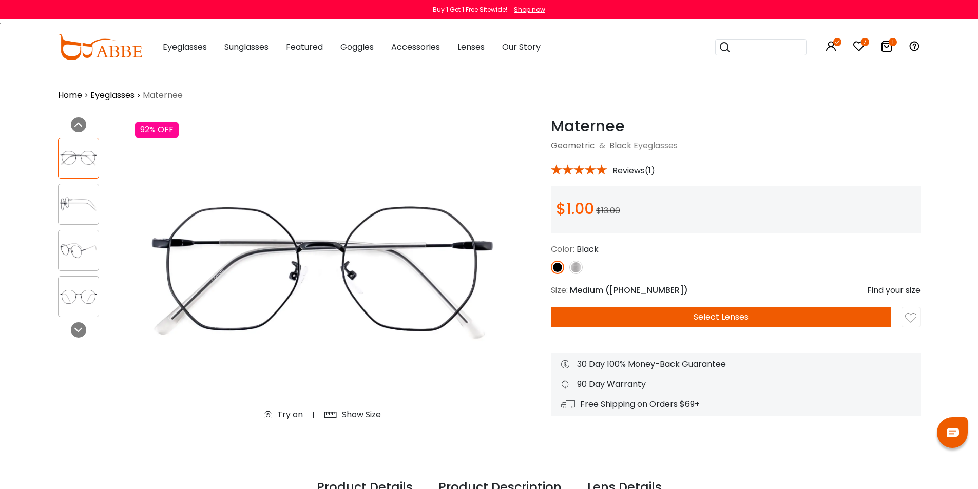
click at [780, 311] on button "Select Lenses" at bounding box center [721, 317] width 340 height 21
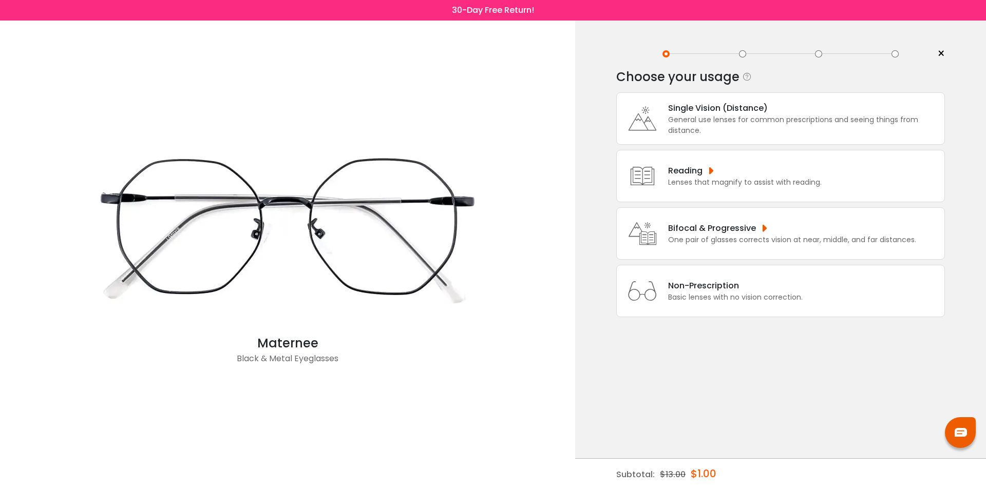
click at [758, 231] on div "Bifocal & Progressive" at bounding box center [792, 228] width 248 height 13
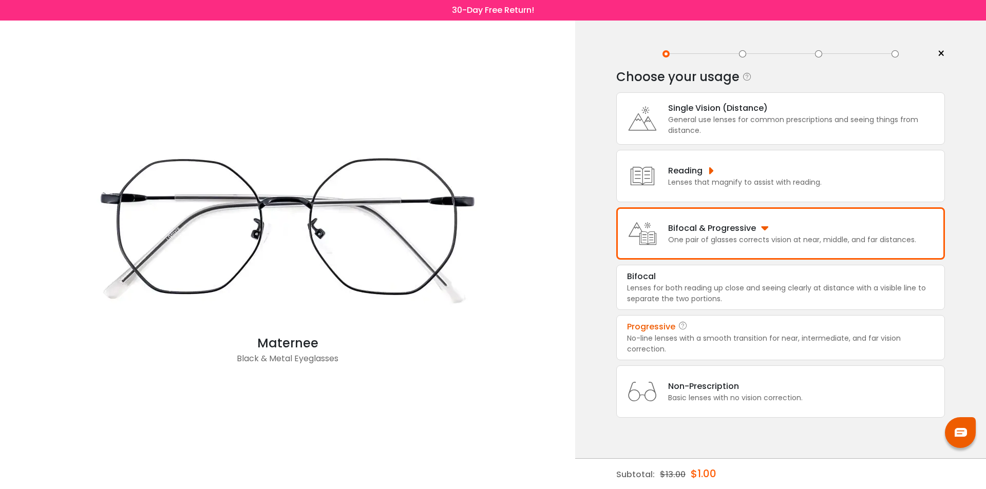
click at [660, 329] on div "Progressive" at bounding box center [651, 327] width 48 height 12
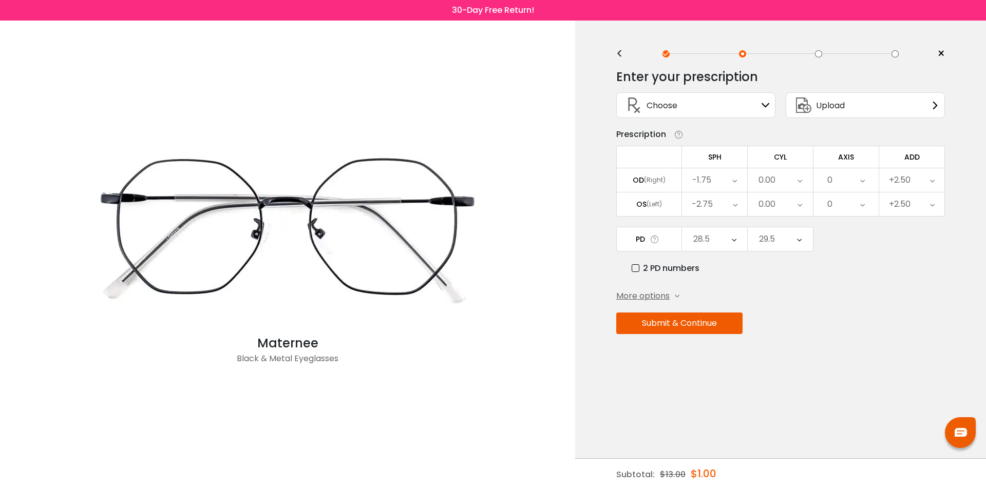
click at [677, 296] on icon at bounding box center [677, 296] width 5 height 5
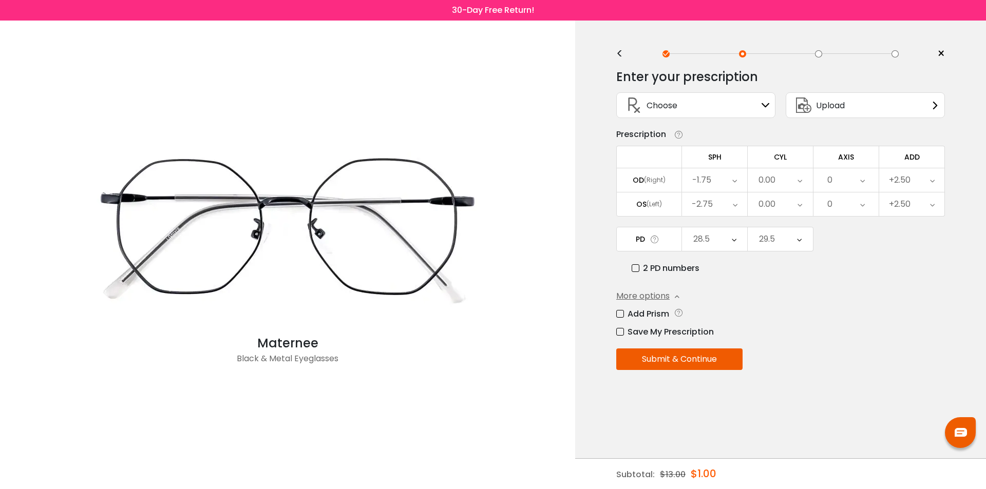
click at [690, 330] on label "Save My Prescription" at bounding box center [665, 332] width 98 height 13
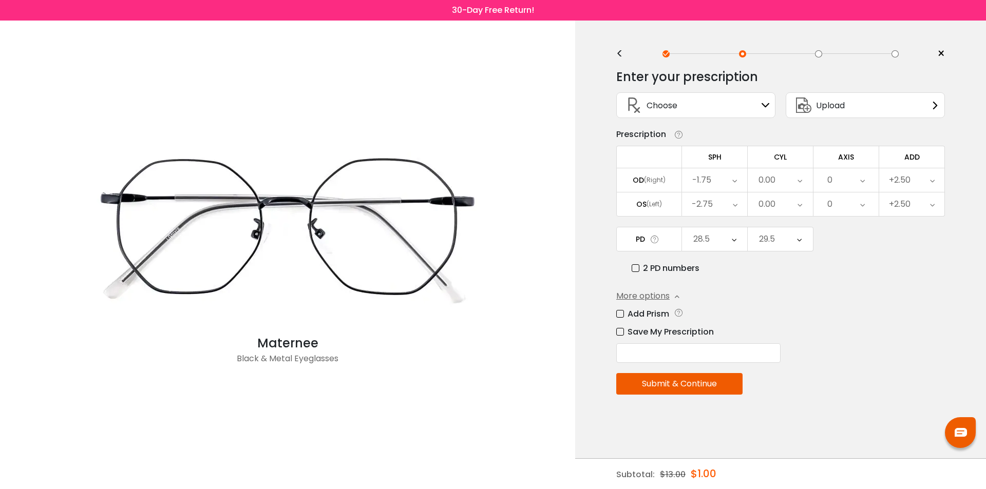
click at [680, 359] on input "text" at bounding box center [698, 354] width 164 height 20
drag, startPoint x: 716, startPoint y: 355, endPoint x: 695, endPoint y: 349, distance: 21.9
click at [691, 350] on input "**********" at bounding box center [698, 354] width 164 height 20
click at [721, 355] on input "**********" at bounding box center [698, 354] width 164 height 20
drag, startPoint x: 683, startPoint y: 353, endPoint x: 747, endPoint y: 353, distance: 64.2
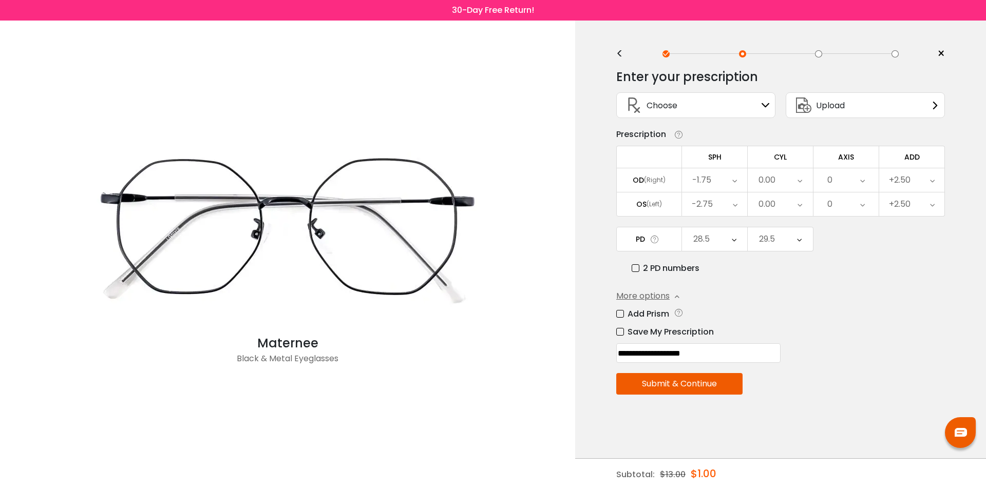
click at [747, 353] on input "**********" at bounding box center [698, 354] width 164 height 20
type input "**********"
click at [705, 378] on button "Submit & Continue" at bounding box center [679, 384] width 126 height 22
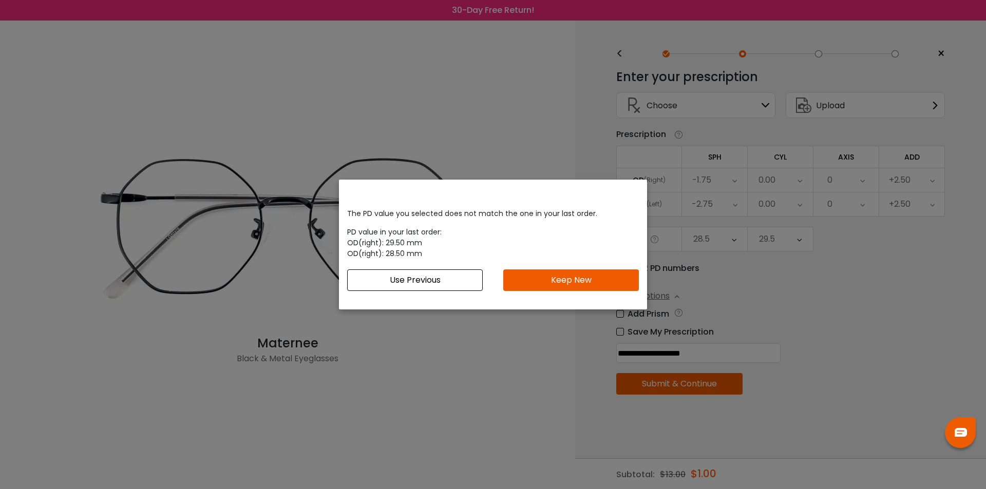
click at [410, 282] on button "Use Previous" at bounding box center [415, 281] width 136 height 22
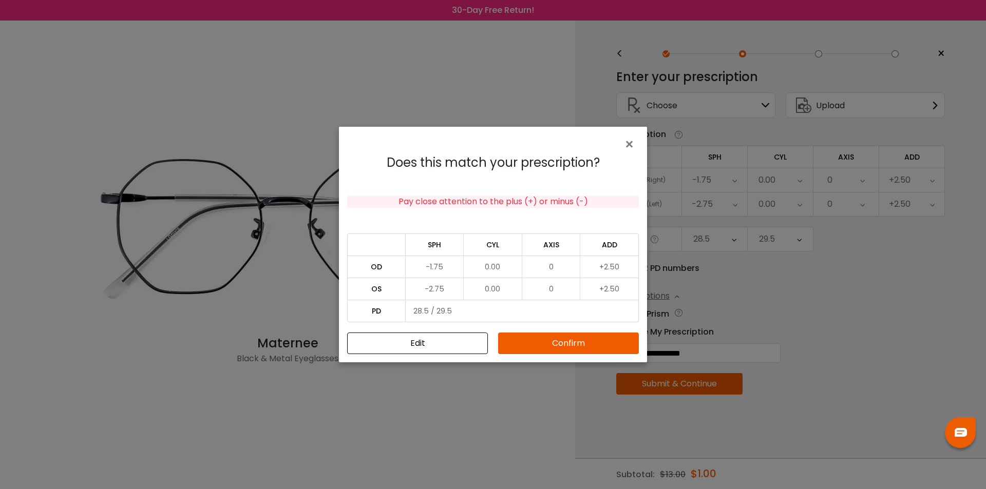
click at [548, 343] on button "Confirm" at bounding box center [568, 344] width 141 height 22
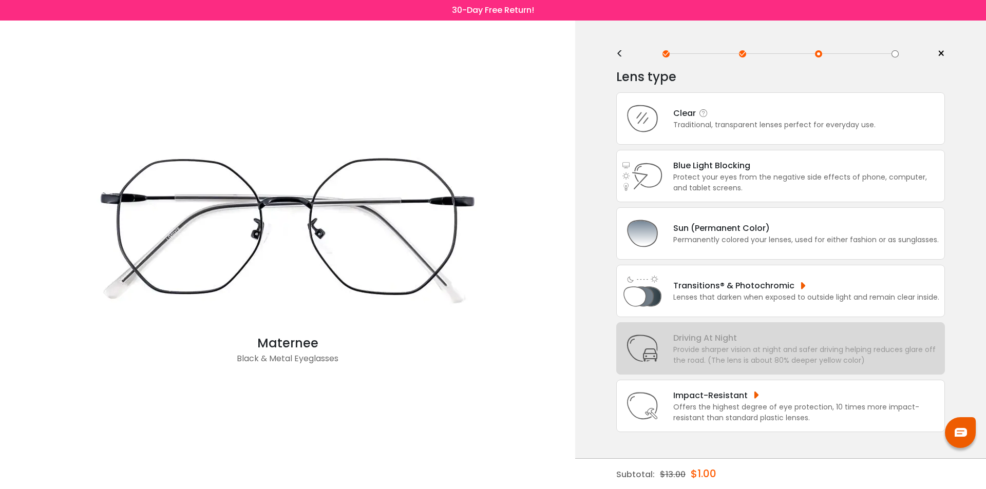
click at [756, 124] on div "Traditional, transparent lenses perfect for everyday use." at bounding box center [774, 125] width 202 height 11
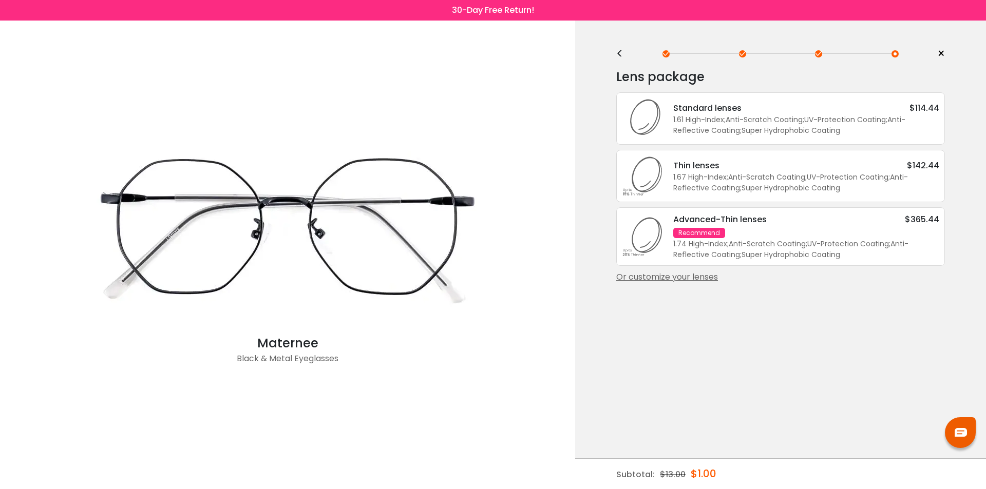
click at [696, 281] on div "Or customize your lenses" at bounding box center [780, 277] width 329 height 12
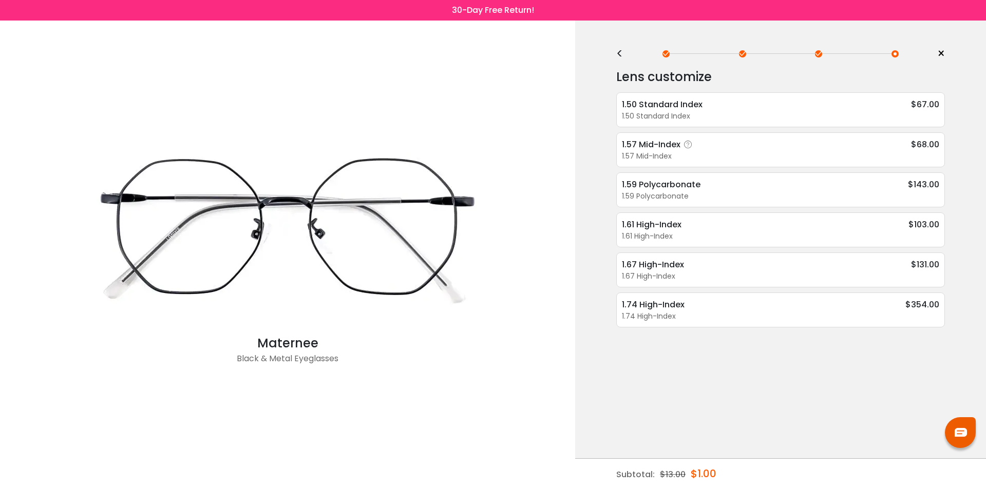
click at [933, 153] on div "1.57 Mid-Index" at bounding box center [780, 156] width 317 height 11
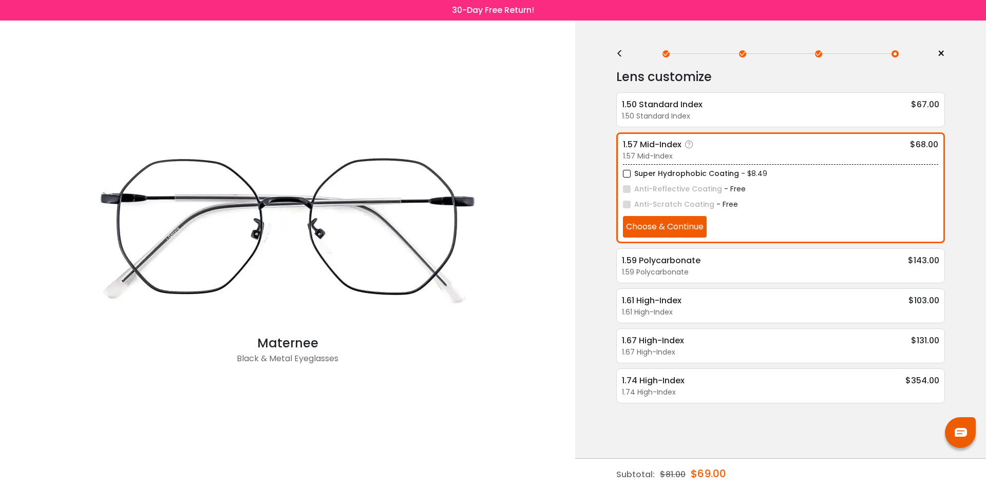
click at [703, 173] on label "Super Hydrophobic Coating" at bounding box center [681, 173] width 116 height 13
click at [686, 230] on button "Choose & Continue" at bounding box center [665, 227] width 84 height 22
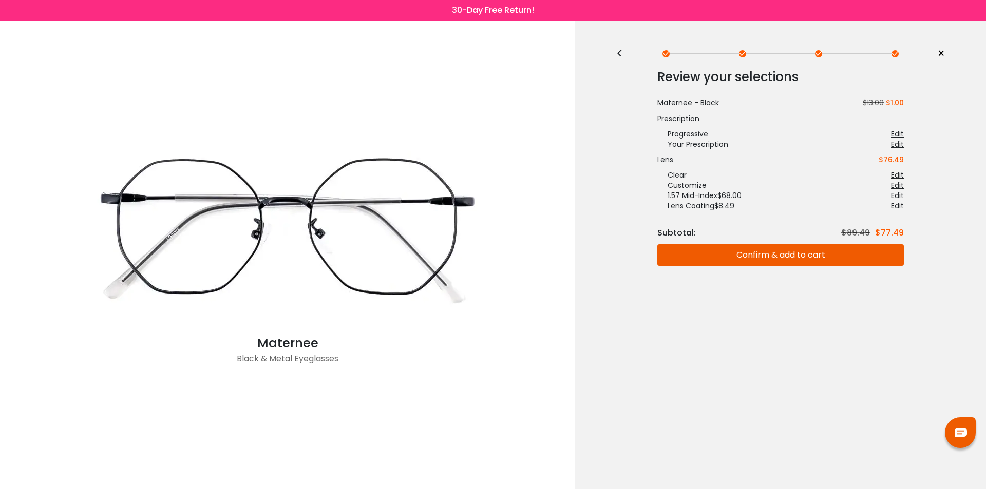
click at [791, 254] on button "Confirm & add to cart" at bounding box center [780, 255] width 247 height 22
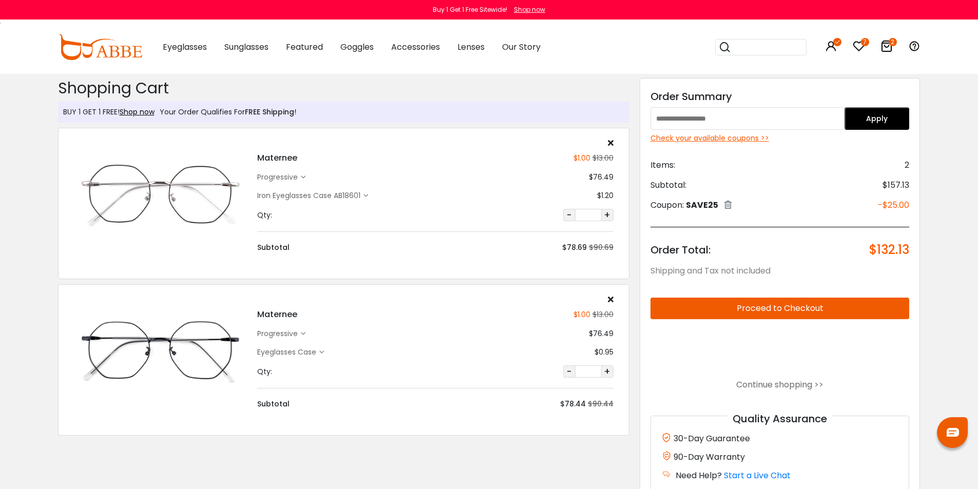
click at [614, 145] on div "Maternee $1.00 $13.00 progressive $76.49 -" at bounding box center [435, 196] width 367 height 115
click at [611, 144] on icon at bounding box center [611, 143] width 6 height 8
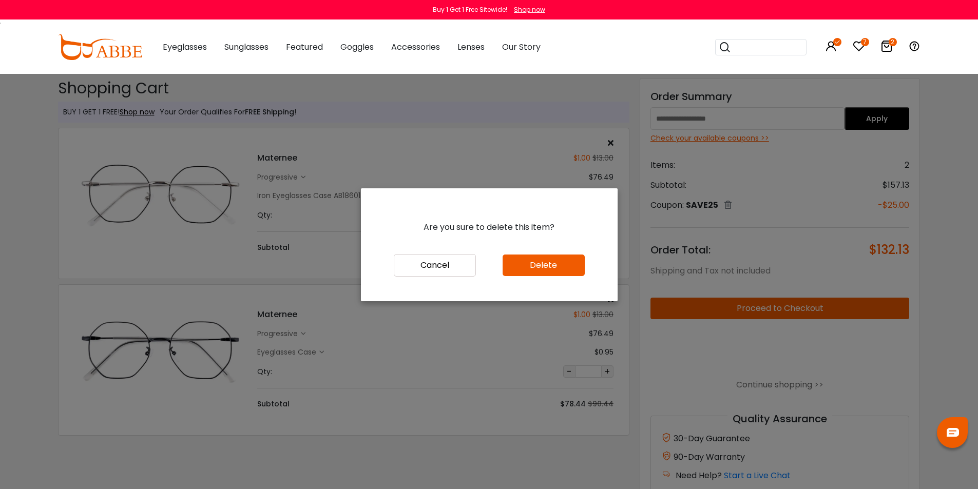
click at [554, 258] on button "Delete" at bounding box center [544, 266] width 82 height 22
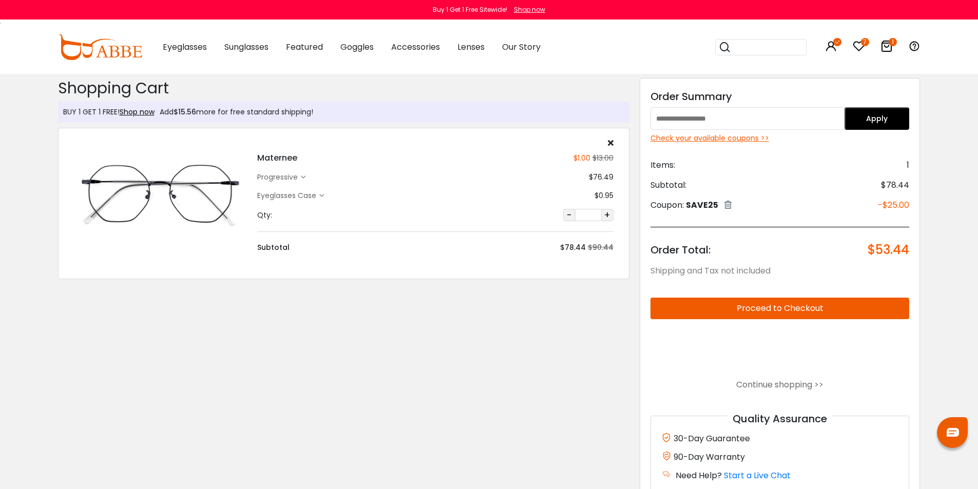
click at [323, 196] on icon at bounding box center [321, 196] width 5 height 5
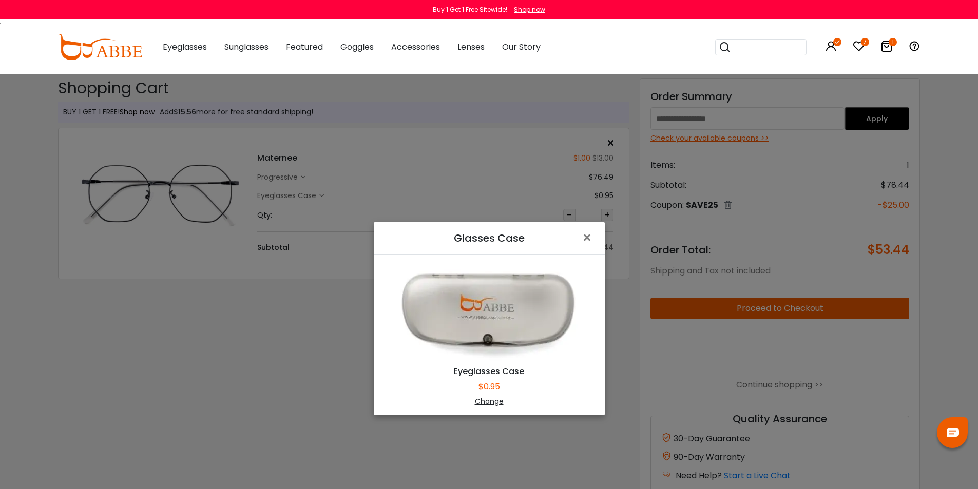
click at [485, 404] on div "Change" at bounding box center [489, 401] width 205 height 11
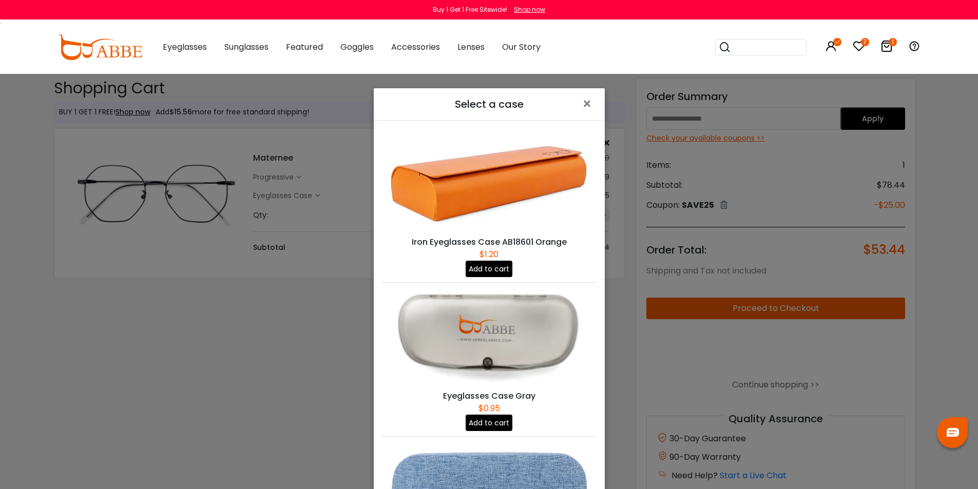
click at [504, 169] on img at bounding box center [489, 182] width 215 height 107
click at [489, 264] on button "Add to cart" at bounding box center [489, 269] width 47 height 16
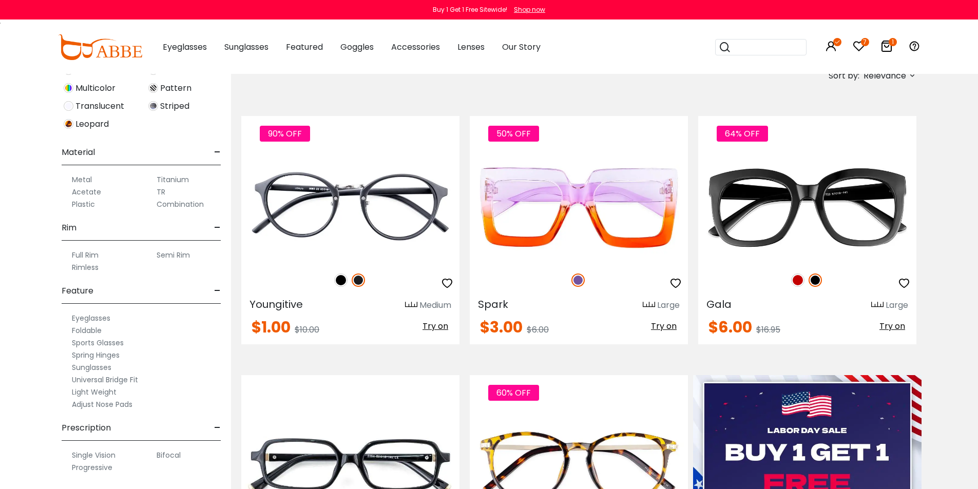
scroll to position [205, 0]
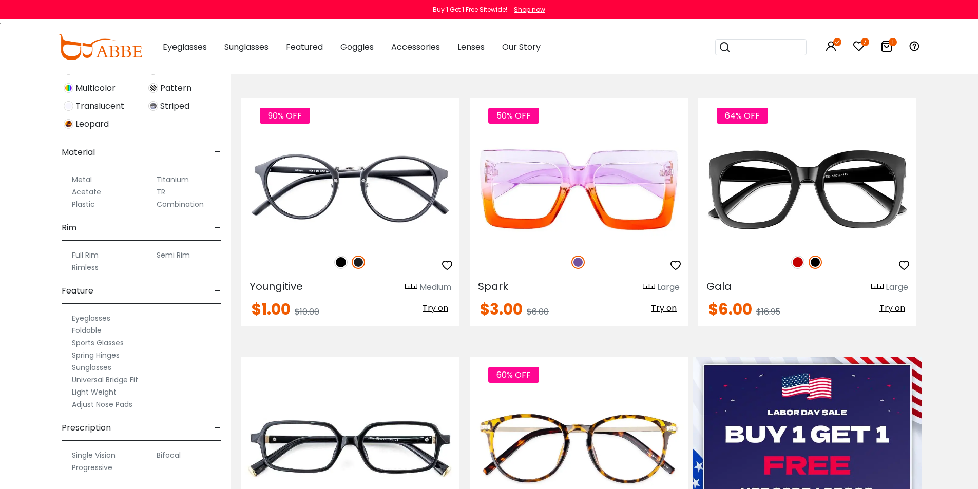
click at [93, 403] on label "Adjust Nose Pads" at bounding box center [102, 405] width 61 height 12
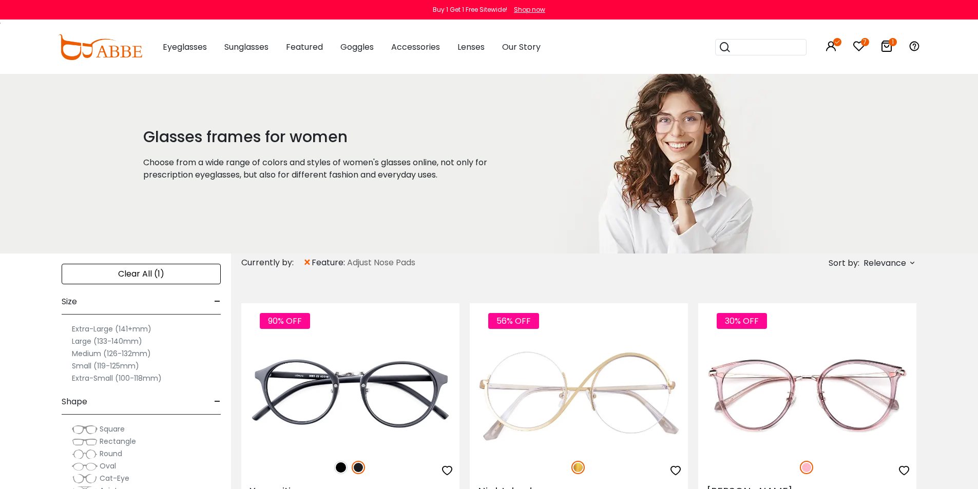
click at [895, 261] on span "Relevance" at bounding box center [885, 263] width 43 height 18
click at [837, 328] on label "Prices Low To High" at bounding box center [874, 330] width 74 height 12
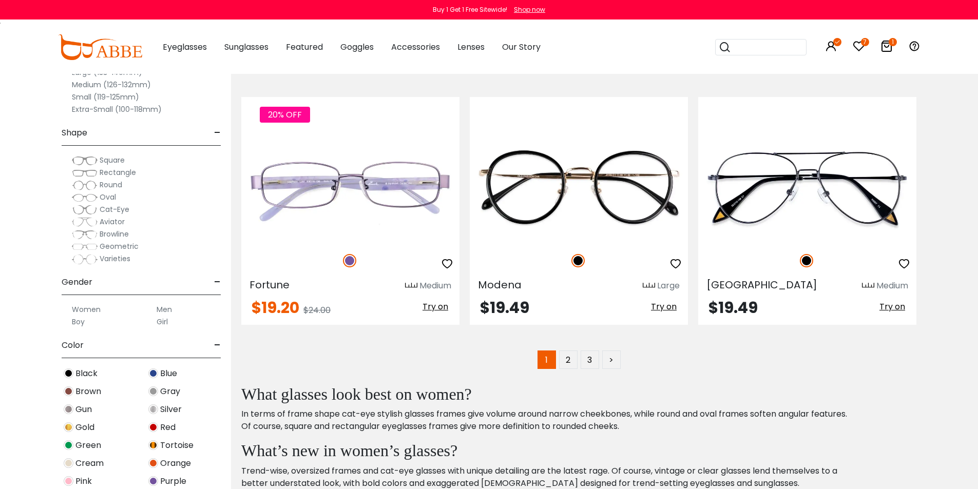
scroll to position [5238, 0]
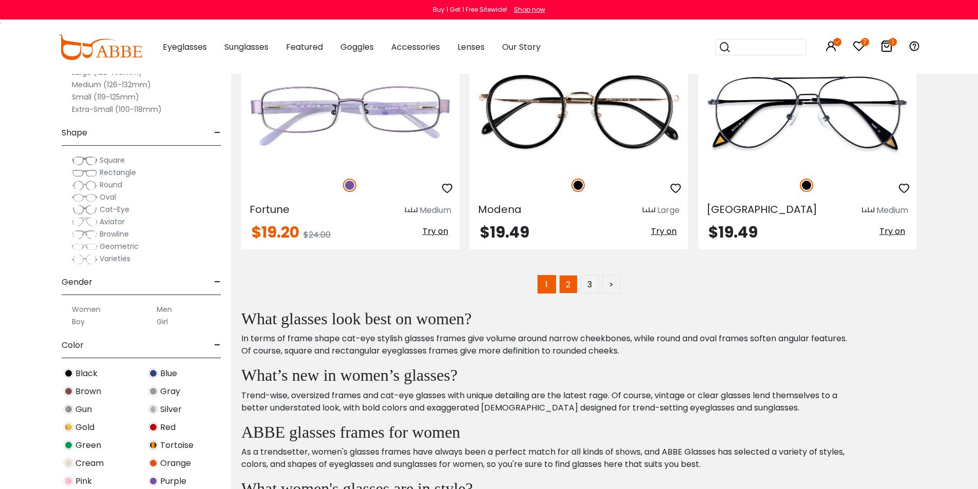
click at [572, 282] on link "2" at bounding box center [568, 284] width 18 height 18
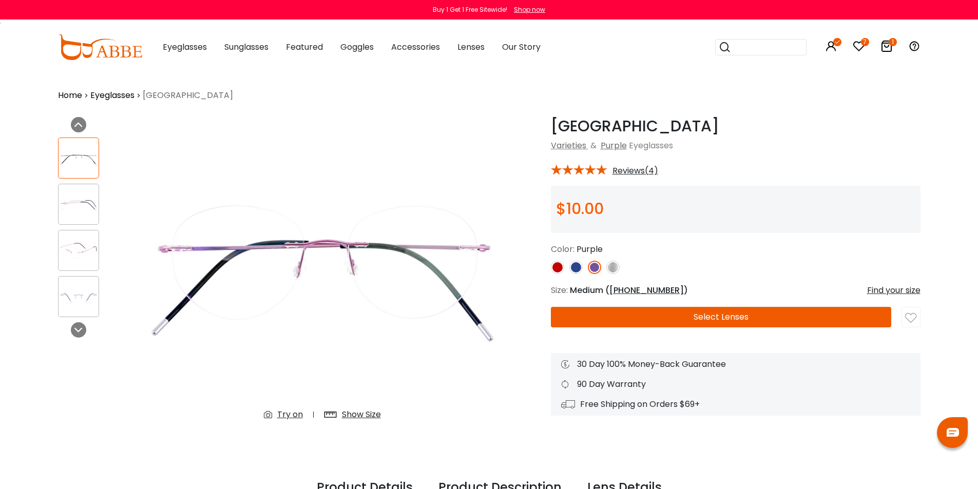
click at [576, 264] on img at bounding box center [576, 267] width 13 height 13
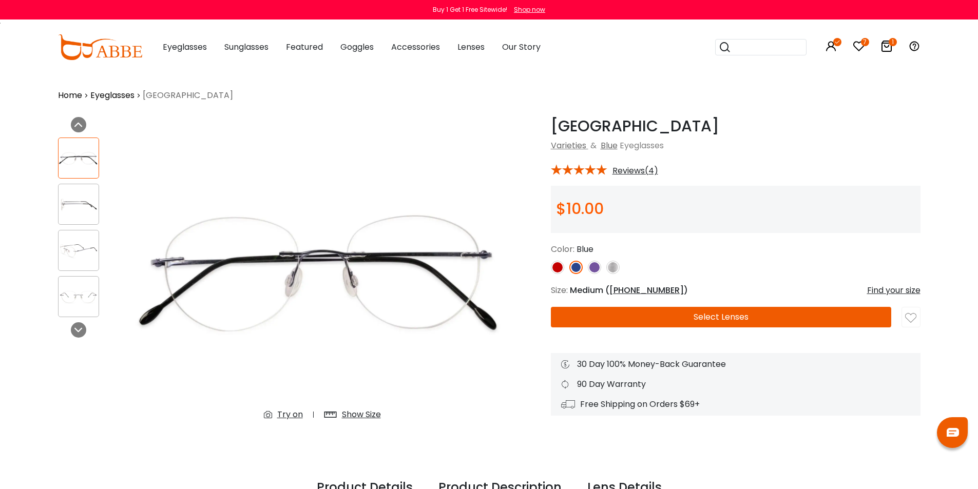
click at [556, 266] on img at bounding box center [557, 267] width 13 height 13
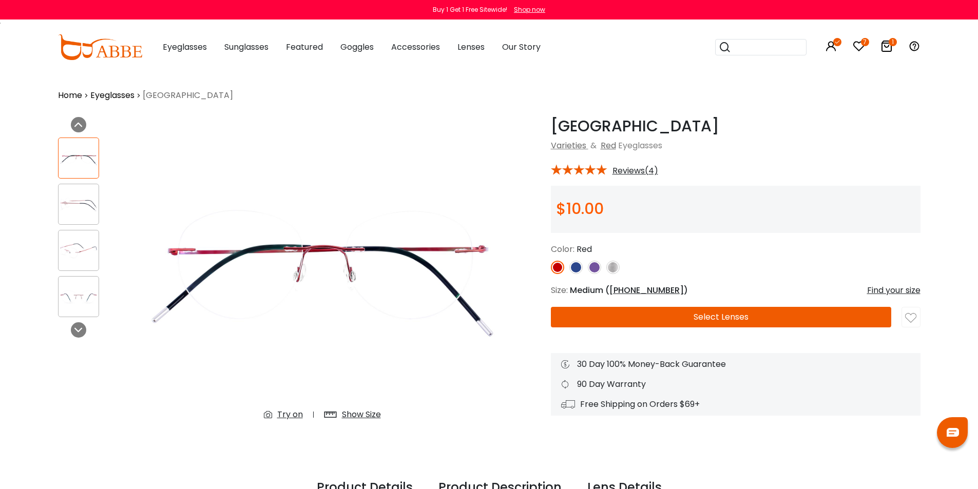
click at [75, 199] on img at bounding box center [79, 205] width 40 height 20
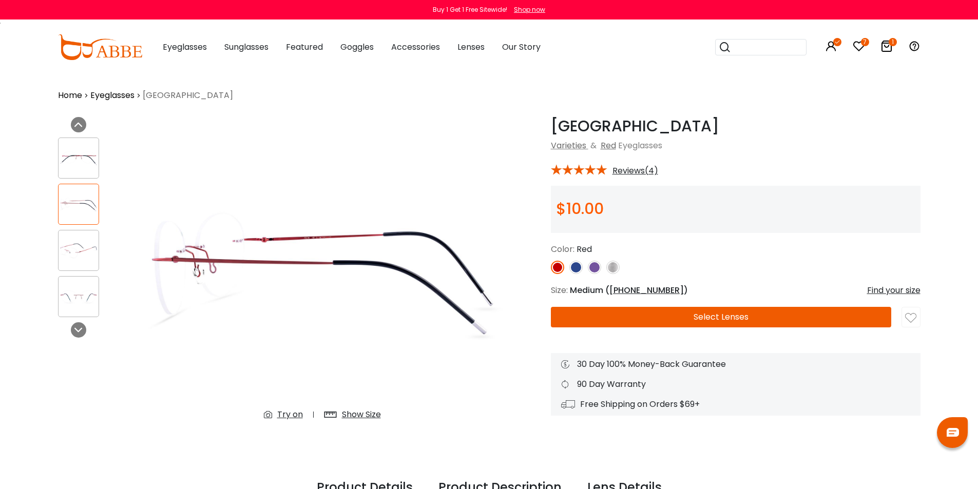
click at [73, 165] on img at bounding box center [79, 158] width 40 height 20
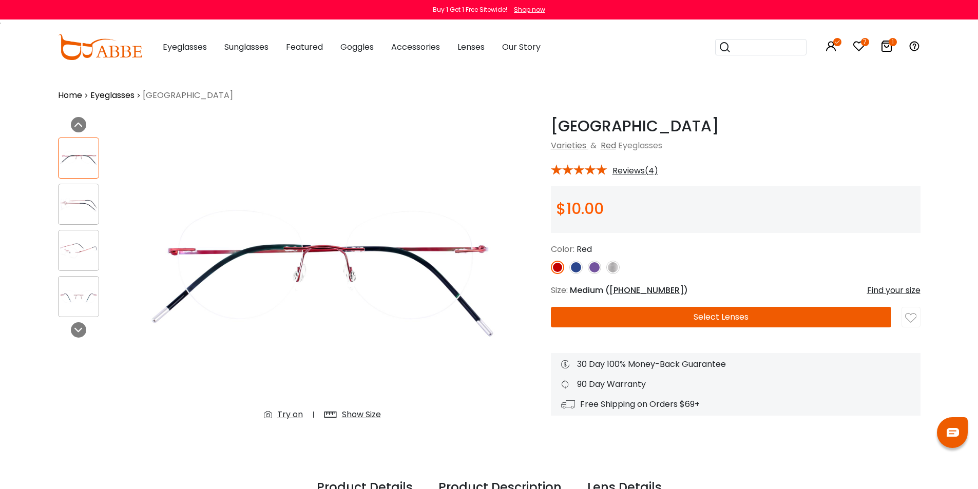
click at [597, 266] on img at bounding box center [594, 267] width 13 height 13
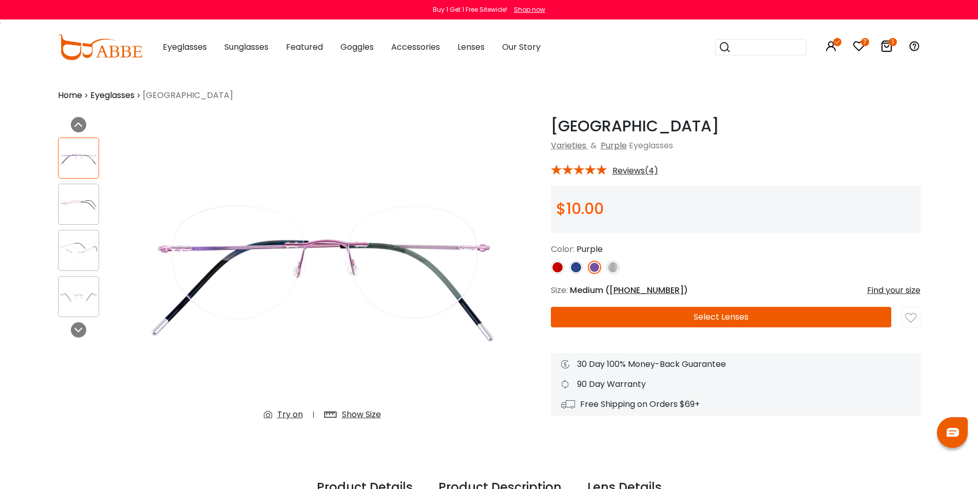
click at [560, 265] on img at bounding box center [557, 267] width 13 height 13
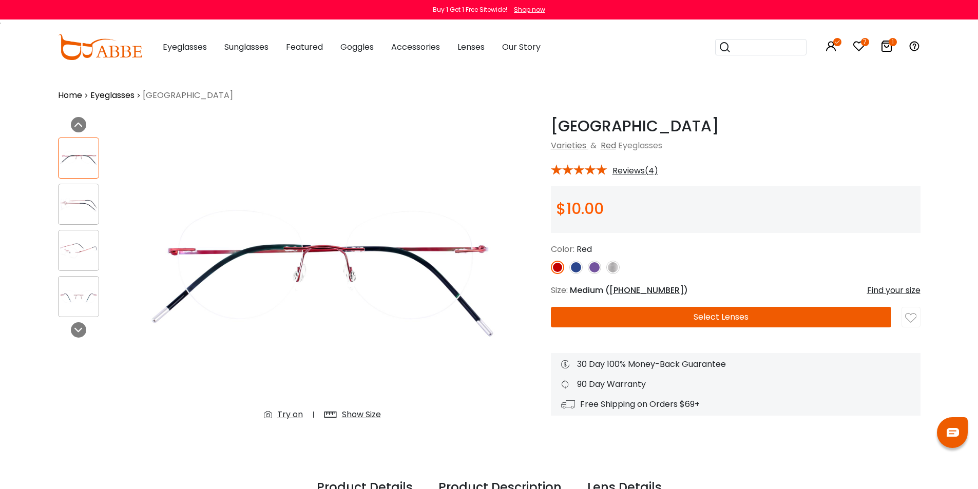
click at [594, 264] on img at bounding box center [594, 267] width 13 height 13
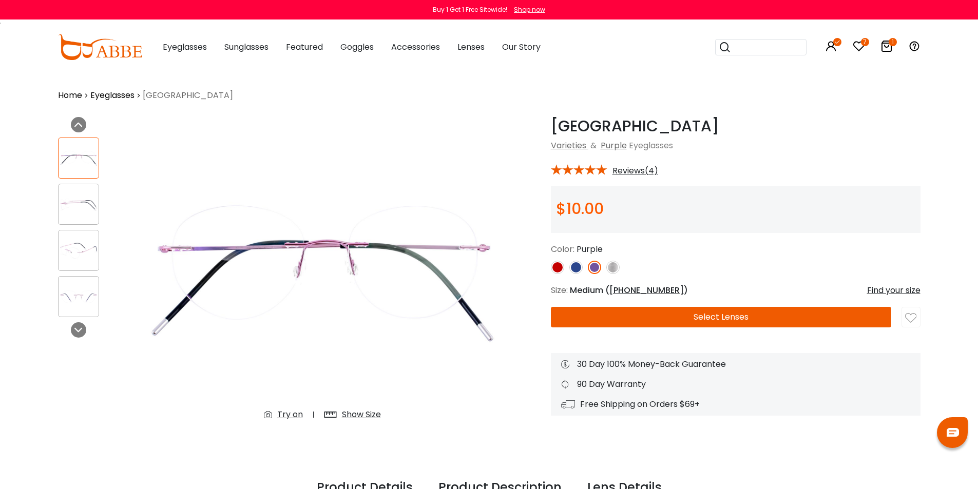
click at [575, 269] on img at bounding box center [576, 267] width 13 height 13
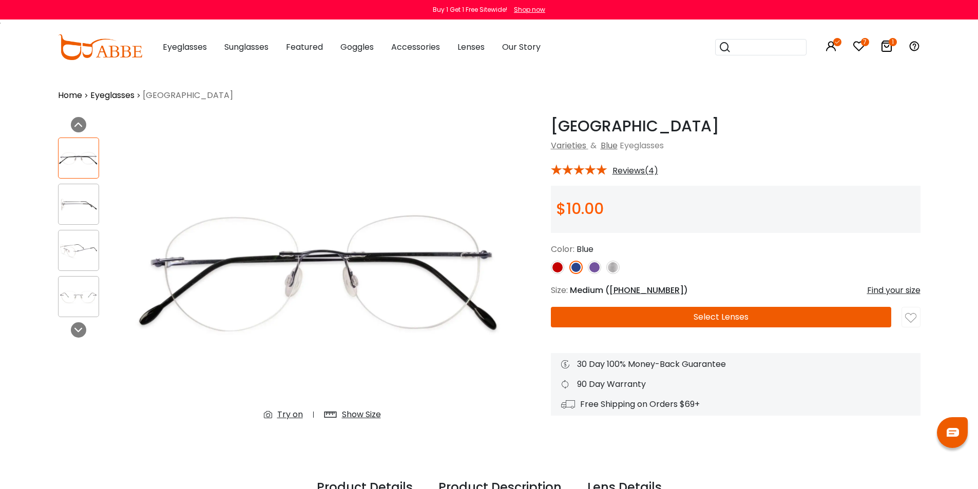
click at [554, 269] on img at bounding box center [557, 267] width 13 height 13
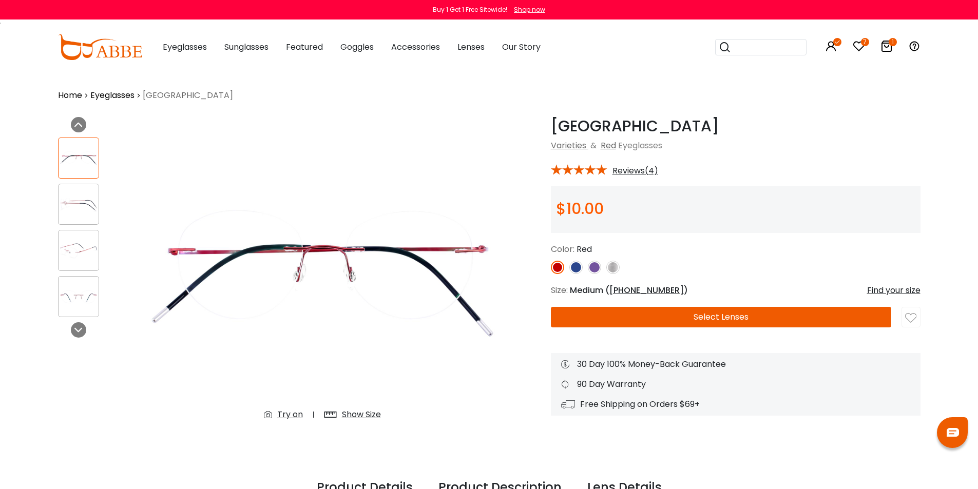
click at [795, 315] on button "Select Lenses" at bounding box center [721, 317] width 340 height 21
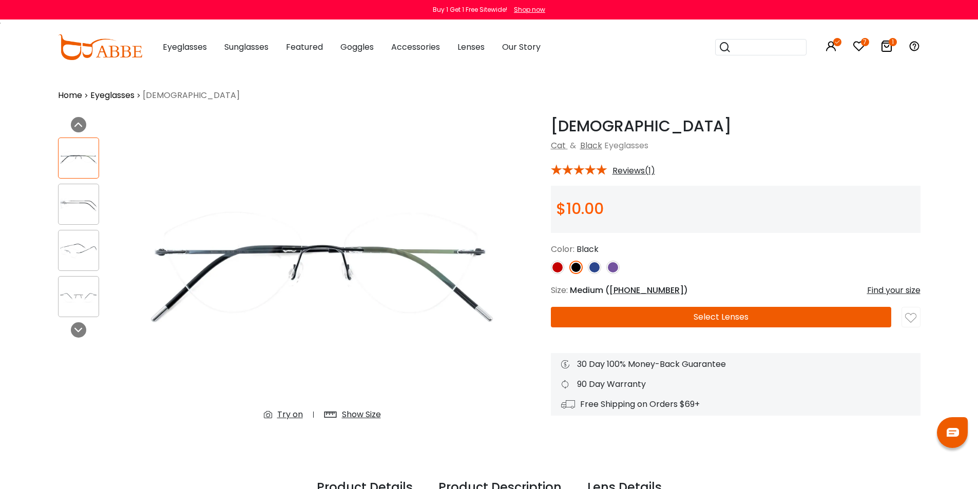
click at [595, 266] on img at bounding box center [594, 267] width 13 height 13
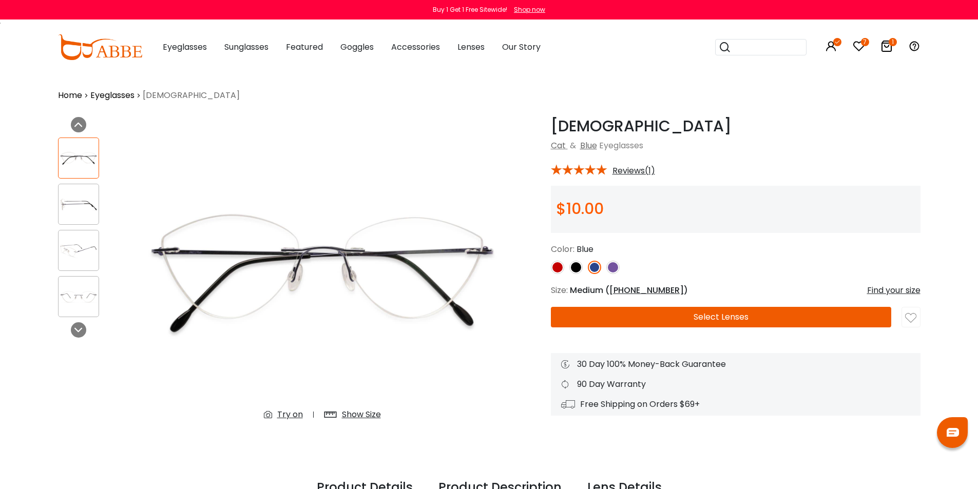
click at [614, 265] on img at bounding box center [612, 267] width 13 height 13
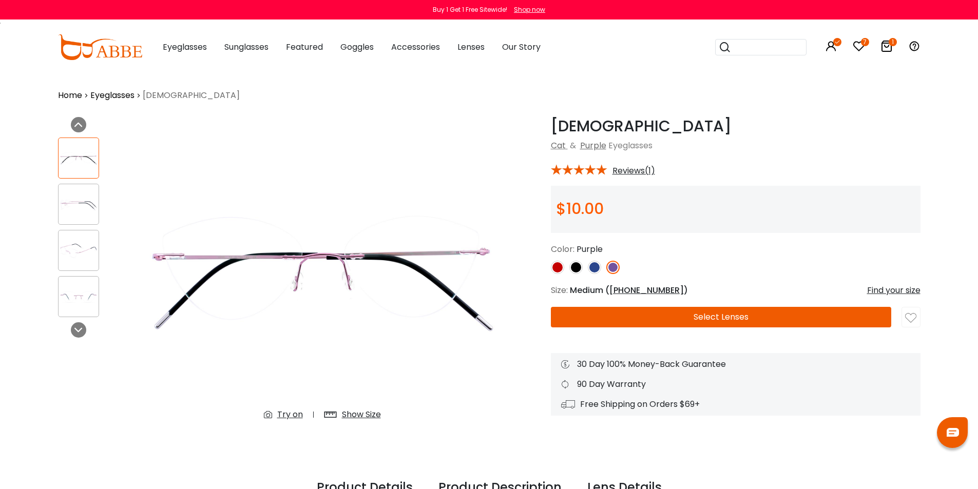
click at [555, 266] on img at bounding box center [557, 267] width 13 height 13
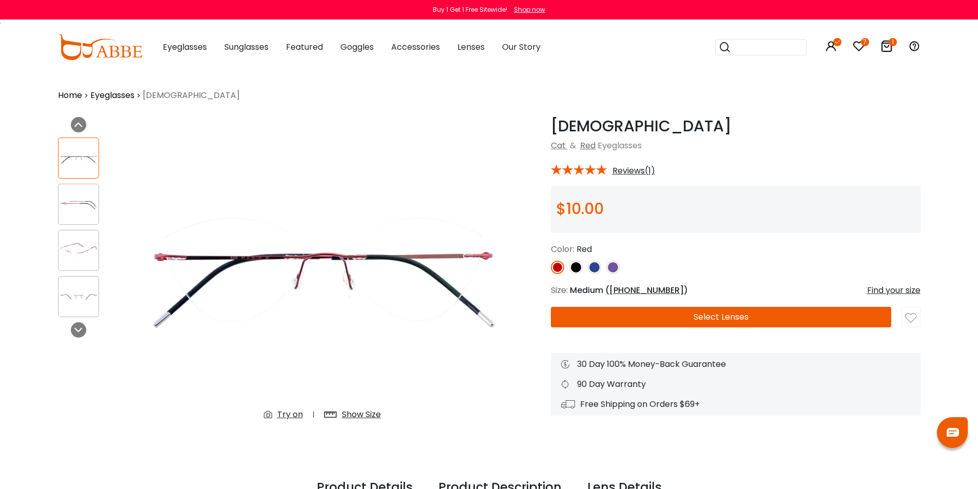
click at [73, 206] on img at bounding box center [79, 205] width 40 height 20
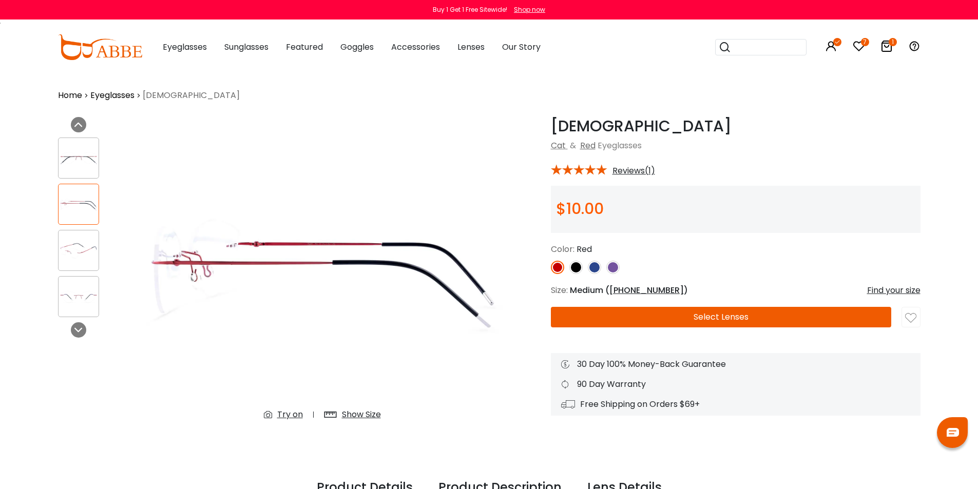
click at [831, 315] on button "Select Lenses" at bounding box center [721, 317] width 340 height 21
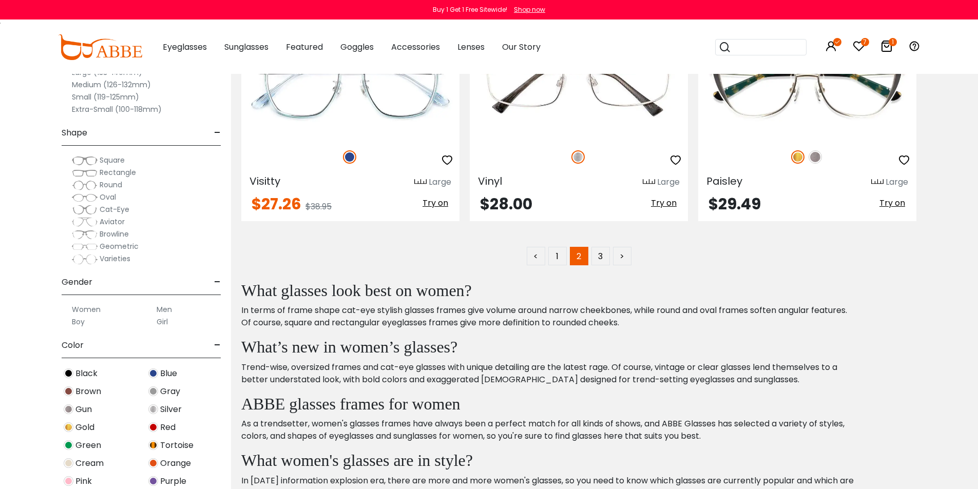
scroll to position [5238, 0]
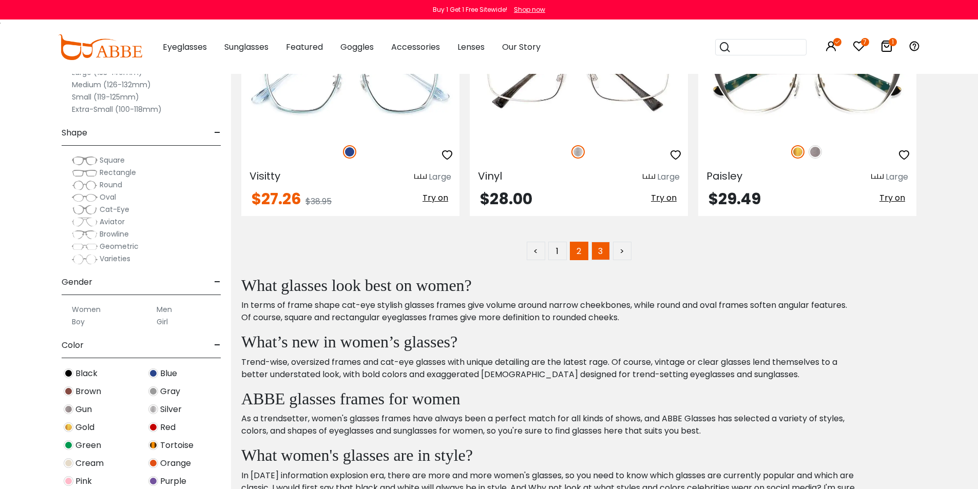
click at [597, 249] on link "3" at bounding box center [601, 251] width 18 height 18
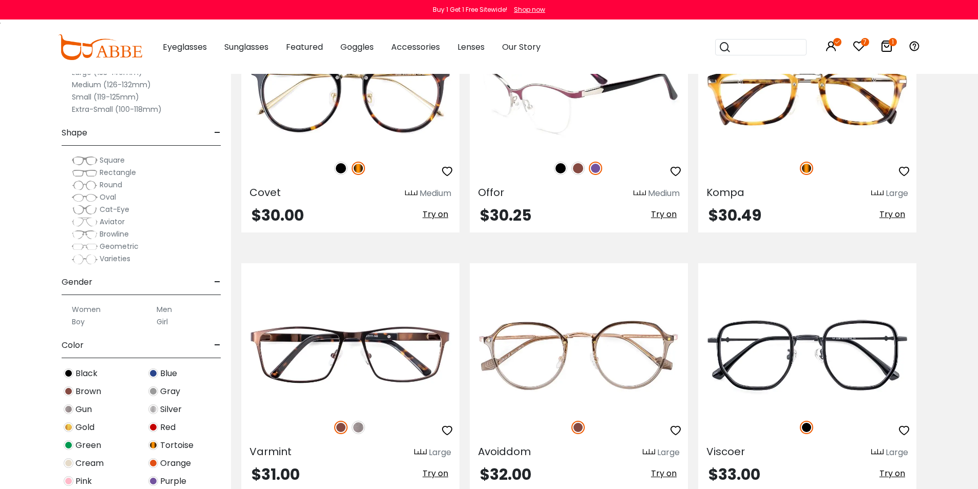
scroll to position [1078, 0]
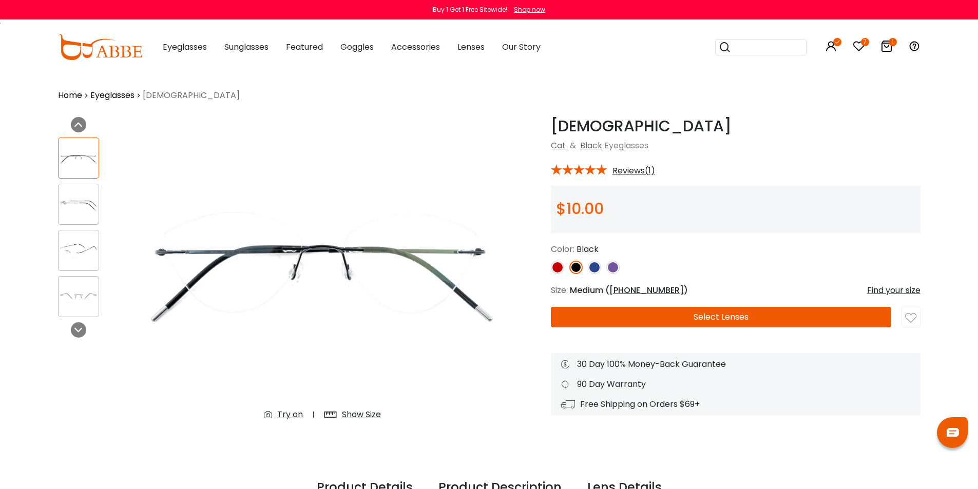
click at [554, 267] on img at bounding box center [557, 267] width 13 height 13
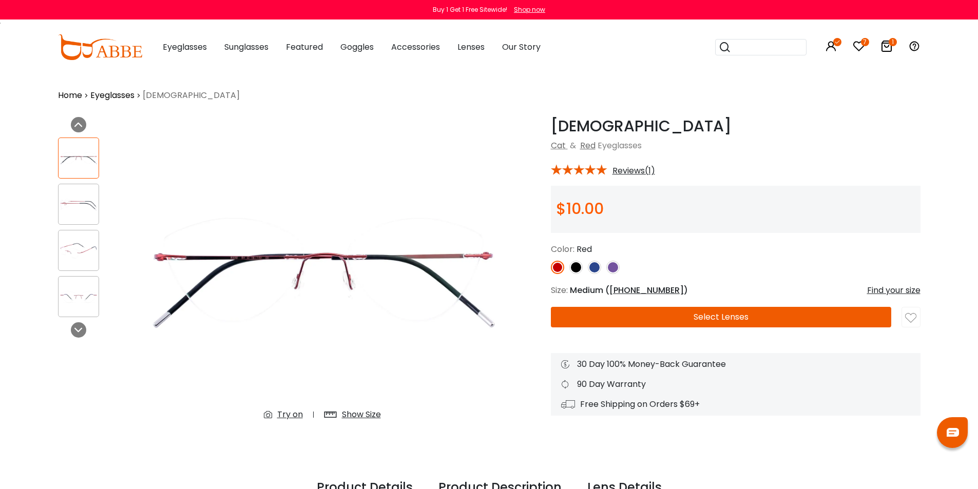
click at [597, 269] on img at bounding box center [594, 267] width 13 height 13
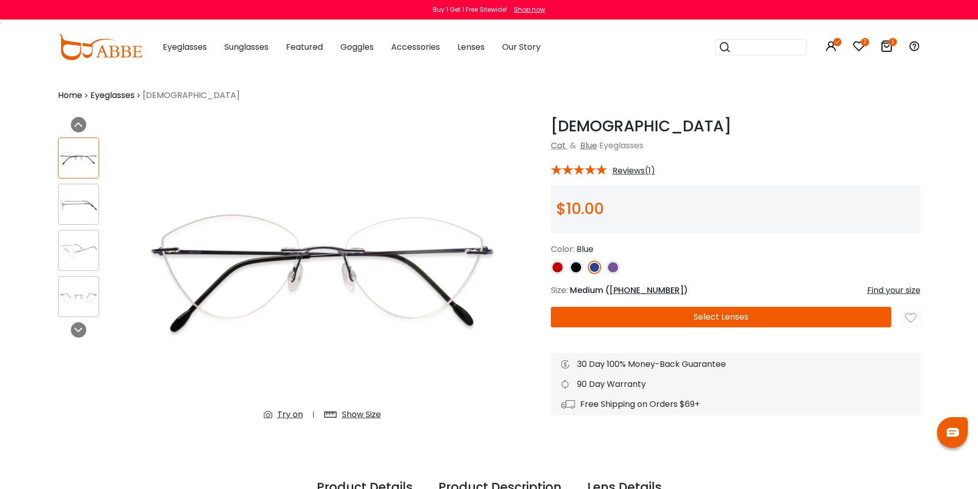
click at [375, 412] on div "Show Size" at bounding box center [361, 415] width 39 height 12
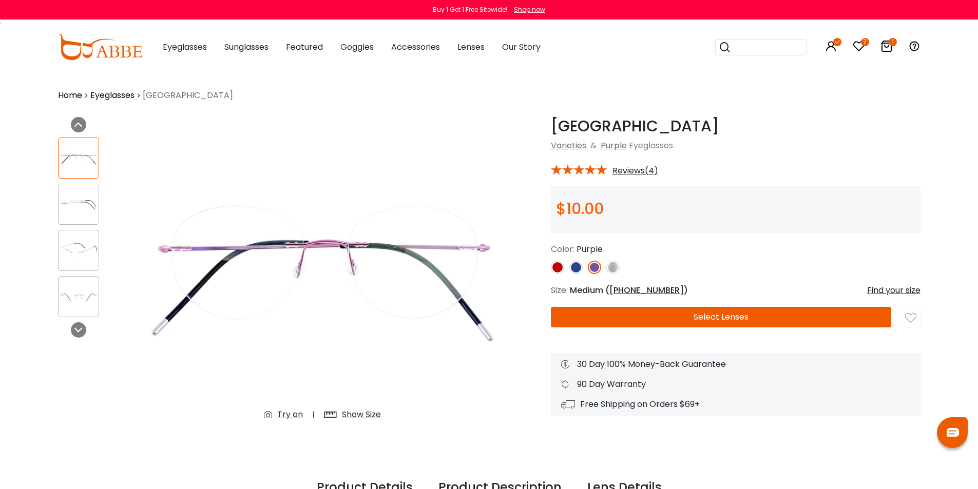
click at [86, 304] on img at bounding box center [79, 297] width 40 height 20
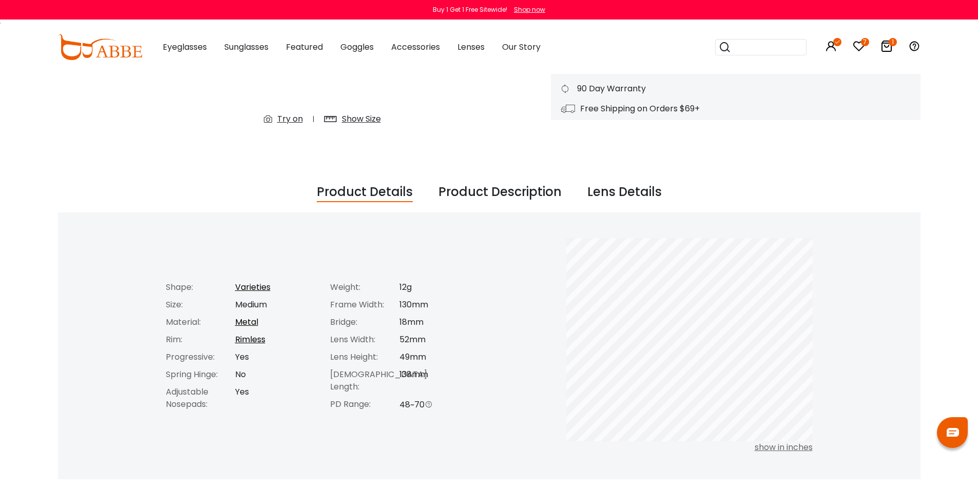
scroll to position [308, 0]
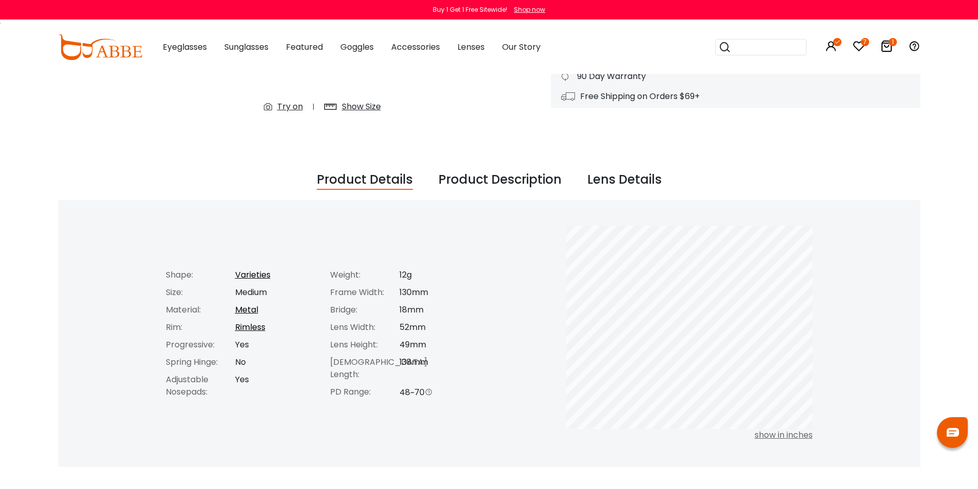
click at [347, 111] on div "Show Size" at bounding box center [361, 107] width 39 height 12
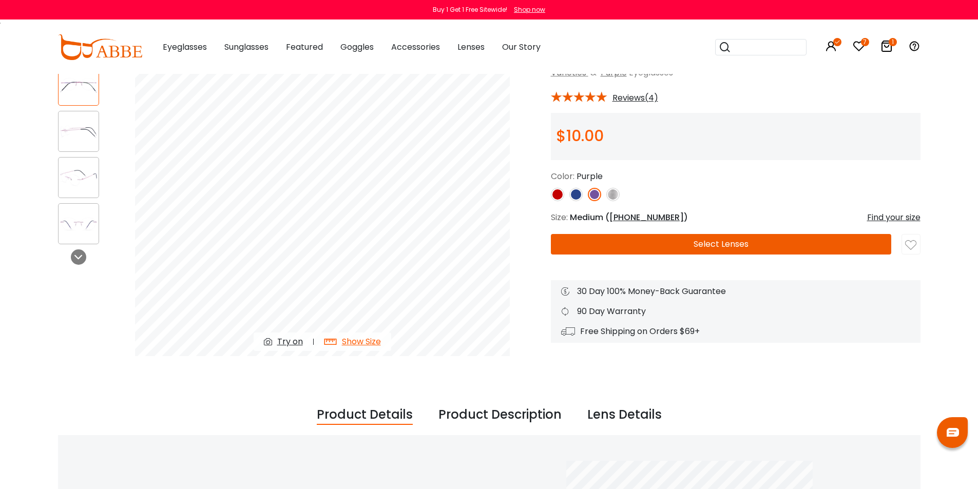
scroll to position [0, 0]
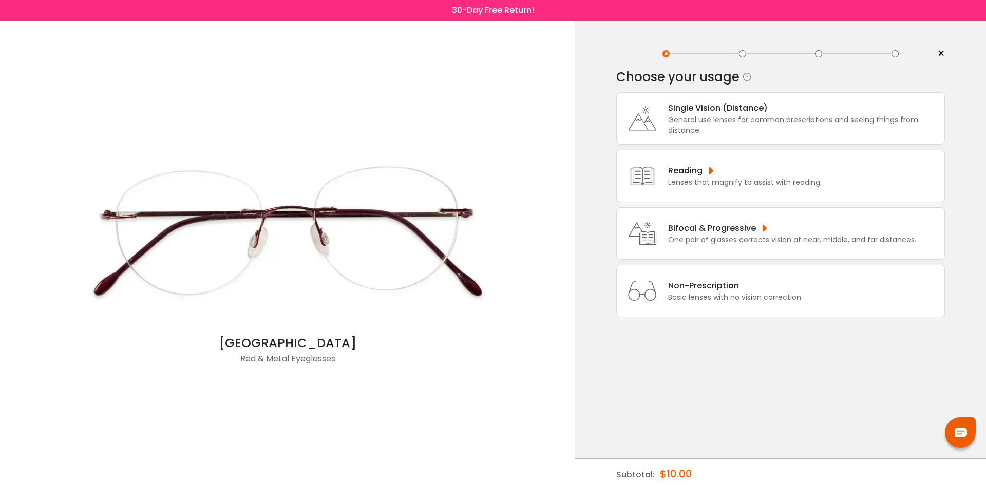
click at [737, 229] on div "Bifocal & Progressive" at bounding box center [792, 228] width 248 height 13
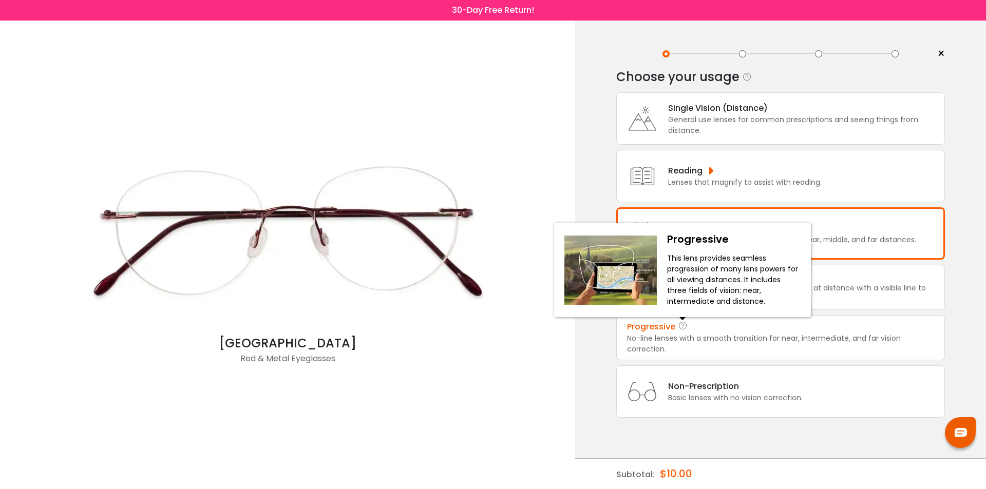
click at [678, 323] on icon at bounding box center [683, 327] width 10 height 12
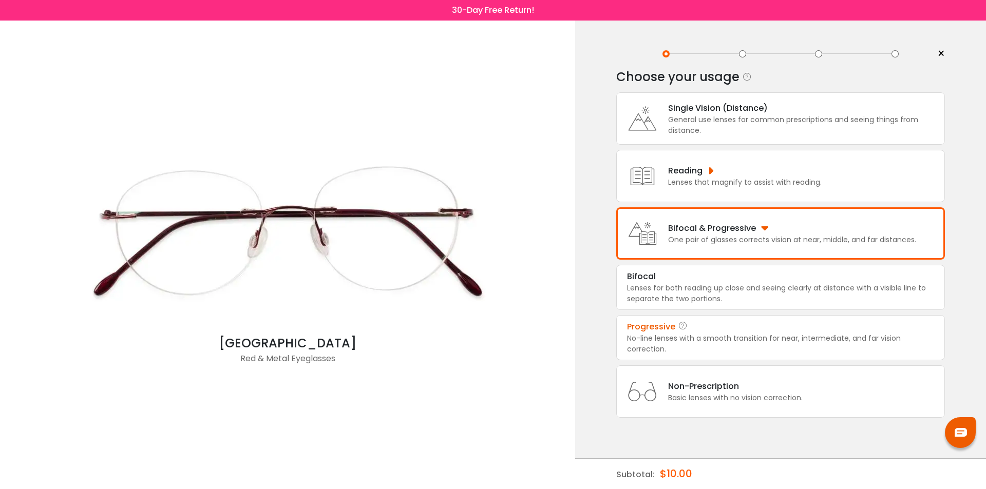
click at [750, 333] on div "No-line lenses with a smooth transition for near, intermediate, and far vision …" at bounding box center [780, 344] width 307 height 22
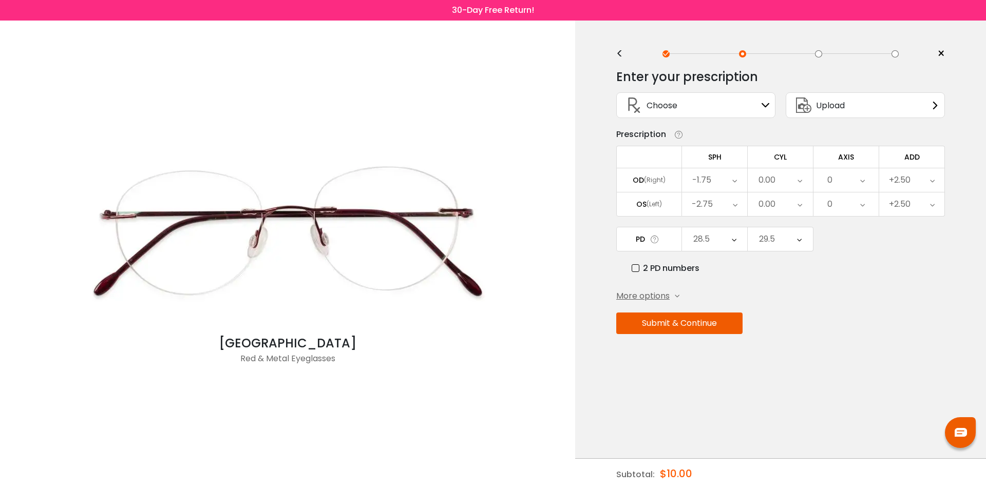
click at [669, 320] on button "Submit & Continue" at bounding box center [679, 324] width 126 height 22
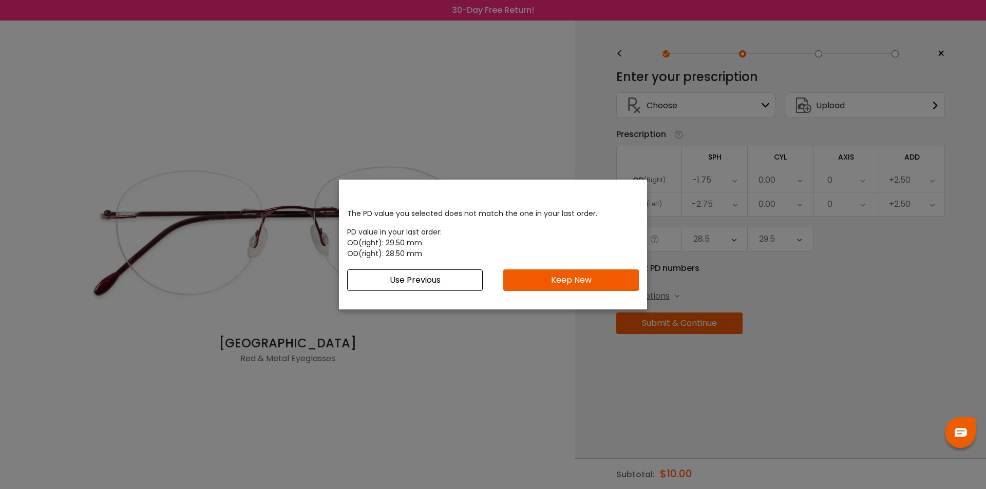
click at [434, 279] on button "Use Previous" at bounding box center [415, 281] width 136 height 22
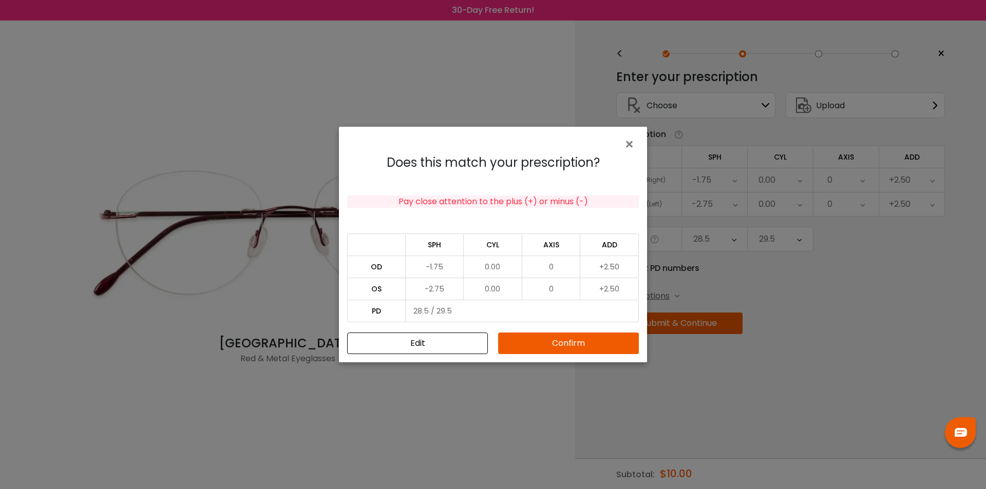
click at [574, 343] on button "Confirm" at bounding box center [568, 344] width 141 height 22
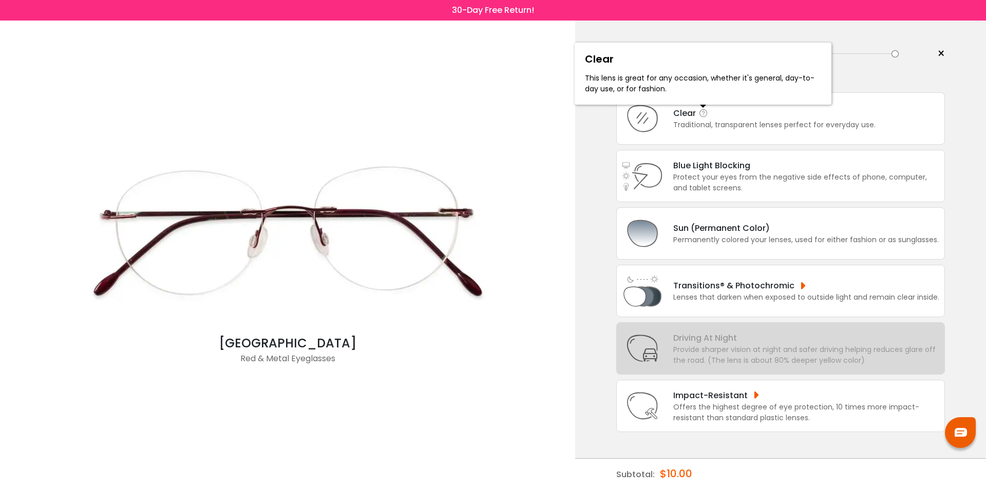
click at [702, 114] on icon at bounding box center [703, 113] width 10 height 10
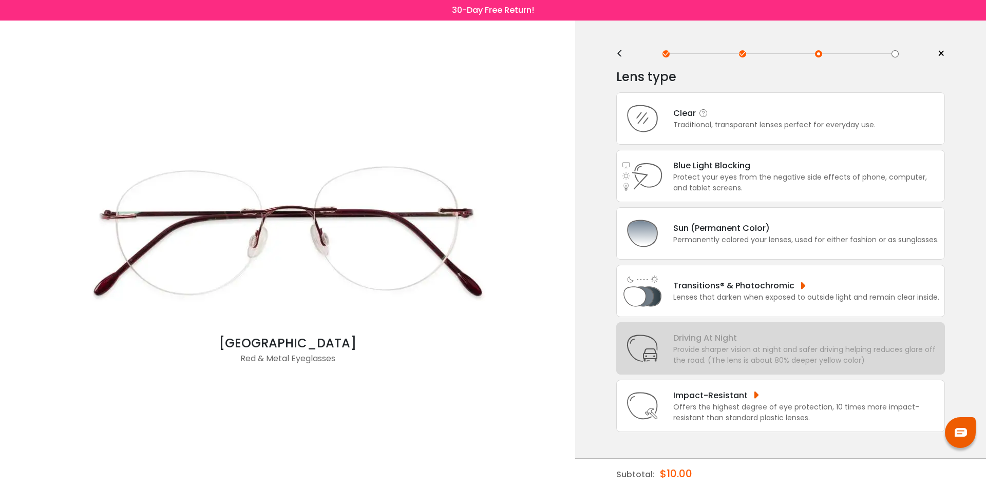
click at [782, 119] on div "Clear" at bounding box center [774, 113] width 202 height 13
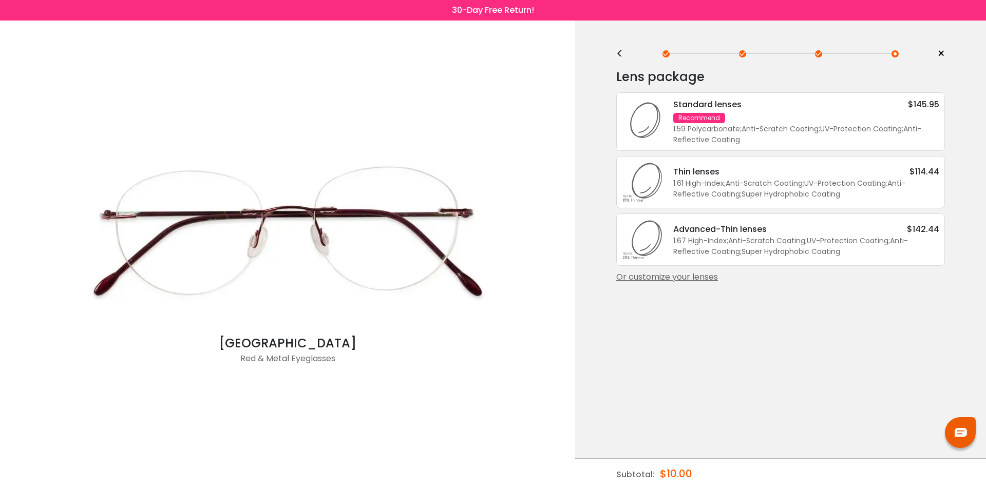
click at [684, 278] on div "Or customize your lenses" at bounding box center [780, 277] width 329 height 12
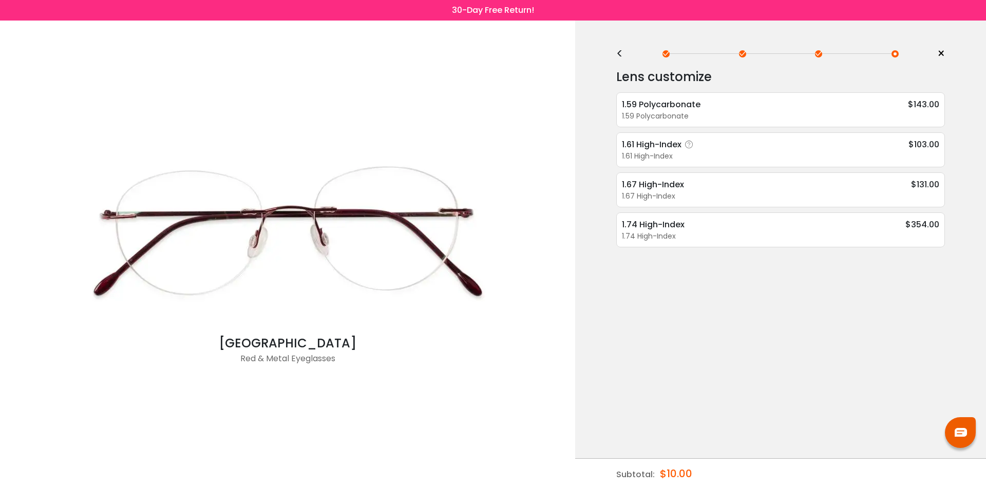
click at [651, 139] on div "1.61 High-Index" at bounding box center [659, 144] width 75 height 13
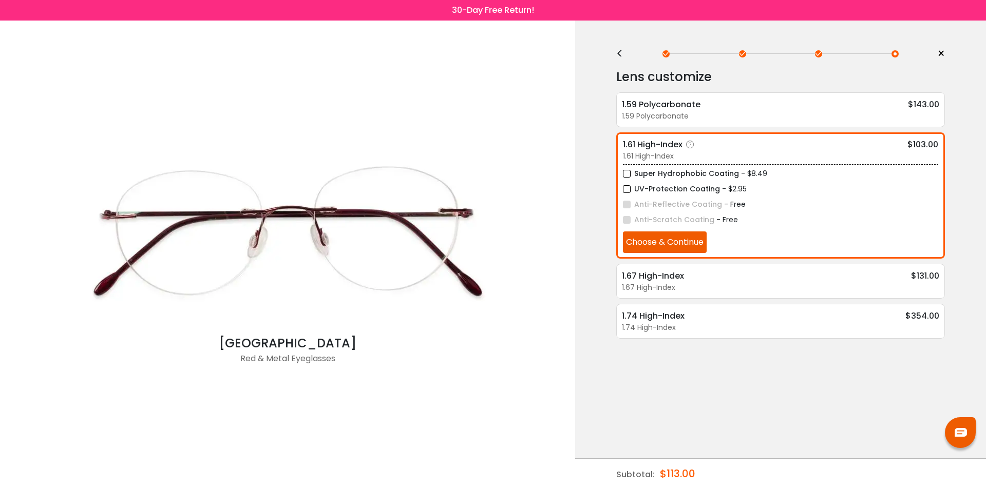
click at [701, 189] on label "UV-Protection Coating" at bounding box center [671, 189] width 97 height 13
click at [697, 170] on label "Super Hydrophobic Coating" at bounding box center [681, 173] width 116 height 13
click at [669, 244] on button "Choose & Continue" at bounding box center [665, 243] width 84 height 22
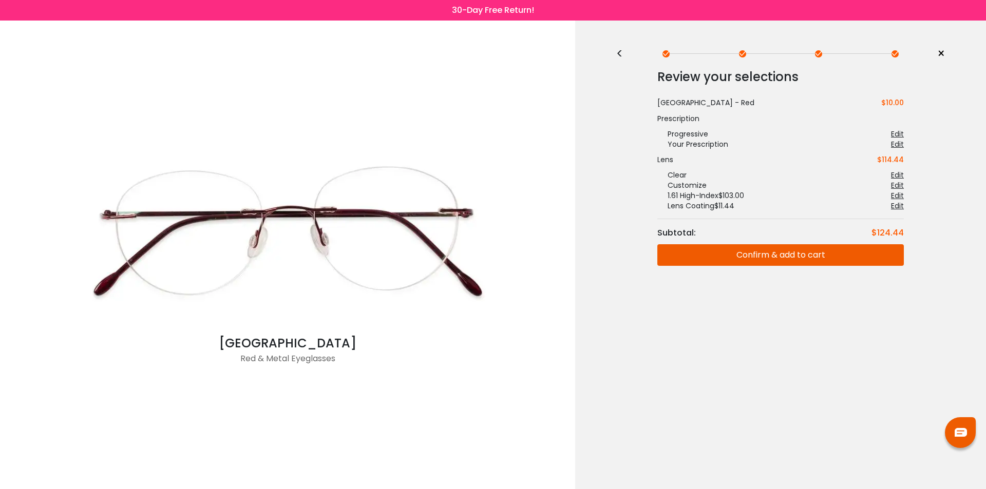
click at [791, 255] on button "Confirm & add to cart" at bounding box center [780, 255] width 247 height 22
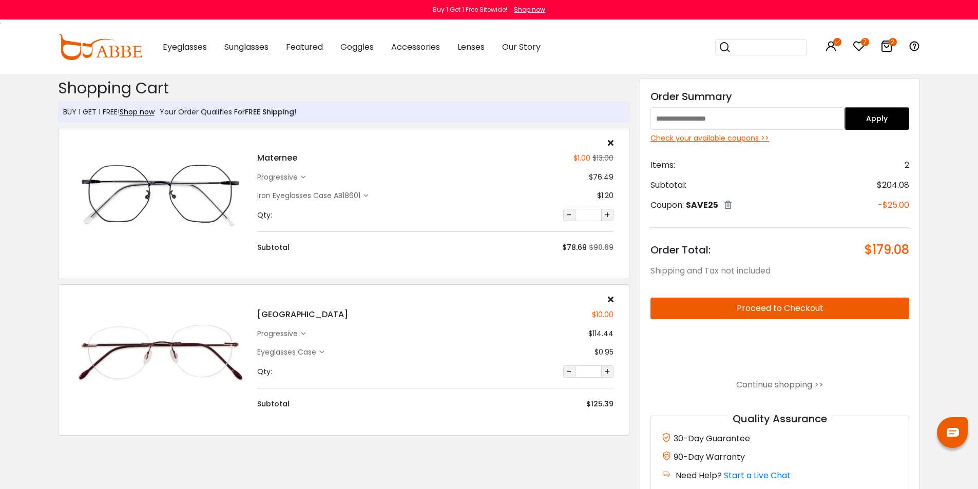
click at [711, 139] on div "Check your available coupons >>" at bounding box center [780, 138] width 259 height 11
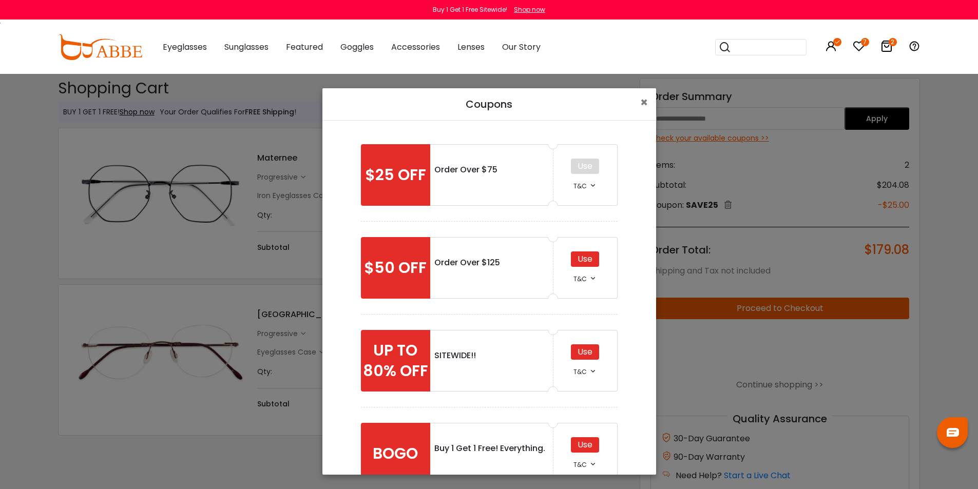
click at [580, 260] on div "Use" at bounding box center [585, 259] width 28 height 15
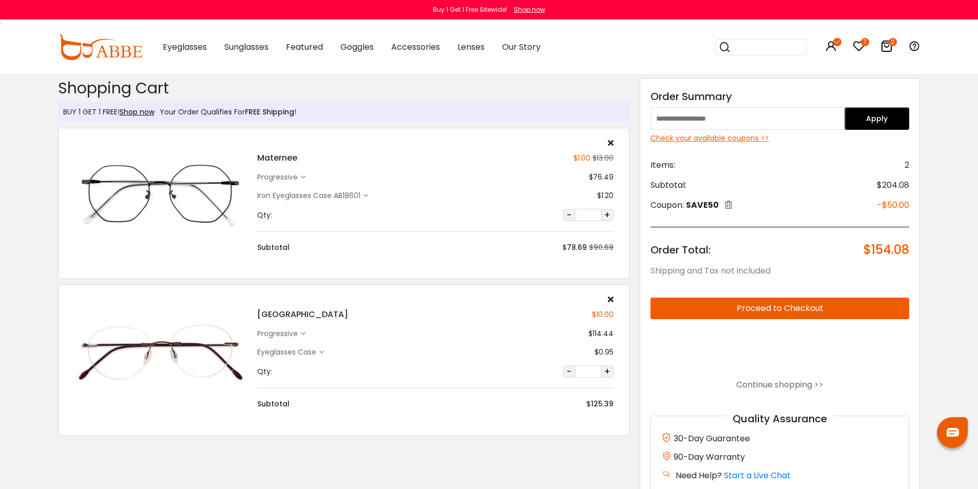
click at [733, 139] on div "Check your available coupons >>" at bounding box center [780, 138] width 259 height 11
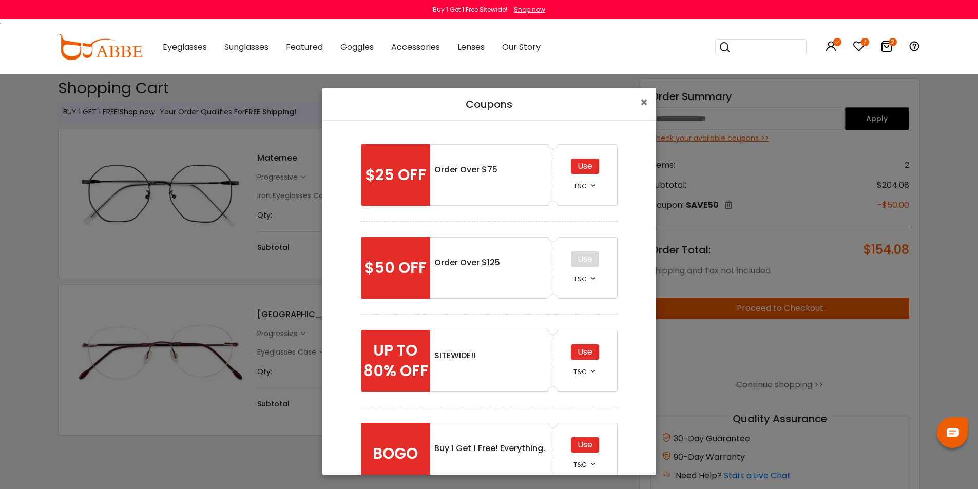
click at [580, 444] on div "Use" at bounding box center [585, 445] width 28 height 15
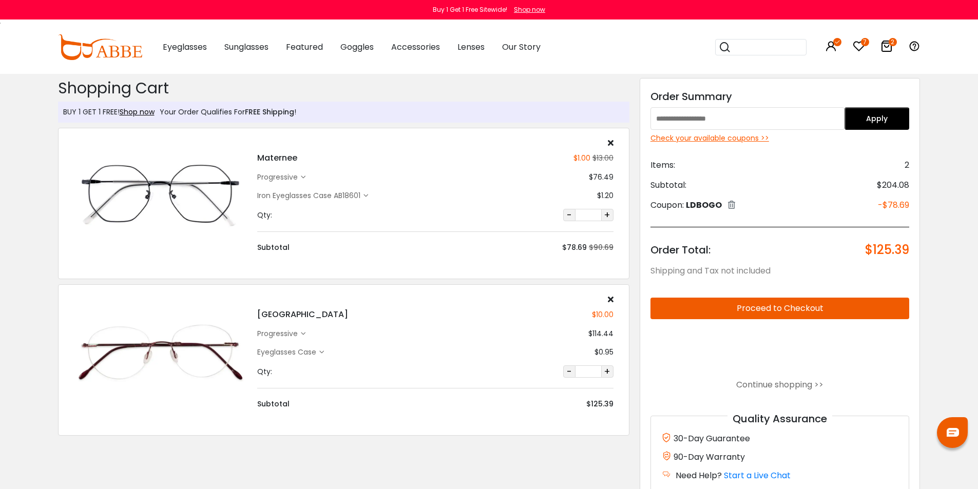
click at [323, 351] on icon at bounding box center [321, 352] width 5 height 5
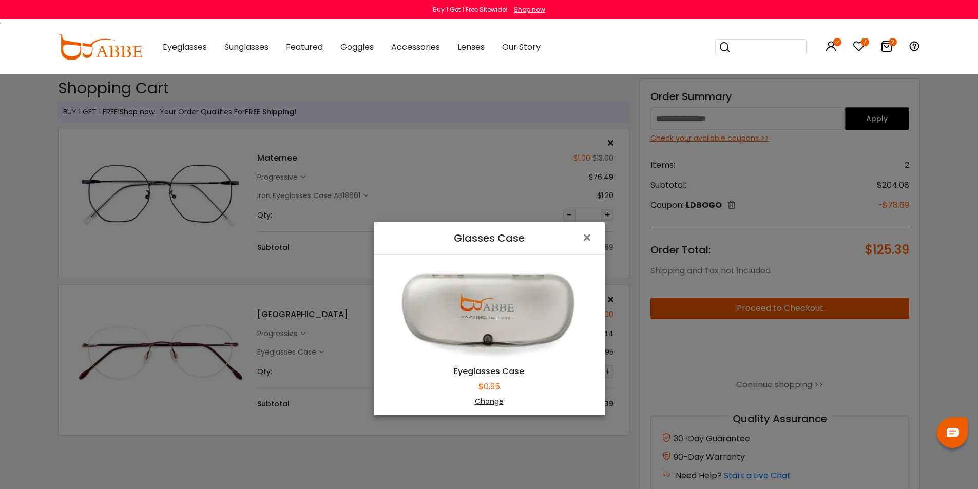
click at [488, 400] on div "Change" at bounding box center [489, 401] width 205 height 11
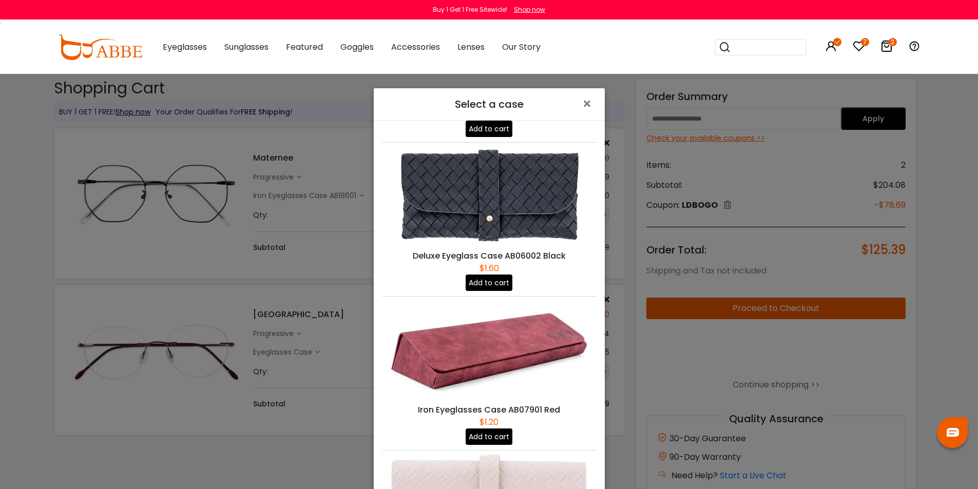
scroll to position [668, 0]
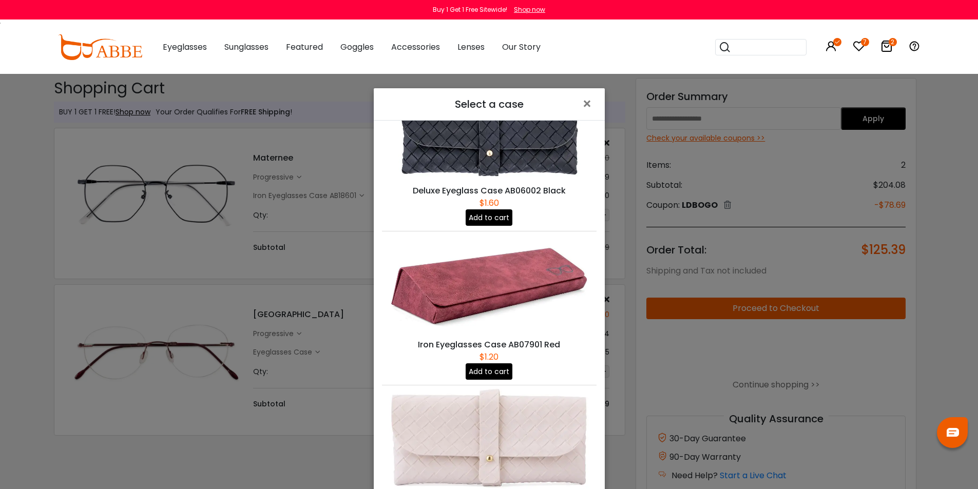
click at [487, 364] on button "Add to cart" at bounding box center [489, 372] width 47 height 16
